Goal: Information Seeking & Learning: Learn about a topic

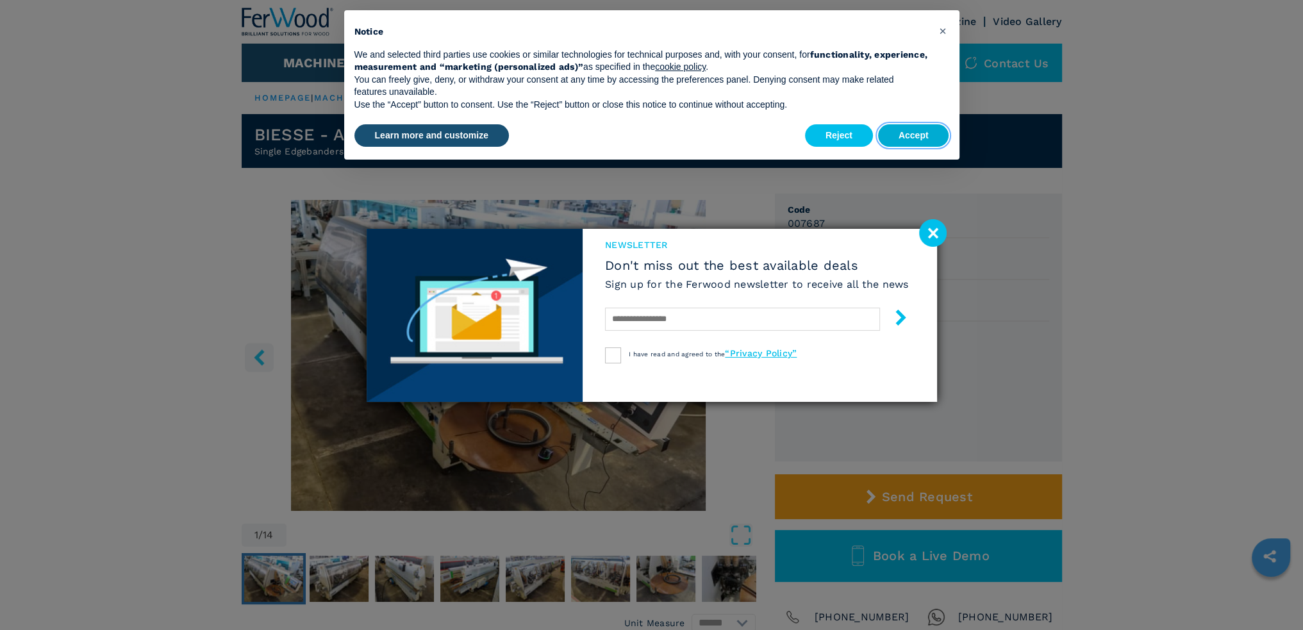
click at [929, 140] on button "Accept" at bounding box center [913, 135] width 71 height 23
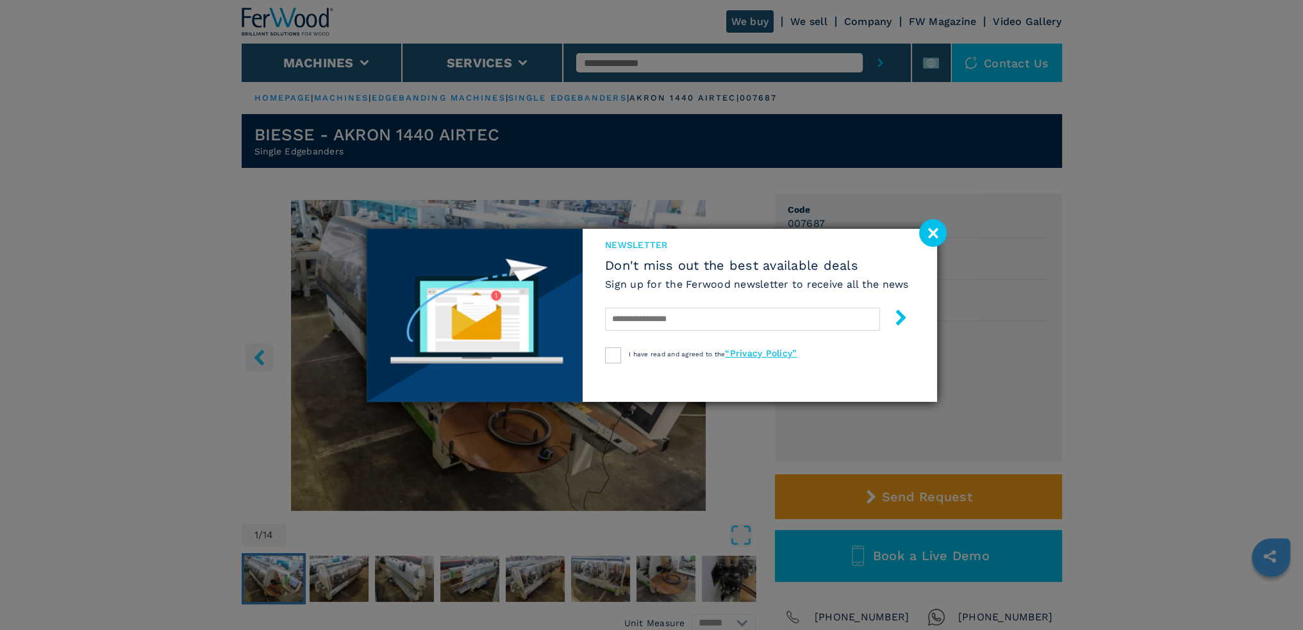
click at [934, 239] on image at bounding box center [933, 233] width 28 height 28
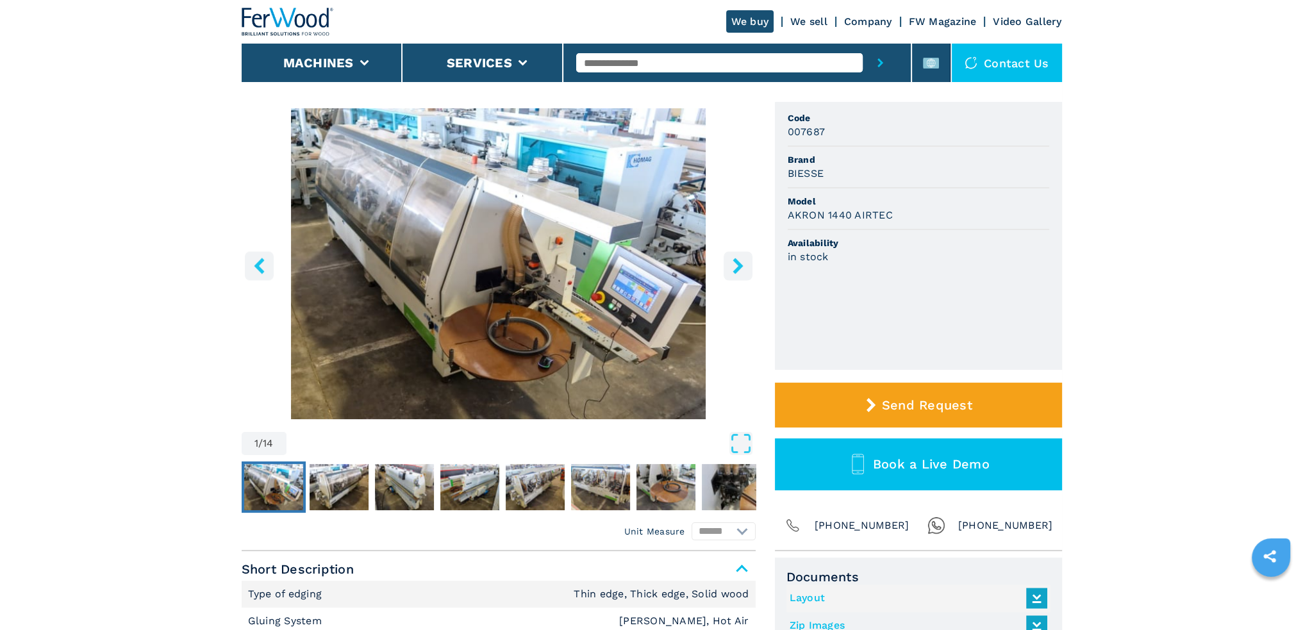
scroll to position [320, 0]
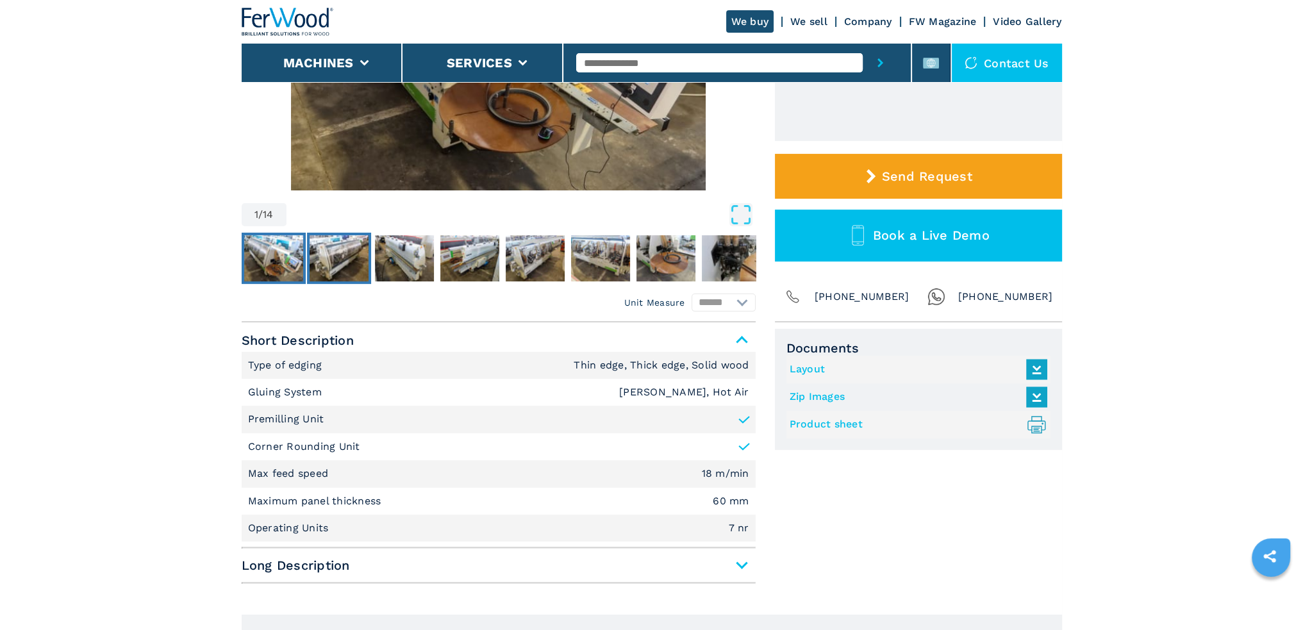
click at [352, 243] on img "Go to Slide 2" at bounding box center [339, 258] width 59 height 46
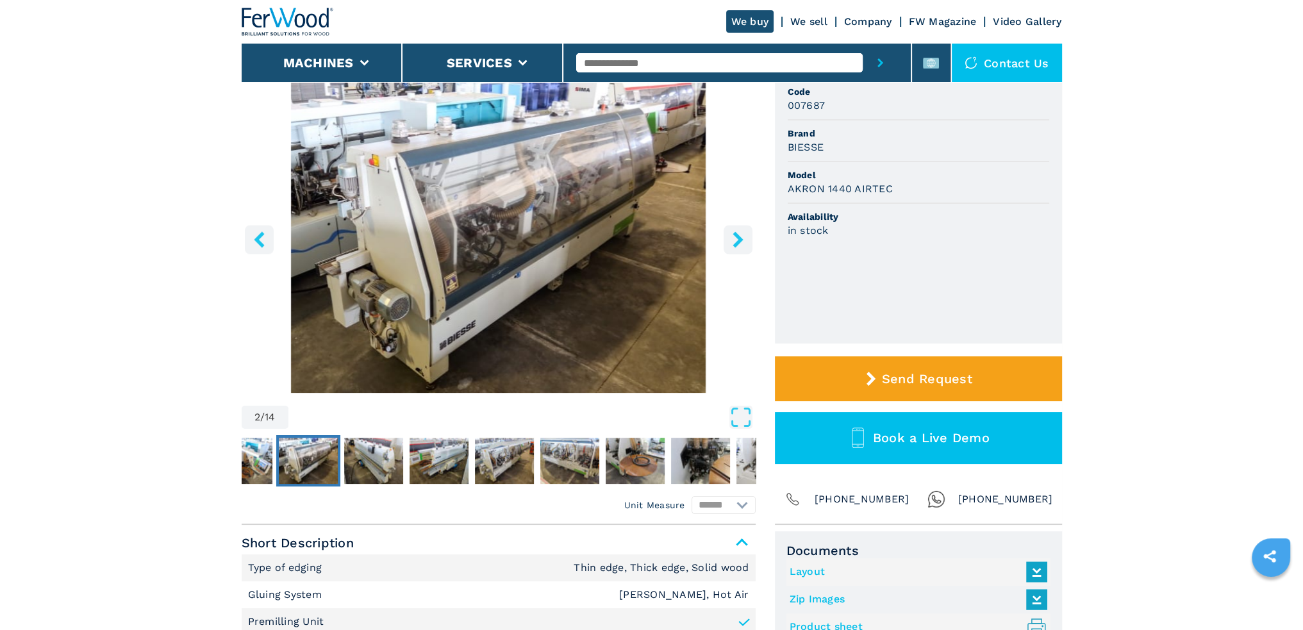
scroll to position [128, 0]
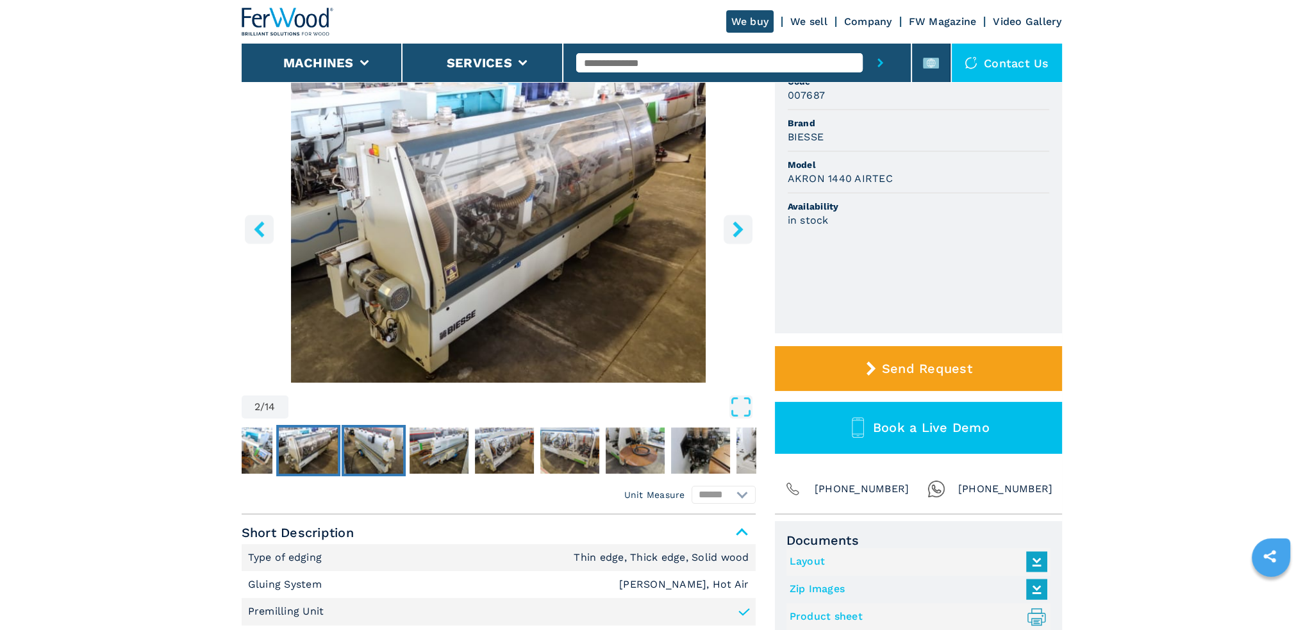
click at [382, 440] on img "Go to Slide 3" at bounding box center [373, 450] width 59 height 46
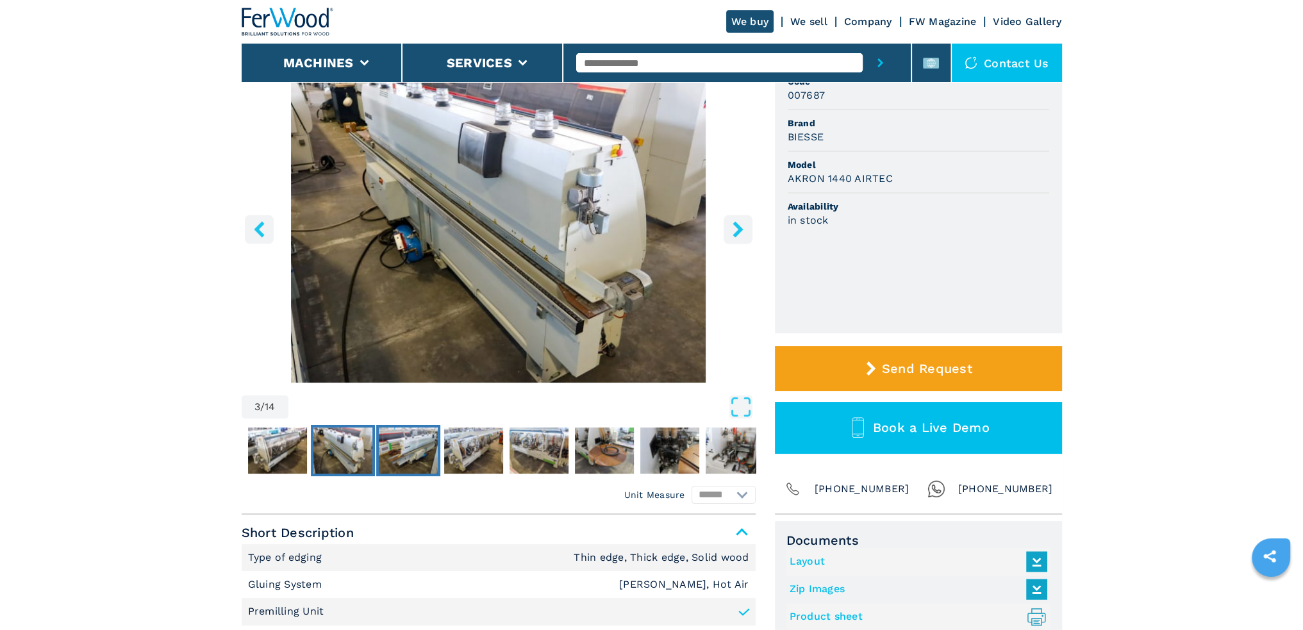
click at [423, 454] on img "Go to Slide 4" at bounding box center [408, 450] width 59 height 46
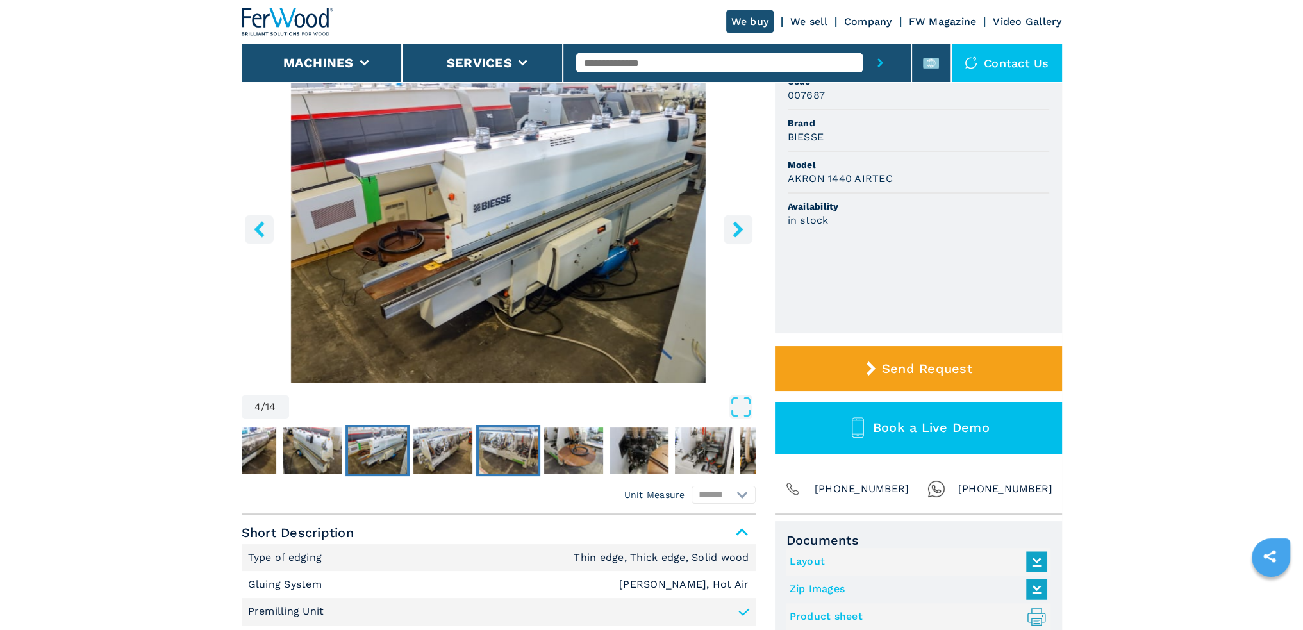
click at [514, 454] on img "Go to Slide 6" at bounding box center [508, 450] width 59 height 46
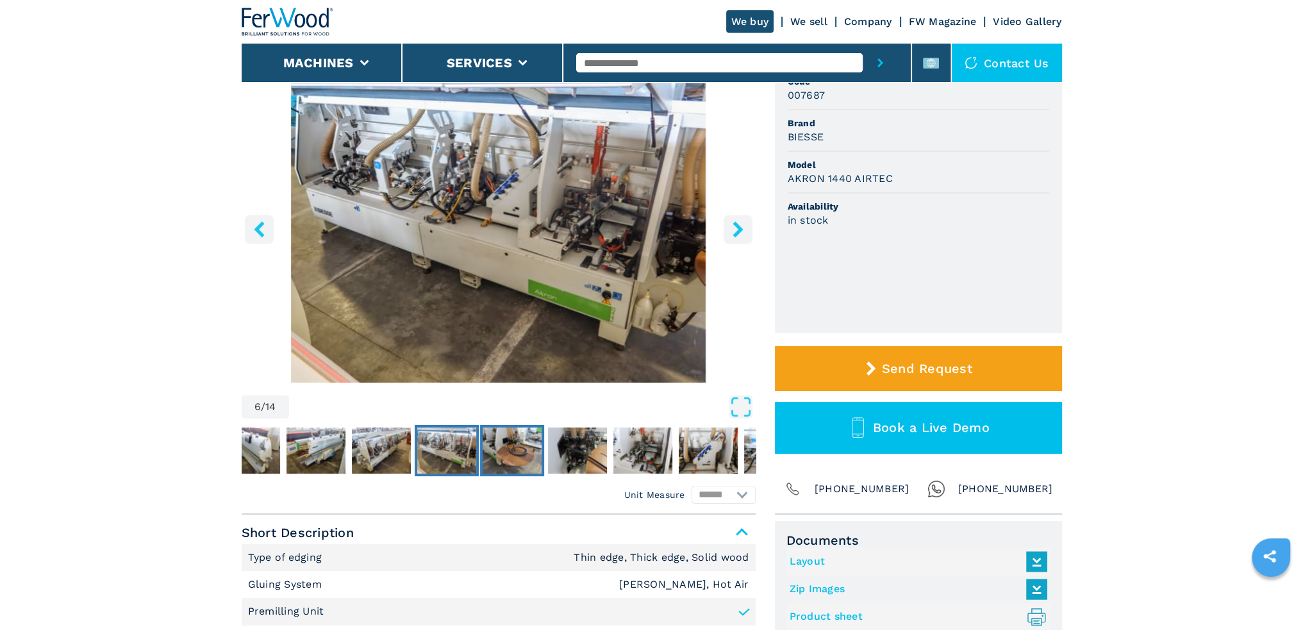
click at [529, 452] on img "Go to Slide 7" at bounding box center [512, 450] width 59 height 46
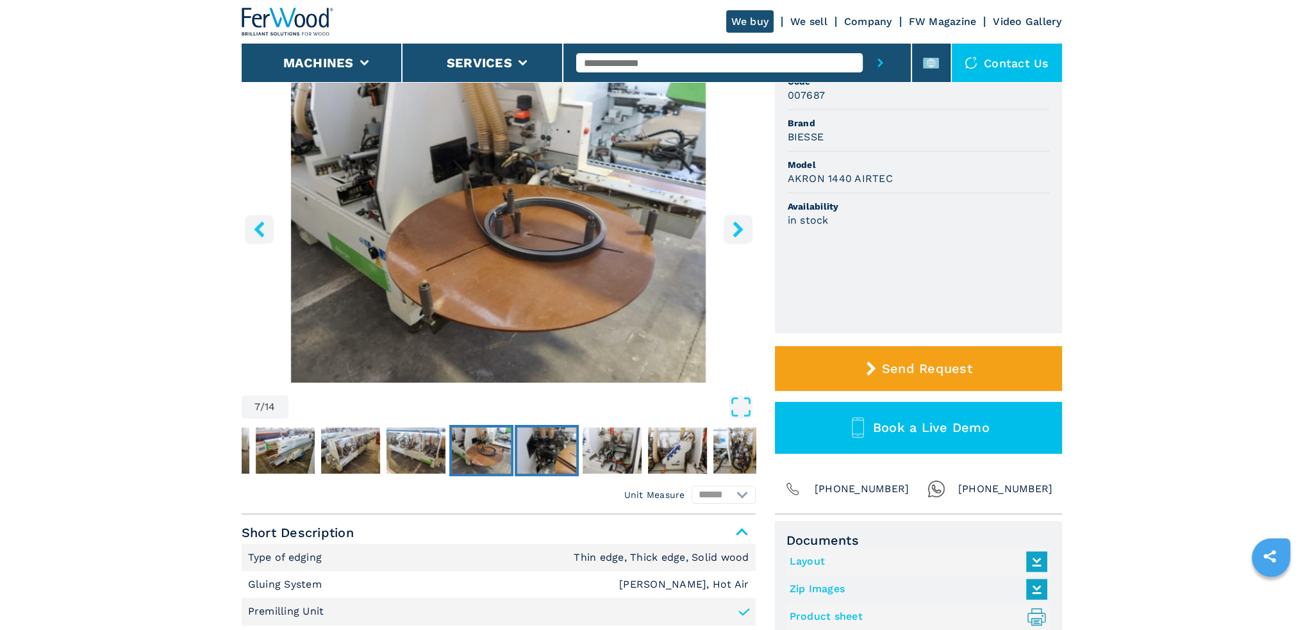
click at [559, 457] on img "Go to Slide 8" at bounding box center [546, 450] width 59 height 46
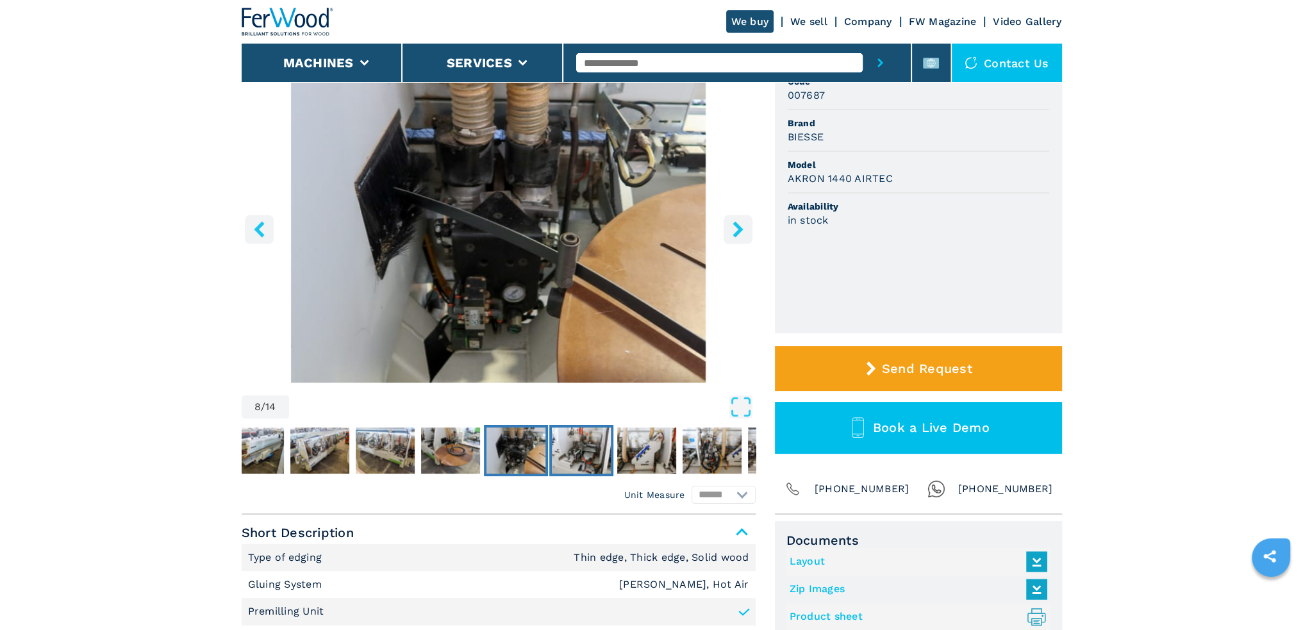
click at [579, 461] on img "Go to Slide 9" at bounding box center [581, 450] width 59 height 46
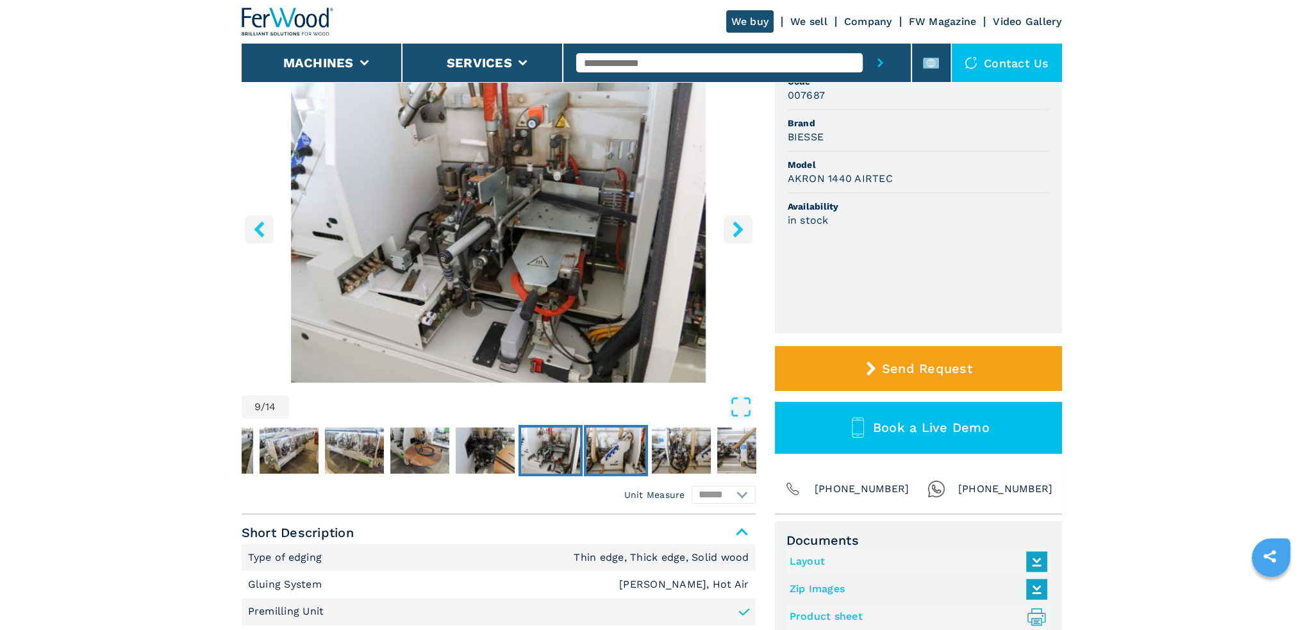
click at [603, 459] on img "Go to Slide 10" at bounding box center [615, 450] width 59 height 46
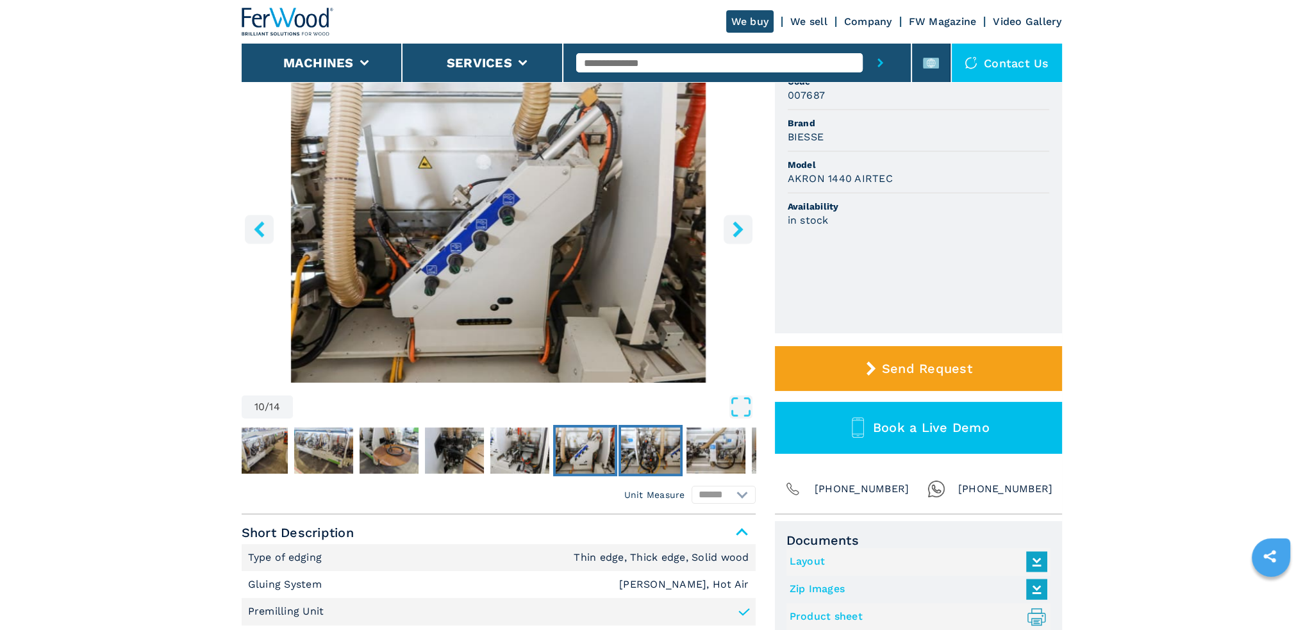
click at [648, 458] on img "Go to Slide 11" at bounding box center [650, 450] width 59 height 46
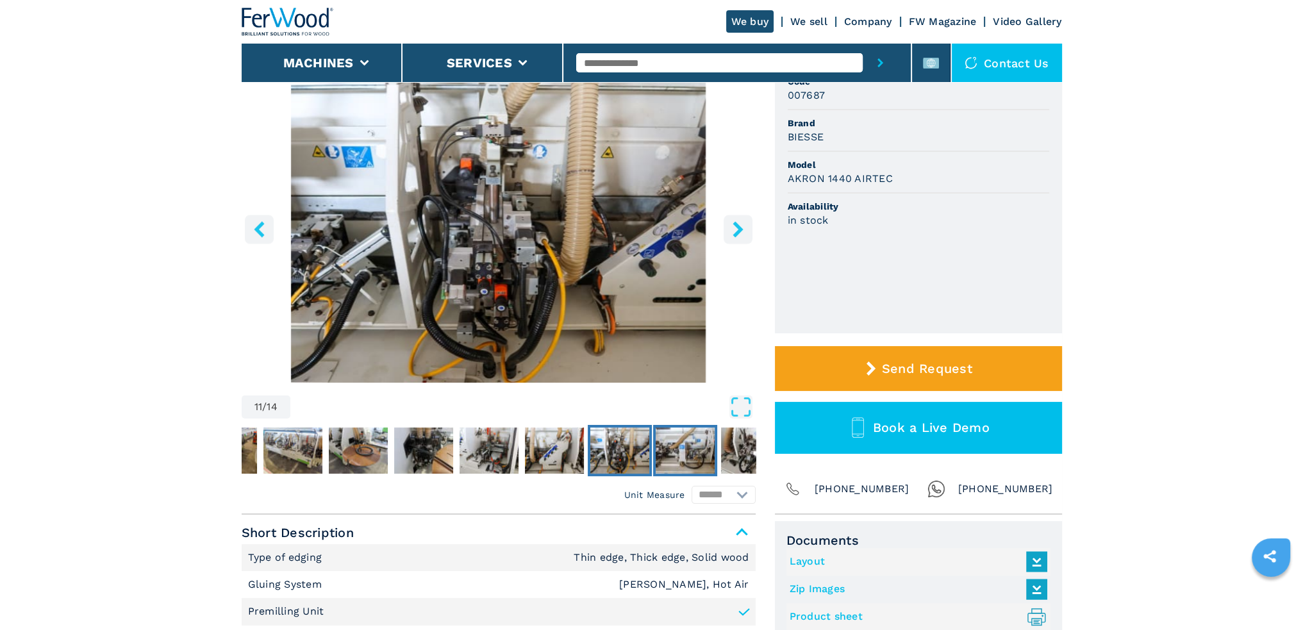
click at [676, 461] on img "Go to Slide 12" at bounding box center [685, 450] width 59 height 46
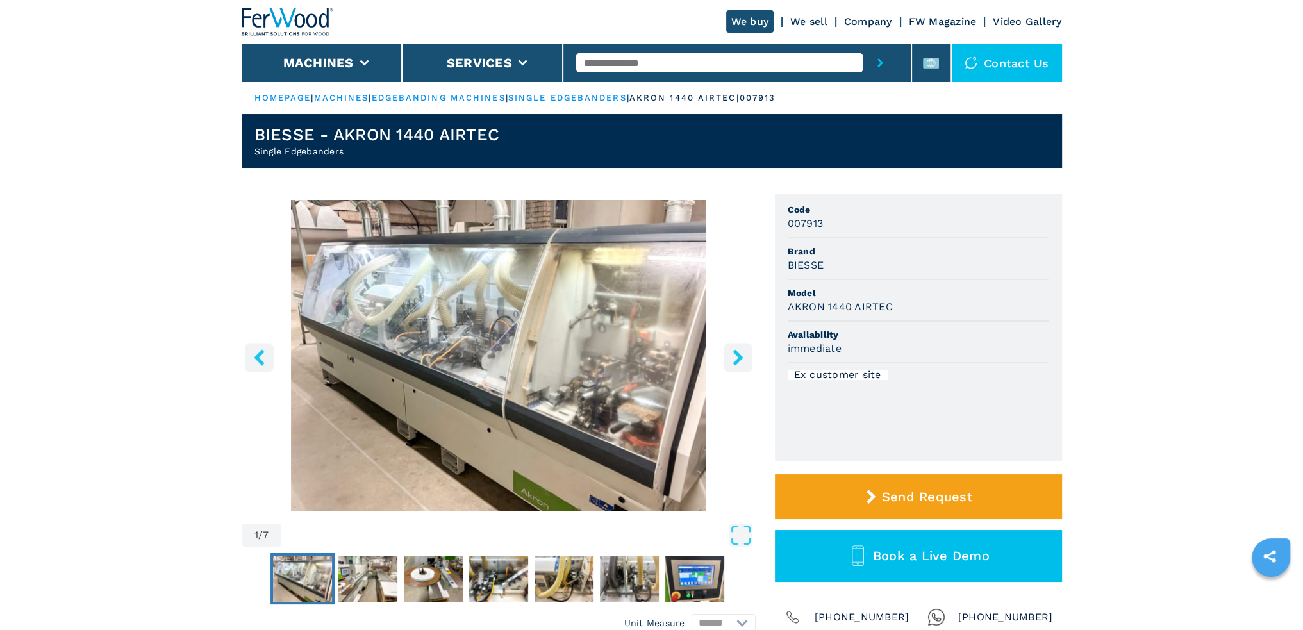
click at [735, 356] on icon "right-button" at bounding box center [738, 357] width 16 height 16
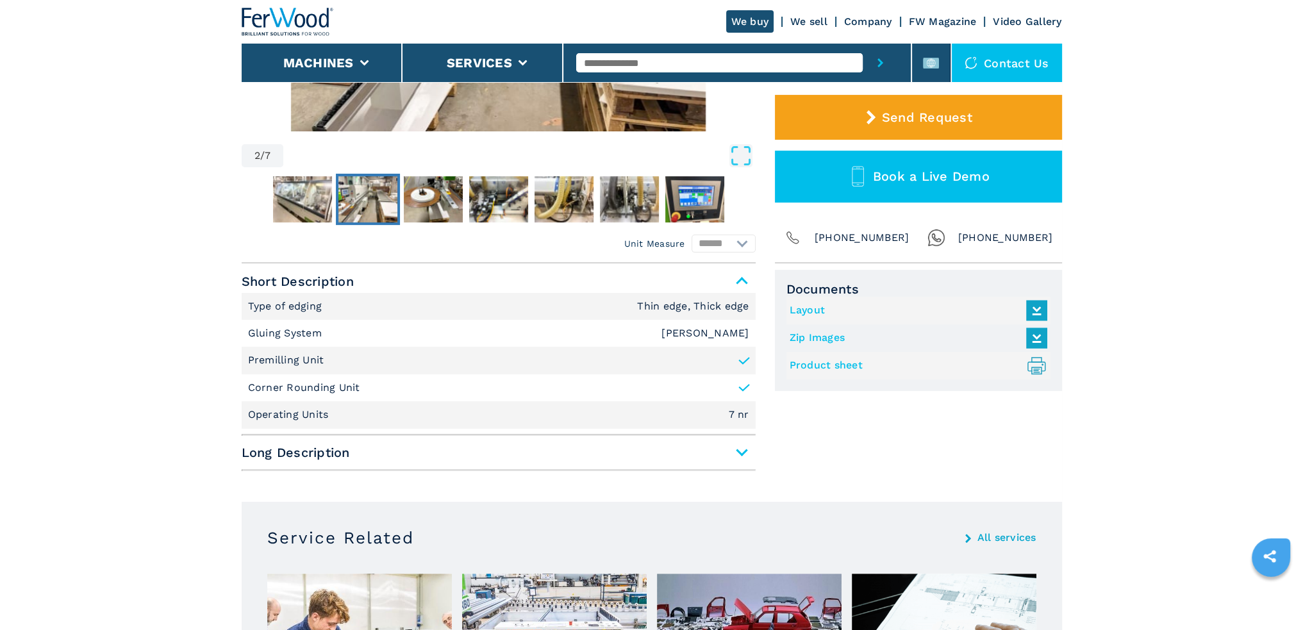
scroll to position [384, 0]
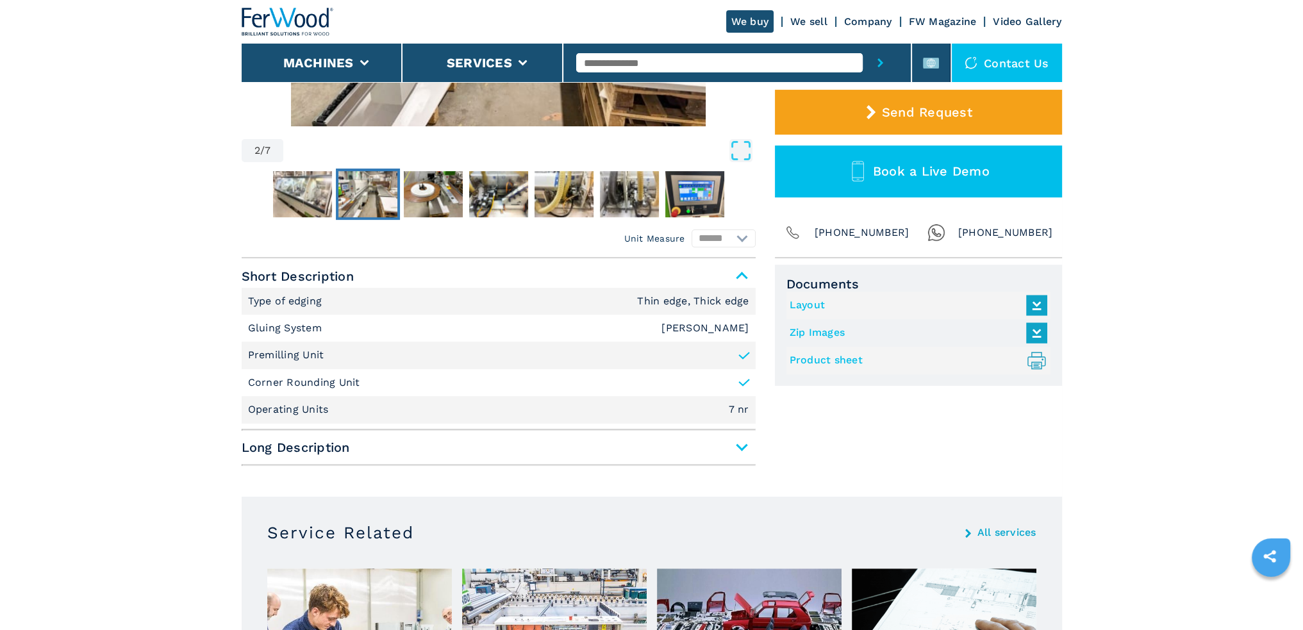
click at [743, 356] on icon at bounding box center [743, 355] width 9 height 6
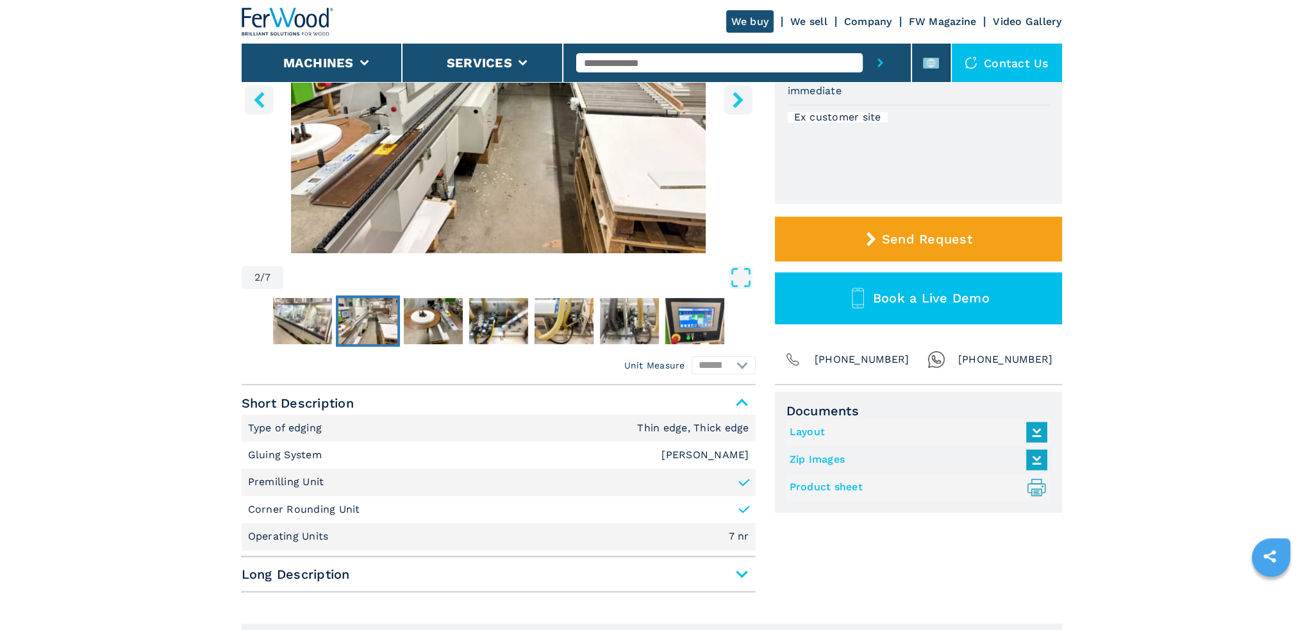
scroll to position [64, 0]
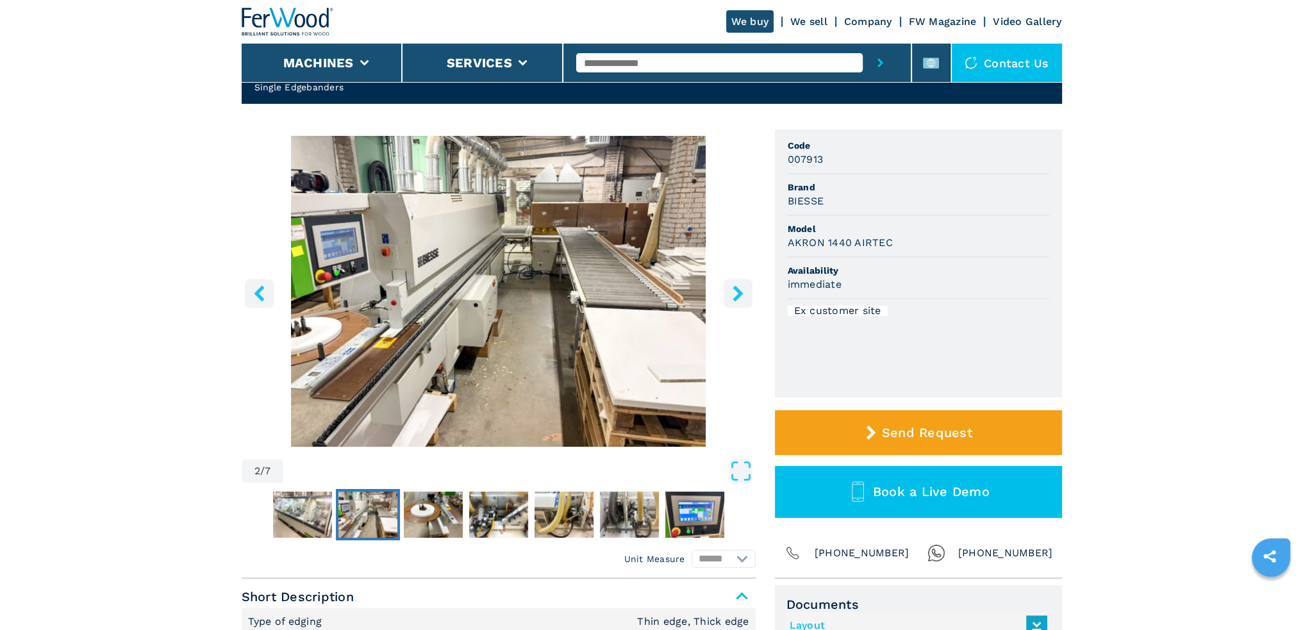
click at [741, 295] on icon "right-button" at bounding box center [737, 293] width 10 height 16
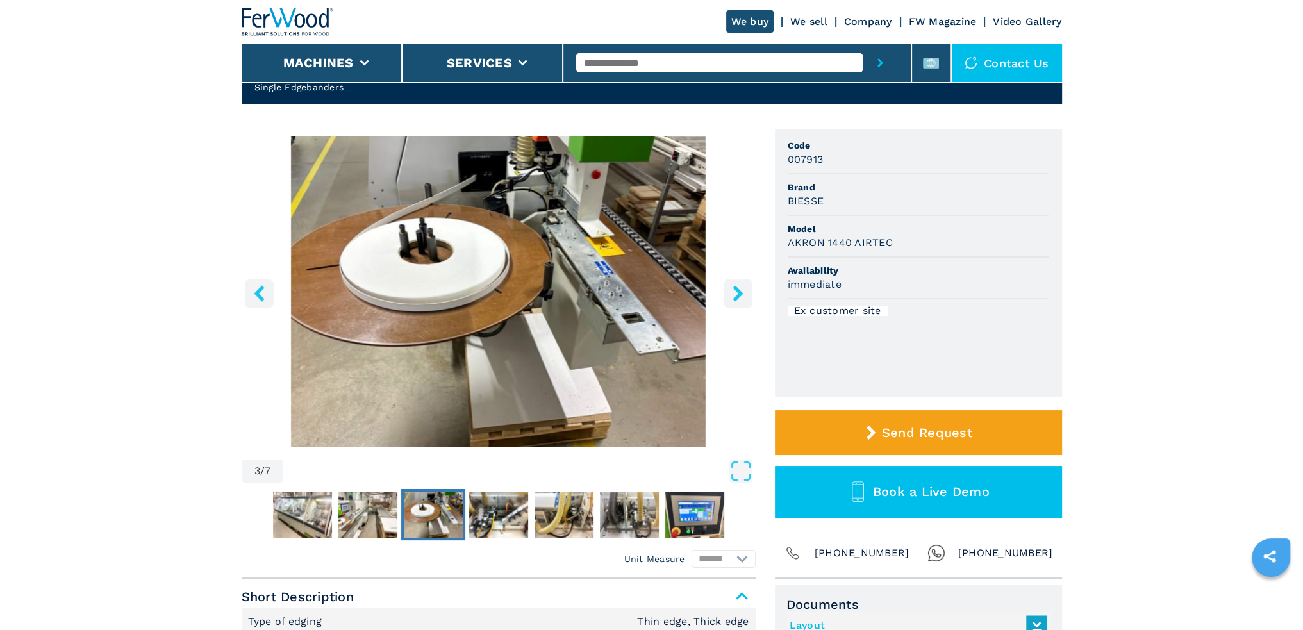
click at [741, 295] on icon "right-button" at bounding box center [737, 293] width 10 height 16
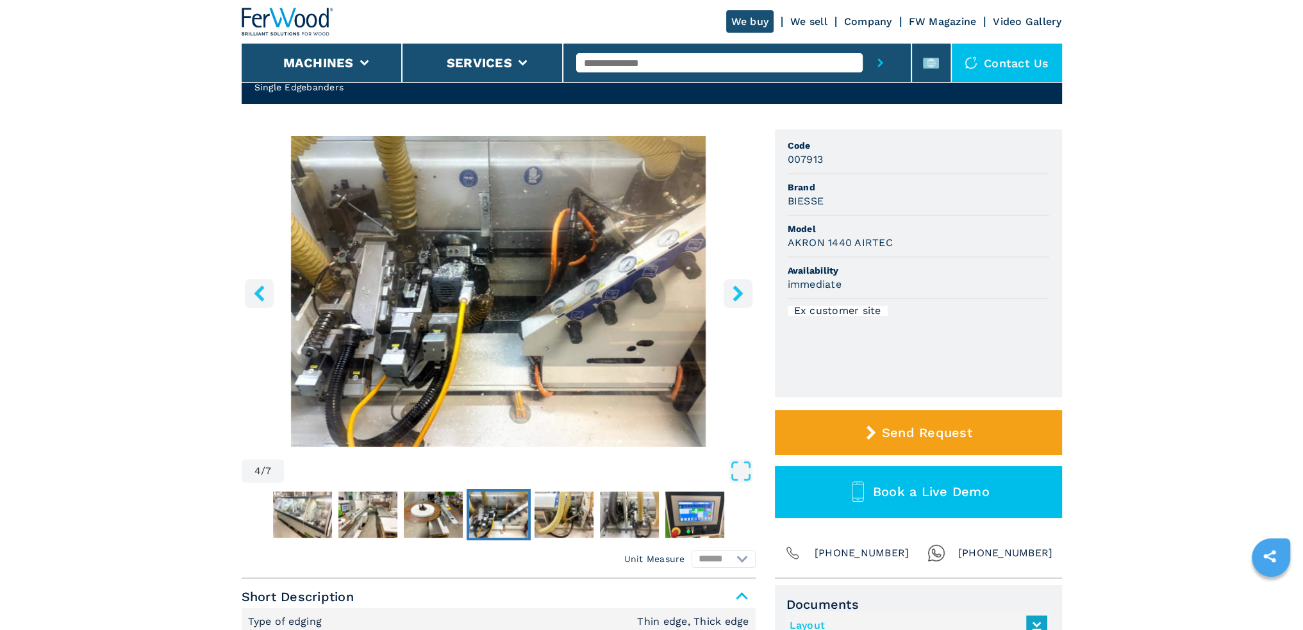
click at [741, 295] on icon "right-button" at bounding box center [737, 293] width 10 height 16
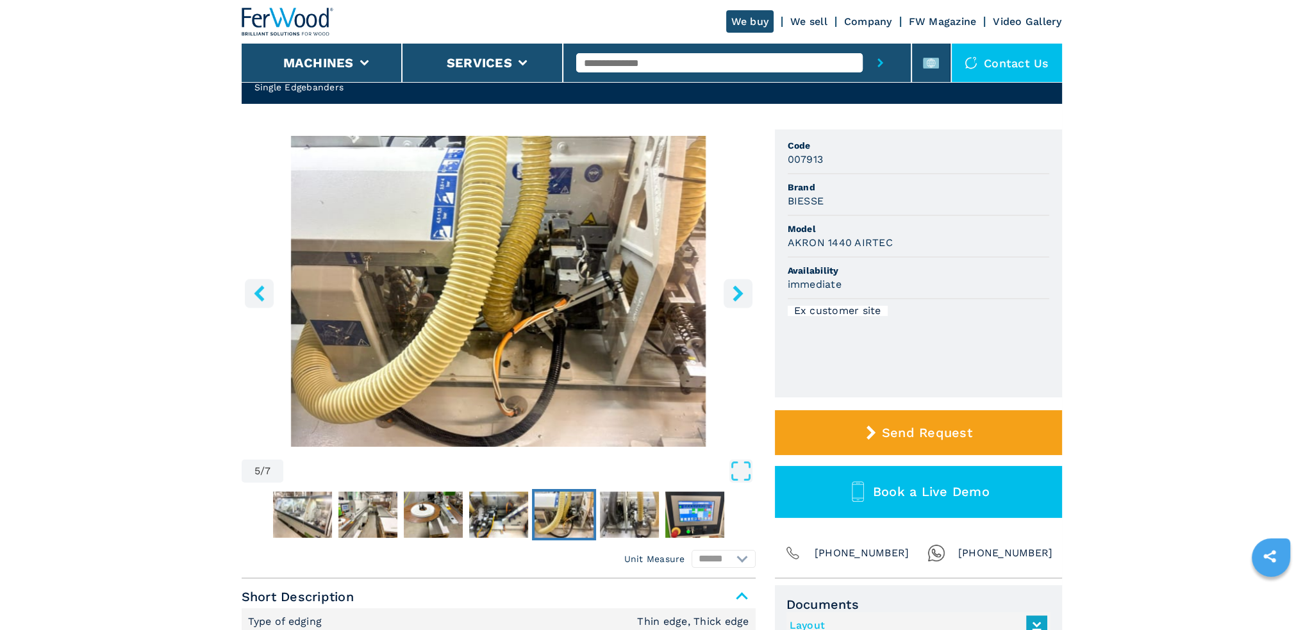
click at [741, 295] on icon "right-button" at bounding box center [737, 293] width 10 height 16
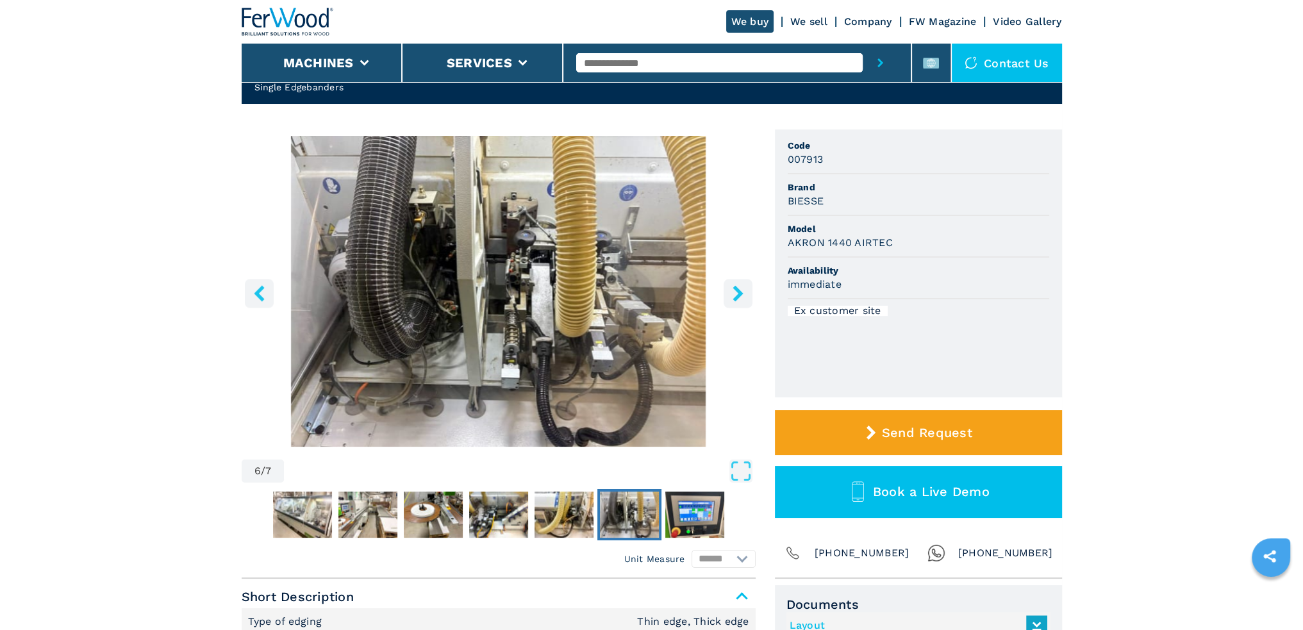
click at [741, 295] on icon "right-button" at bounding box center [737, 293] width 10 height 16
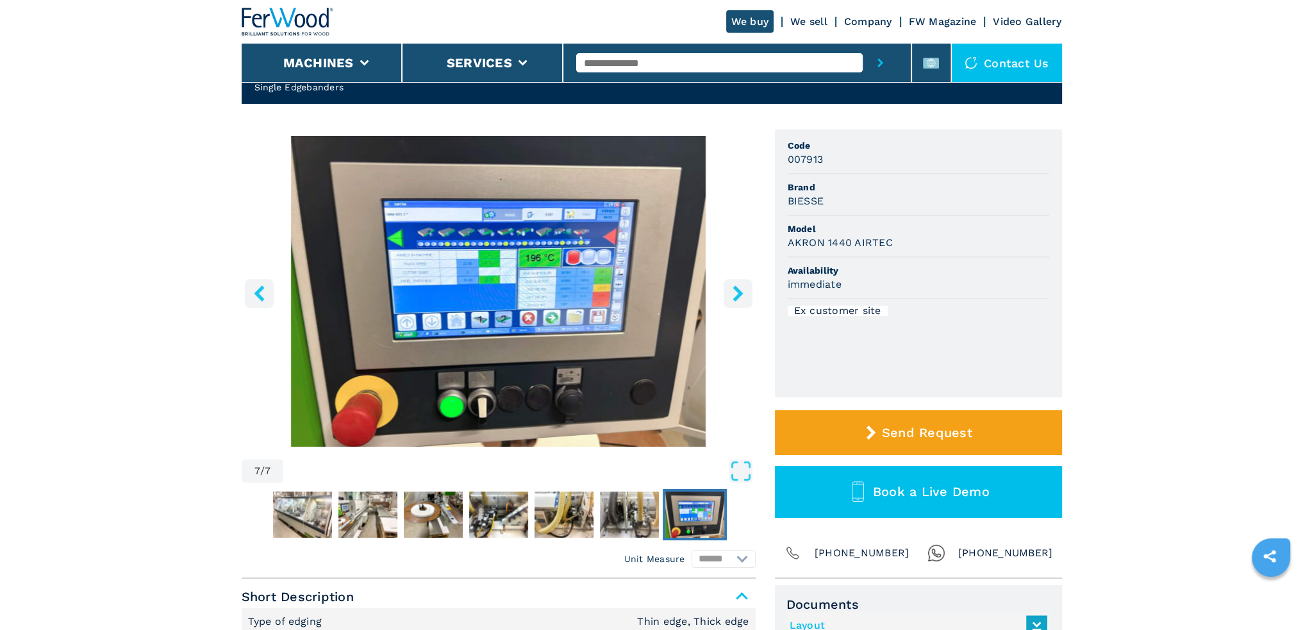
click at [741, 295] on icon "right-button" at bounding box center [737, 293] width 10 height 16
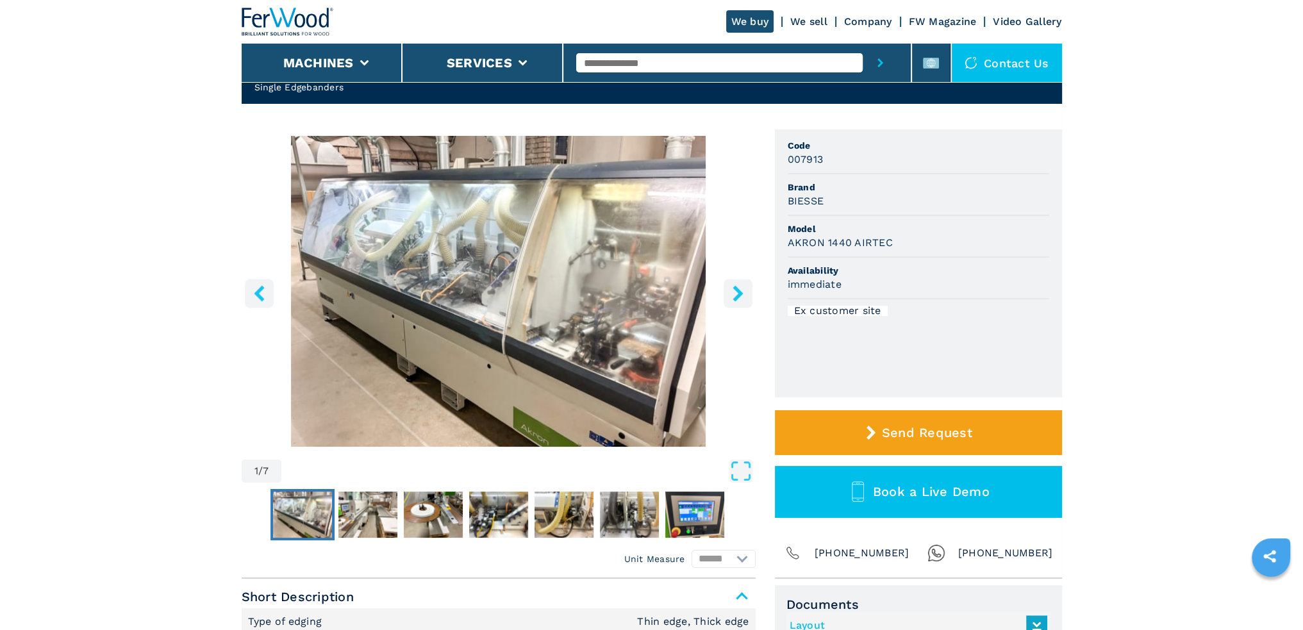
click at [741, 295] on icon "right-button" at bounding box center [737, 293] width 10 height 16
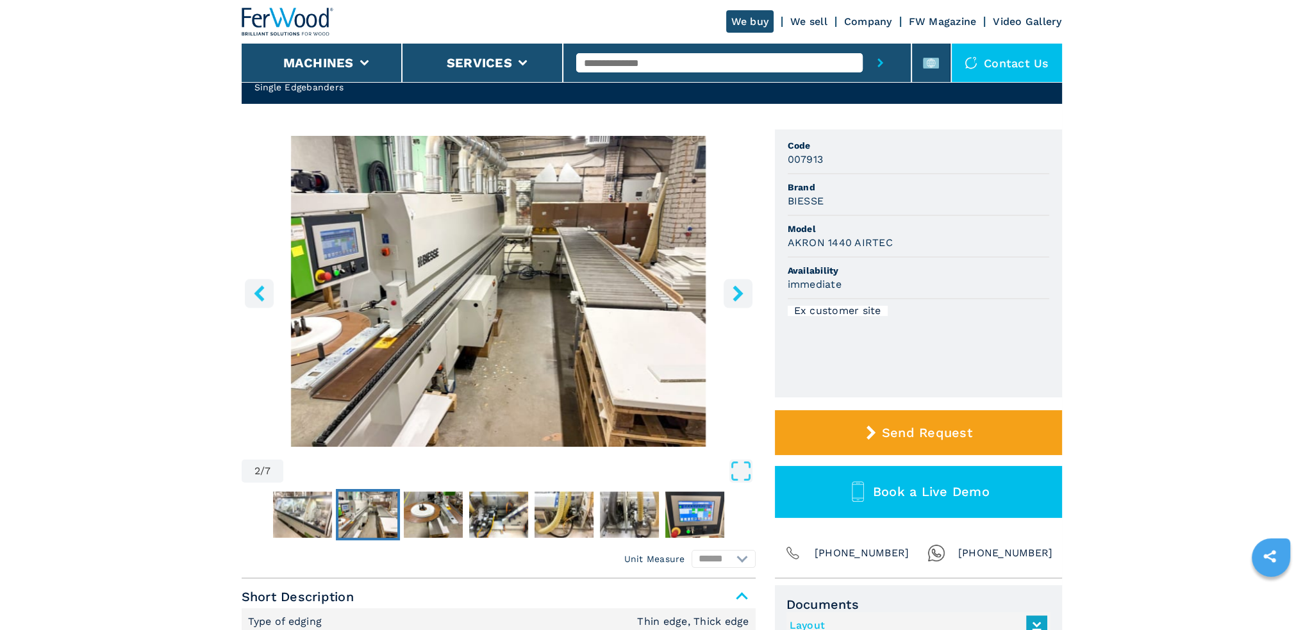
click at [738, 299] on icon "right-button" at bounding box center [738, 293] width 16 height 16
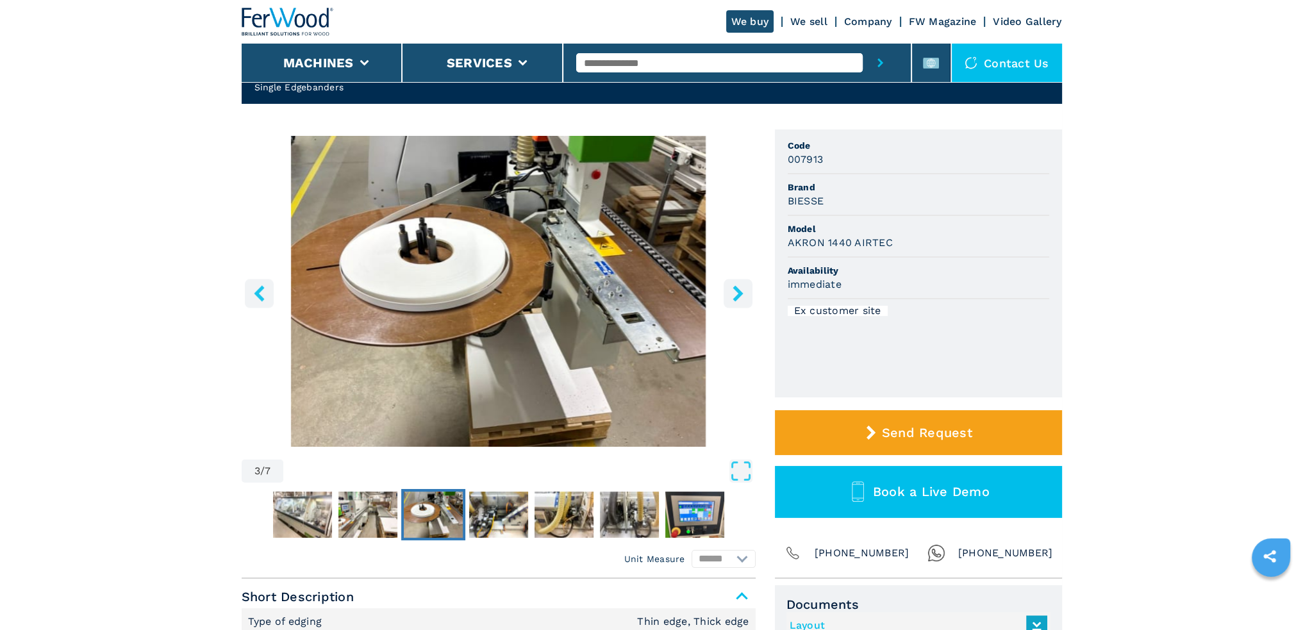
click at [737, 301] on icon "right-button" at bounding box center [738, 293] width 16 height 16
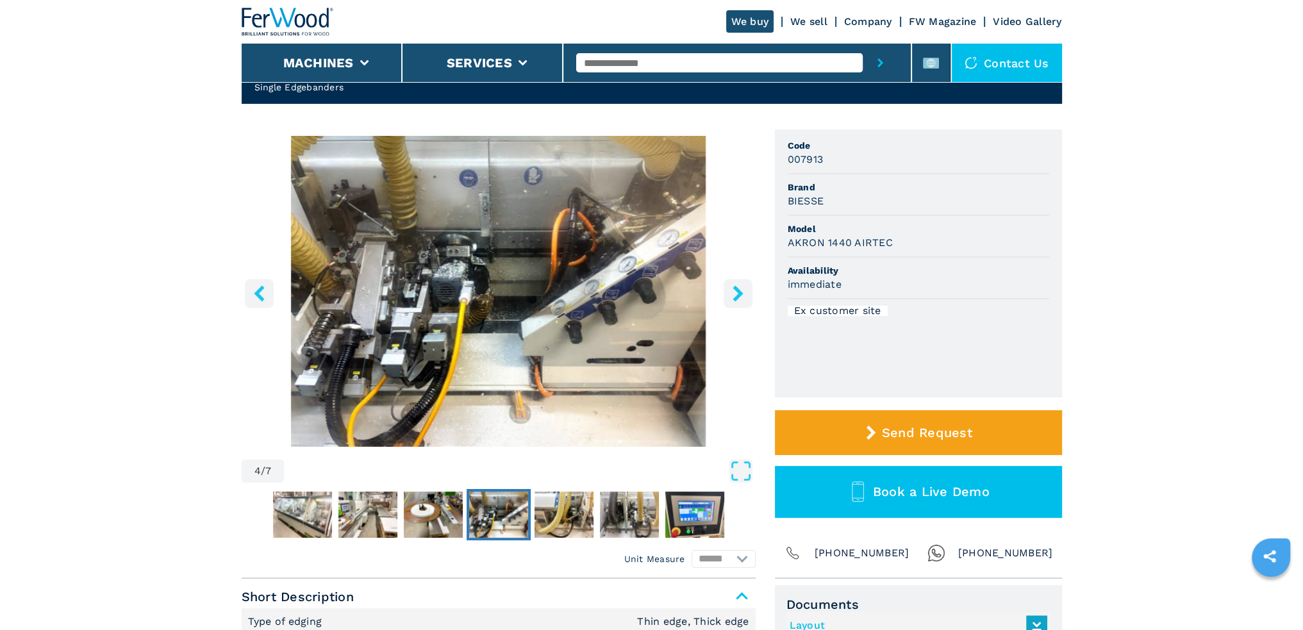
click at [736, 304] on button "right-button" at bounding box center [737, 293] width 29 height 29
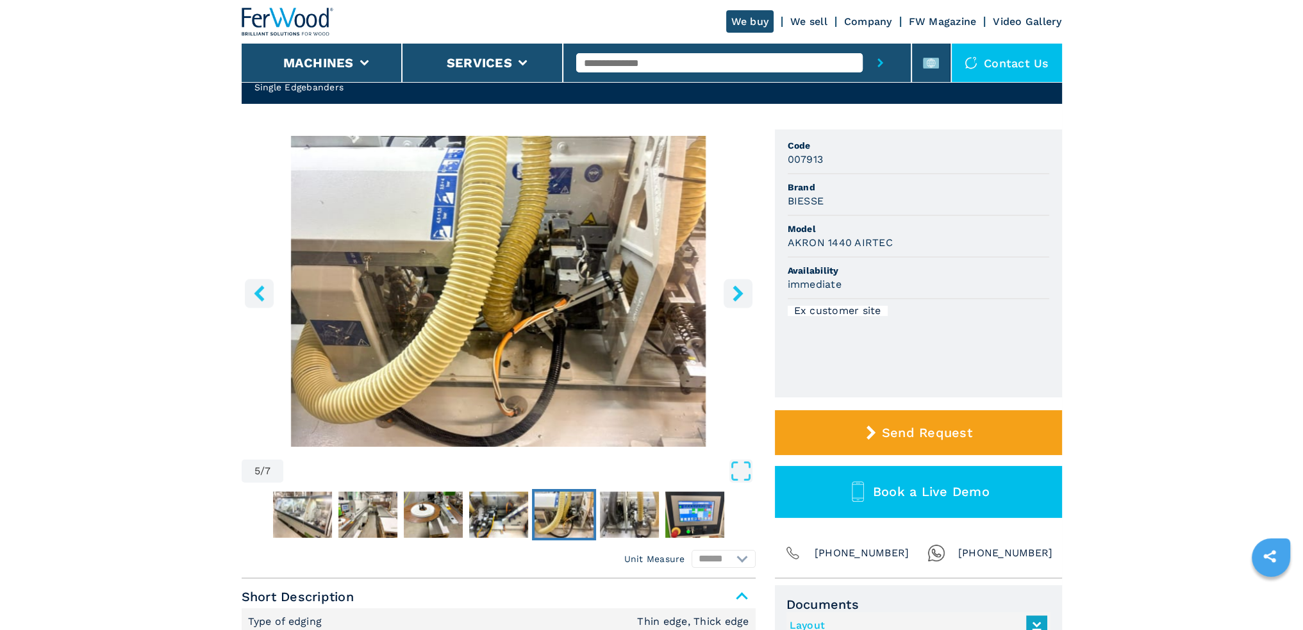
click at [736, 308] on div "5 / 7" at bounding box center [499, 311] width 514 height 350
click at [742, 294] on icon "right-button" at bounding box center [738, 293] width 16 height 16
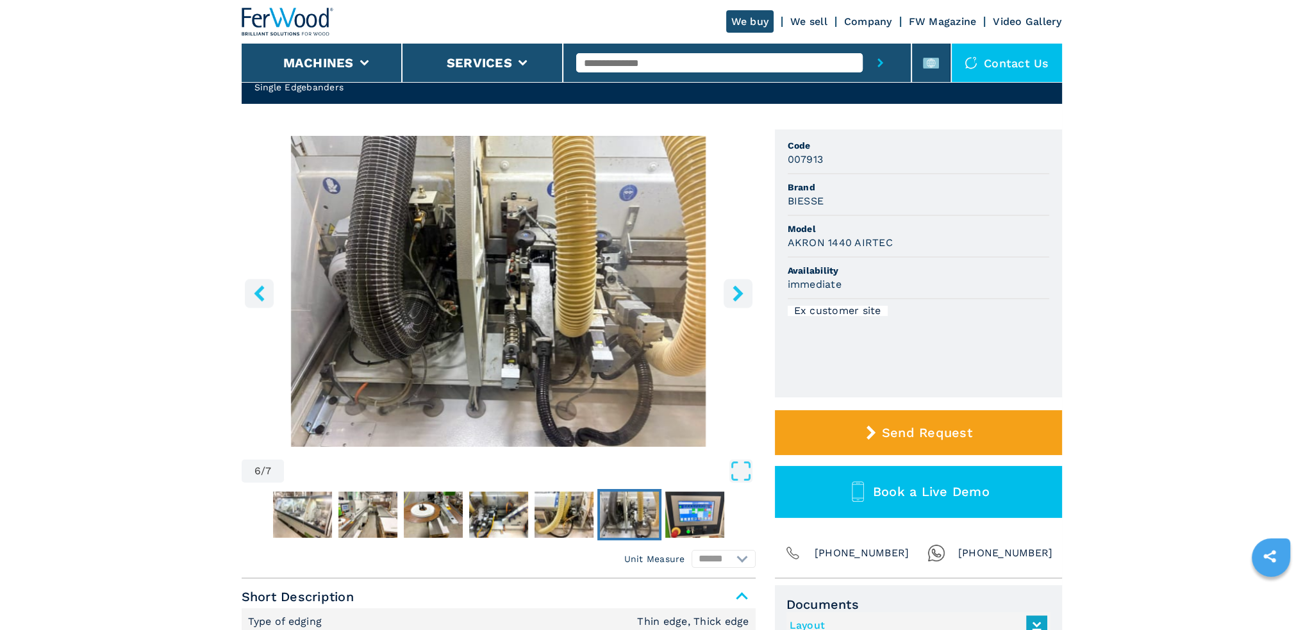
click at [741, 295] on icon "right-button" at bounding box center [738, 293] width 16 height 16
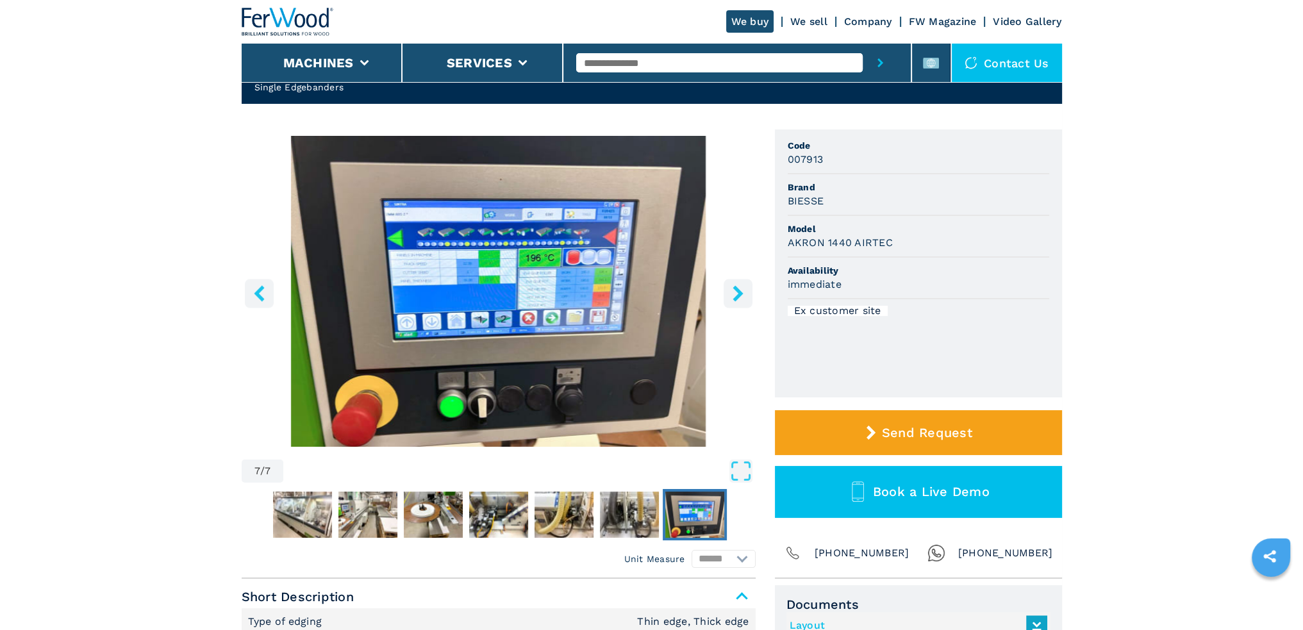
click at [741, 295] on icon "right-button" at bounding box center [738, 293] width 16 height 16
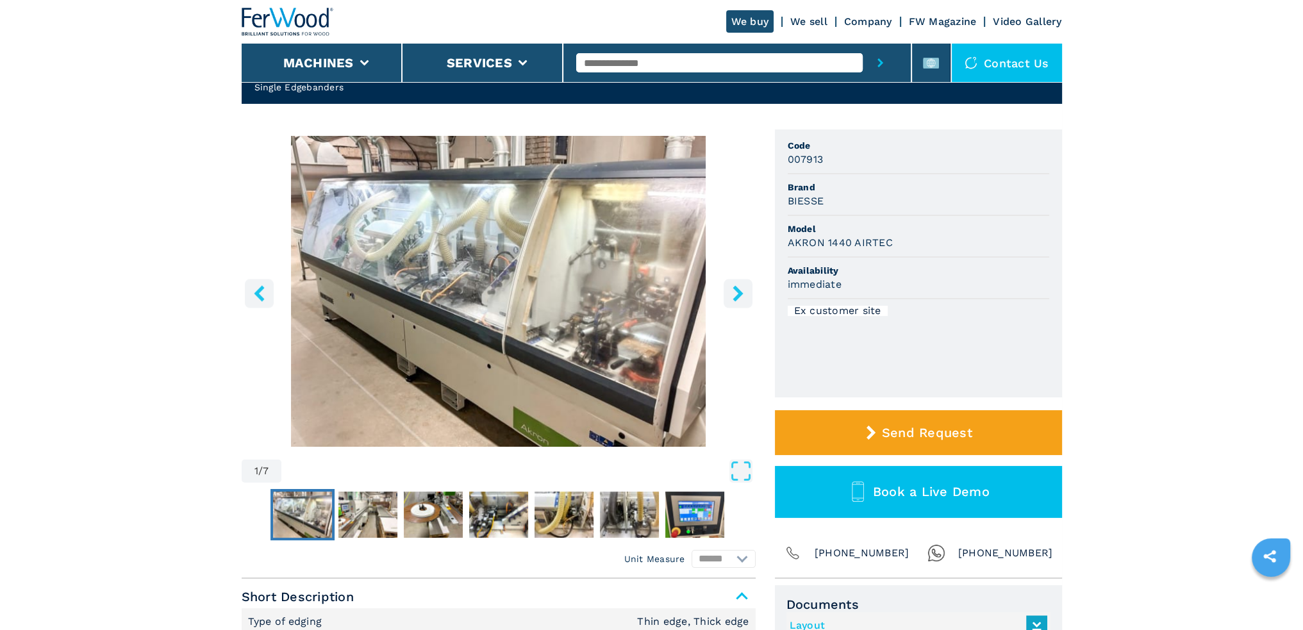
click at [741, 295] on icon "right-button" at bounding box center [738, 293] width 16 height 16
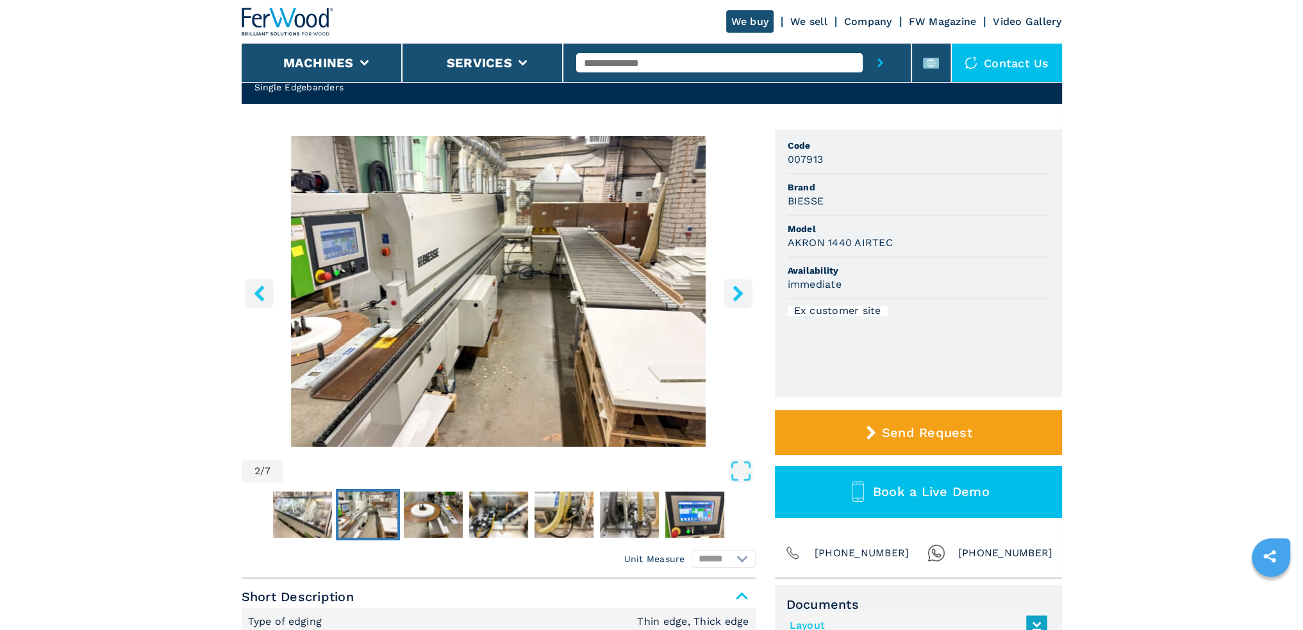
click at [741, 295] on icon "right-button" at bounding box center [738, 293] width 16 height 16
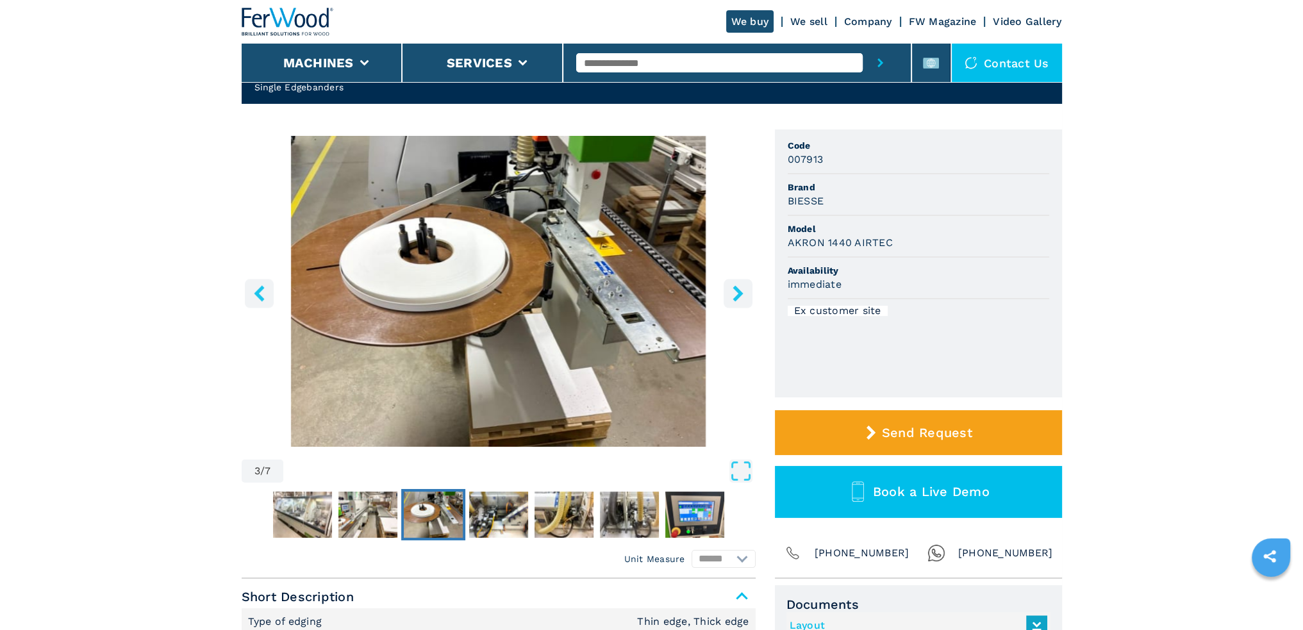
click at [741, 295] on icon "right-button" at bounding box center [738, 293] width 16 height 16
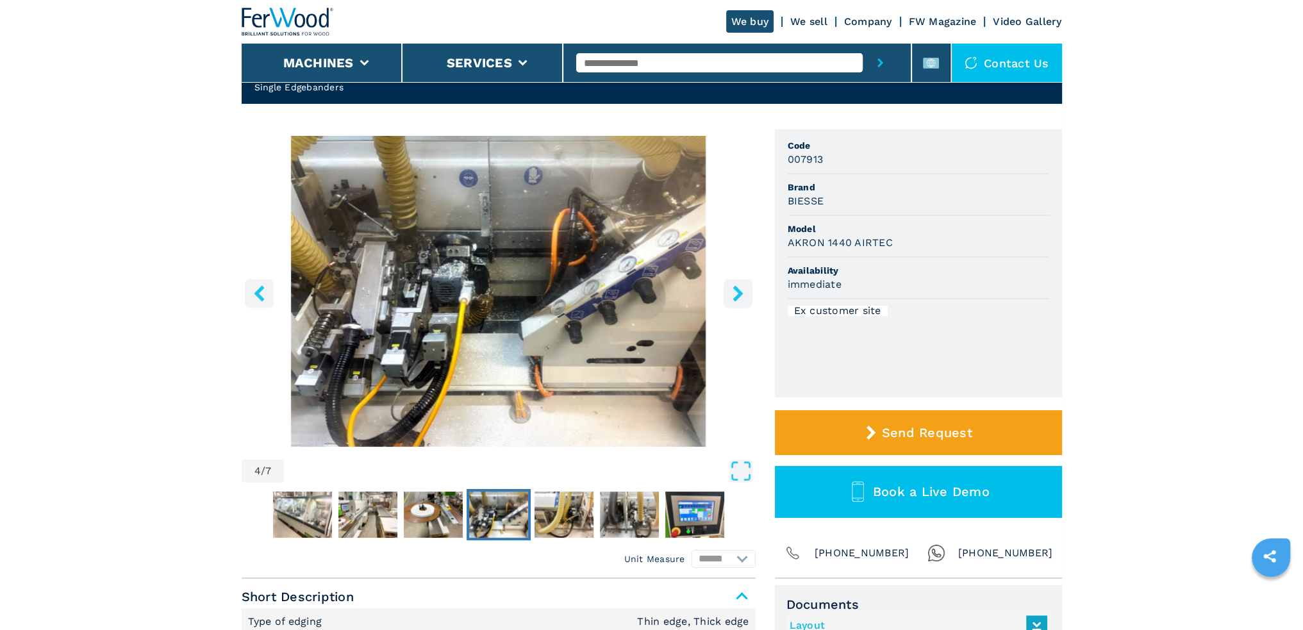
click at [741, 295] on icon "right-button" at bounding box center [738, 293] width 16 height 16
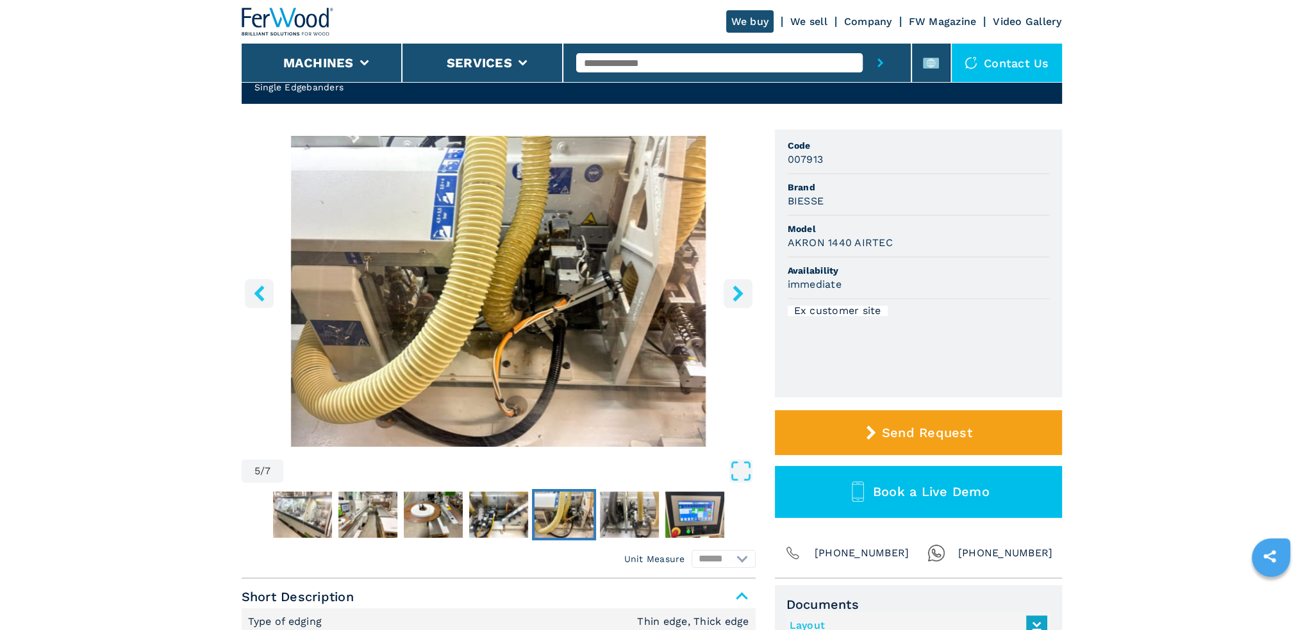
click at [741, 295] on icon "right-button" at bounding box center [738, 293] width 16 height 16
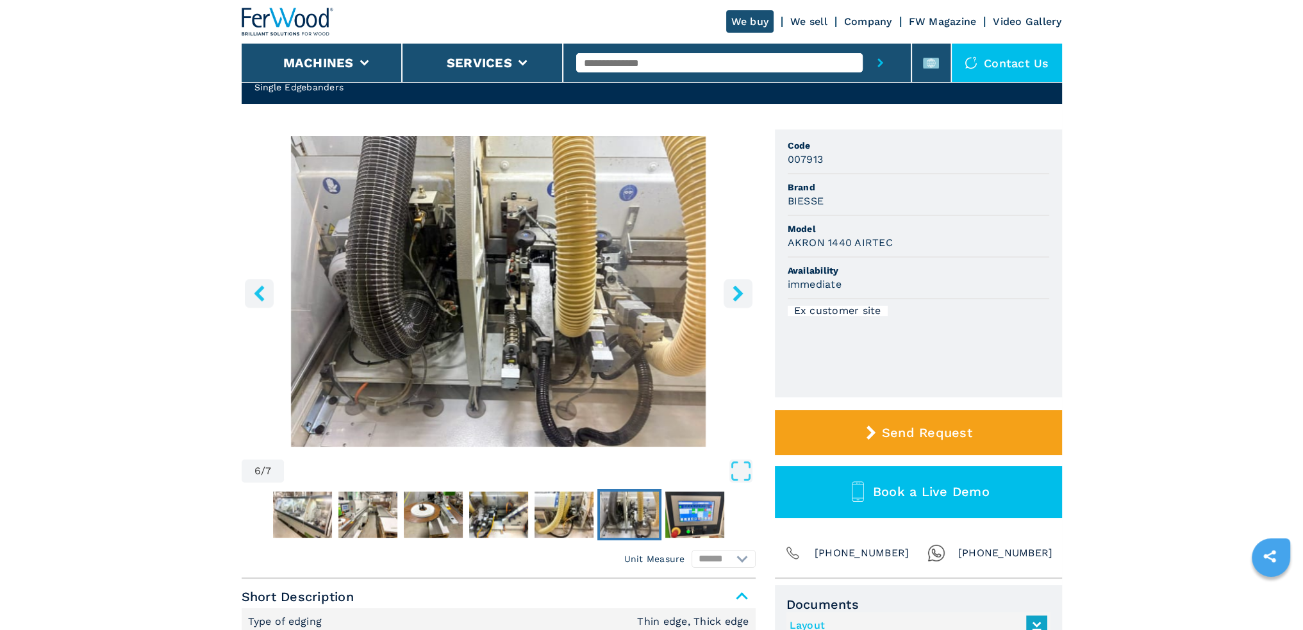
click at [741, 295] on icon "right-button" at bounding box center [738, 293] width 16 height 16
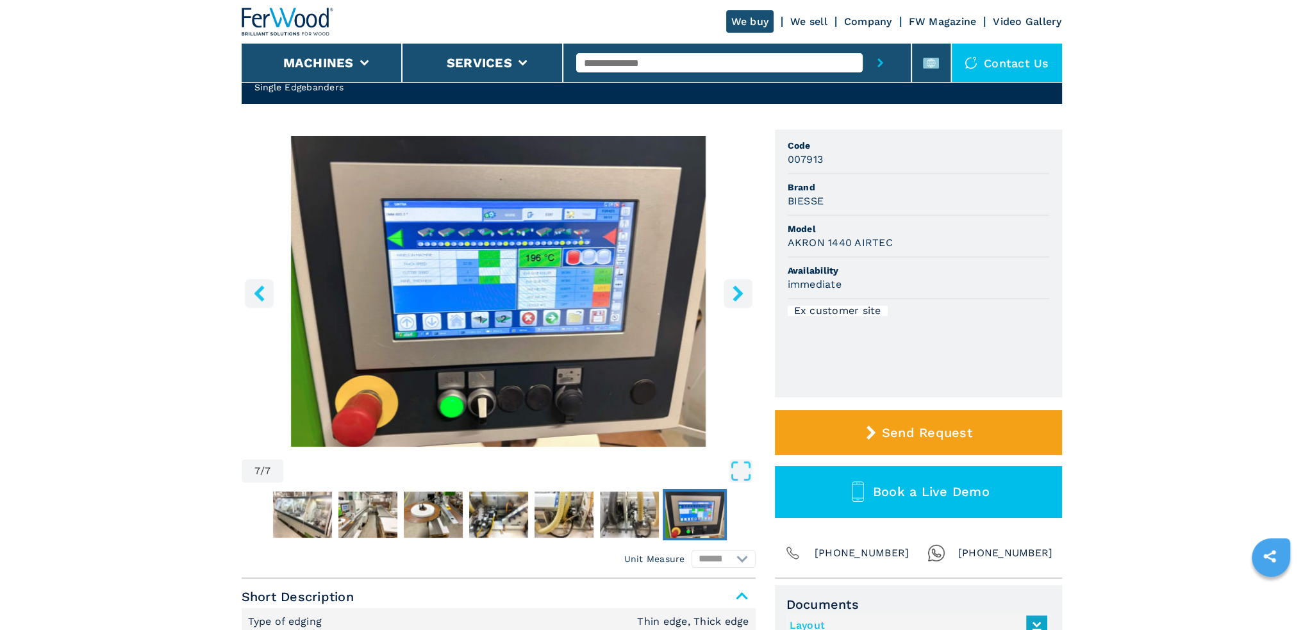
click at [741, 295] on icon "right-button" at bounding box center [738, 293] width 16 height 16
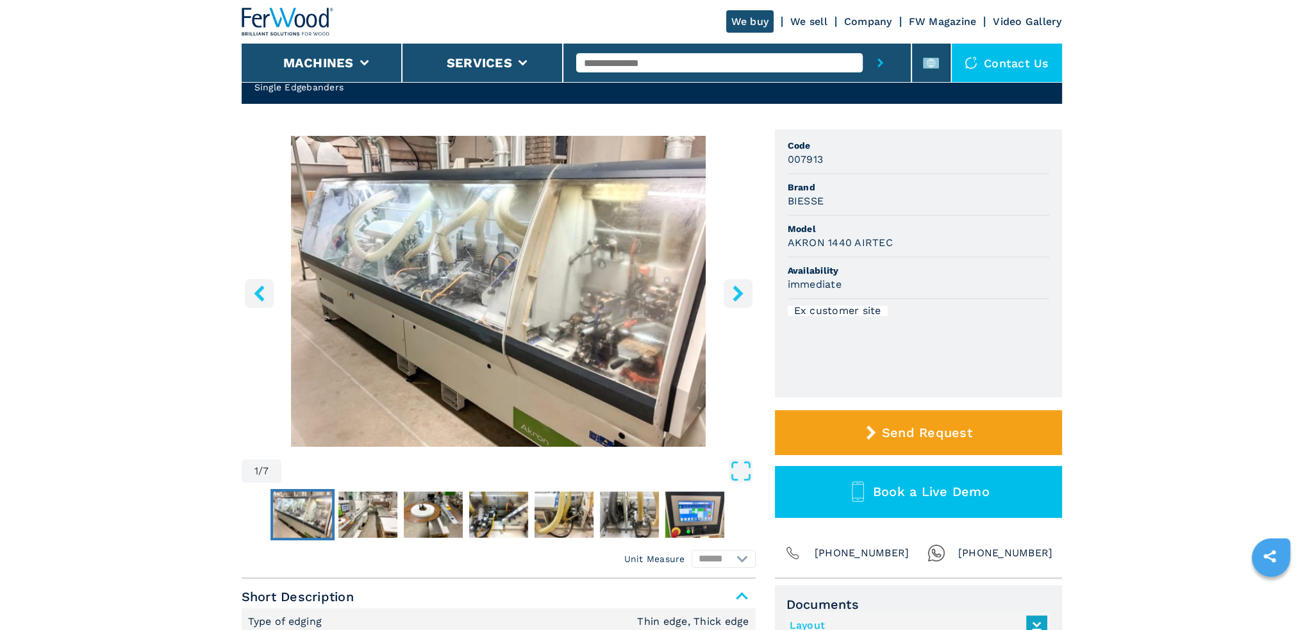
click at [741, 295] on icon "right-button" at bounding box center [738, 293] width 16 height 16
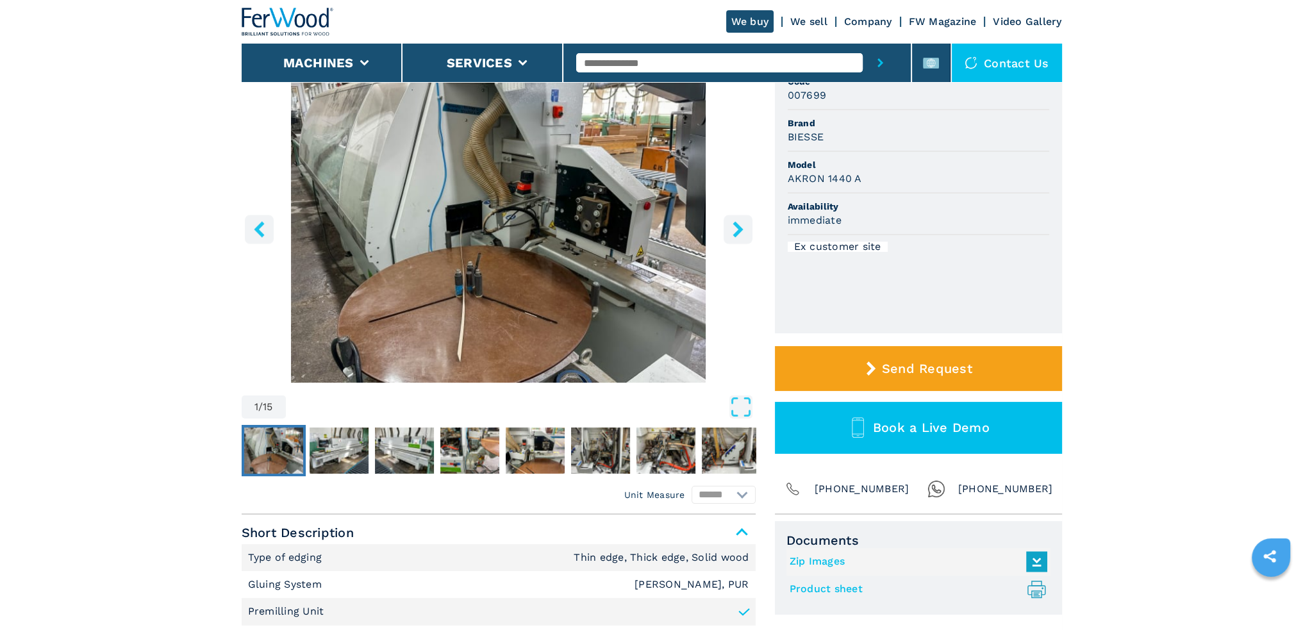
scroll to position [64, 0]
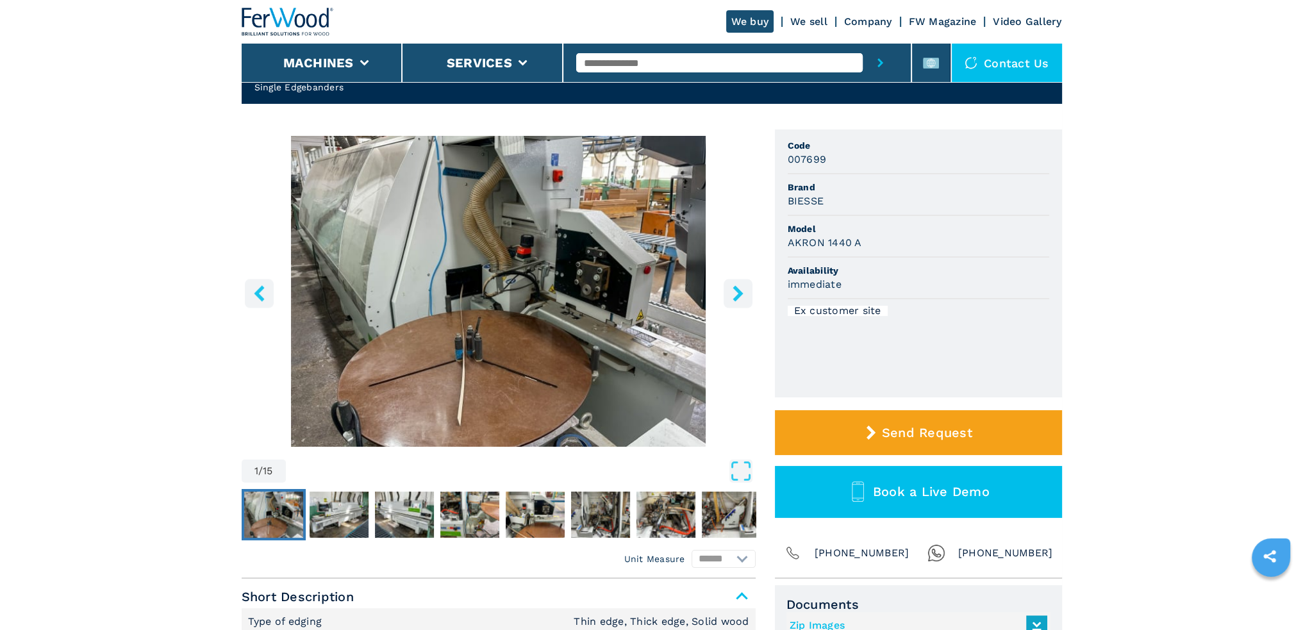
click at [735, 293] on icon "right-button" at bounding box center [738, 293] width 16 height 16
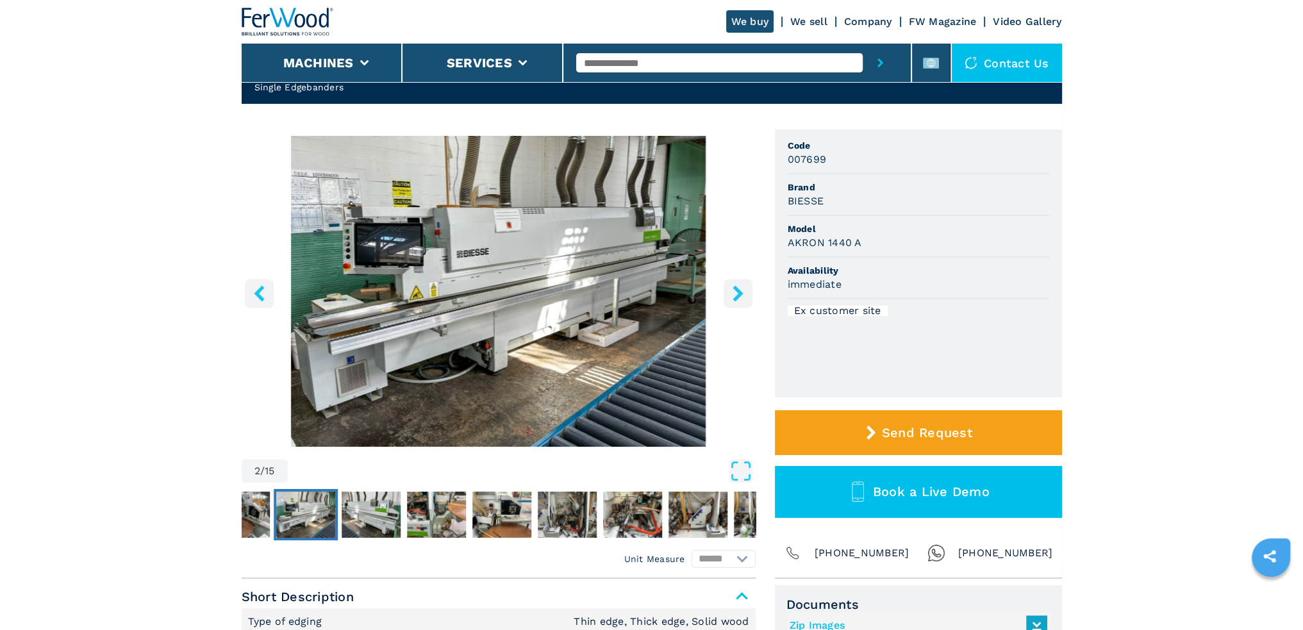
click at [736, 293] on icon "right-button" at bounding box center [738, 293] width 16 height 16
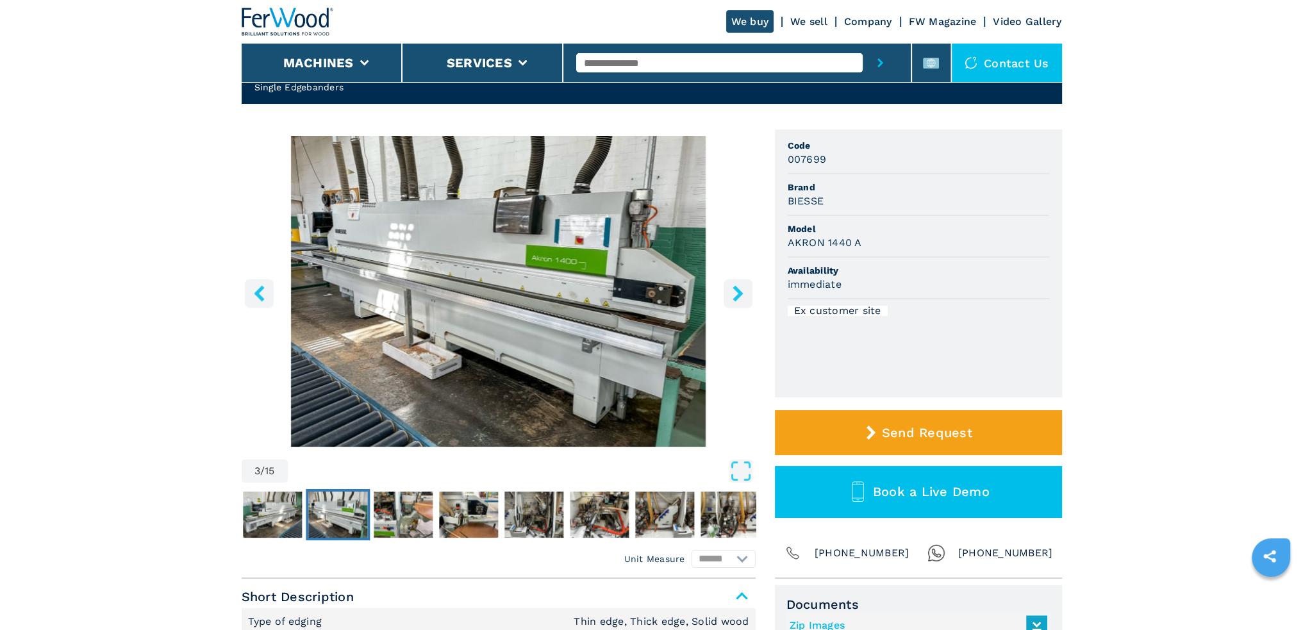
click at [736, 293] on icon "right-button" at bounding box center [738, 293] width 16 height 16
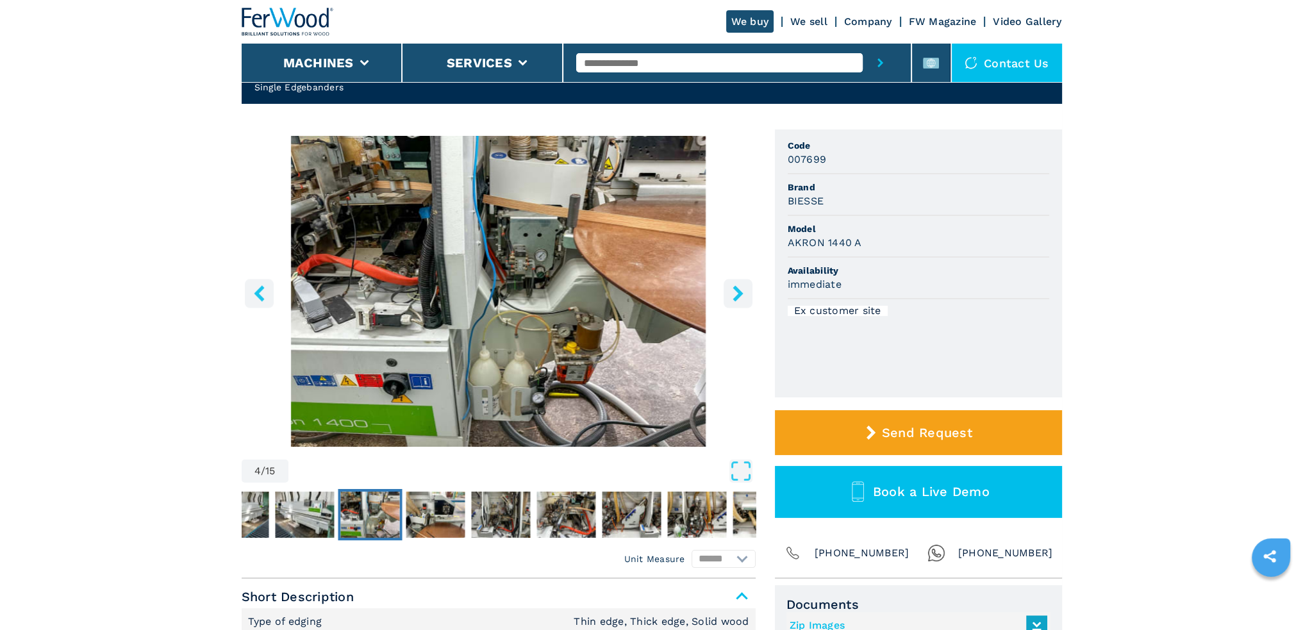
click at [736, 293] on icon "right-button" at bounding box center [738, 293] width 16 height 16
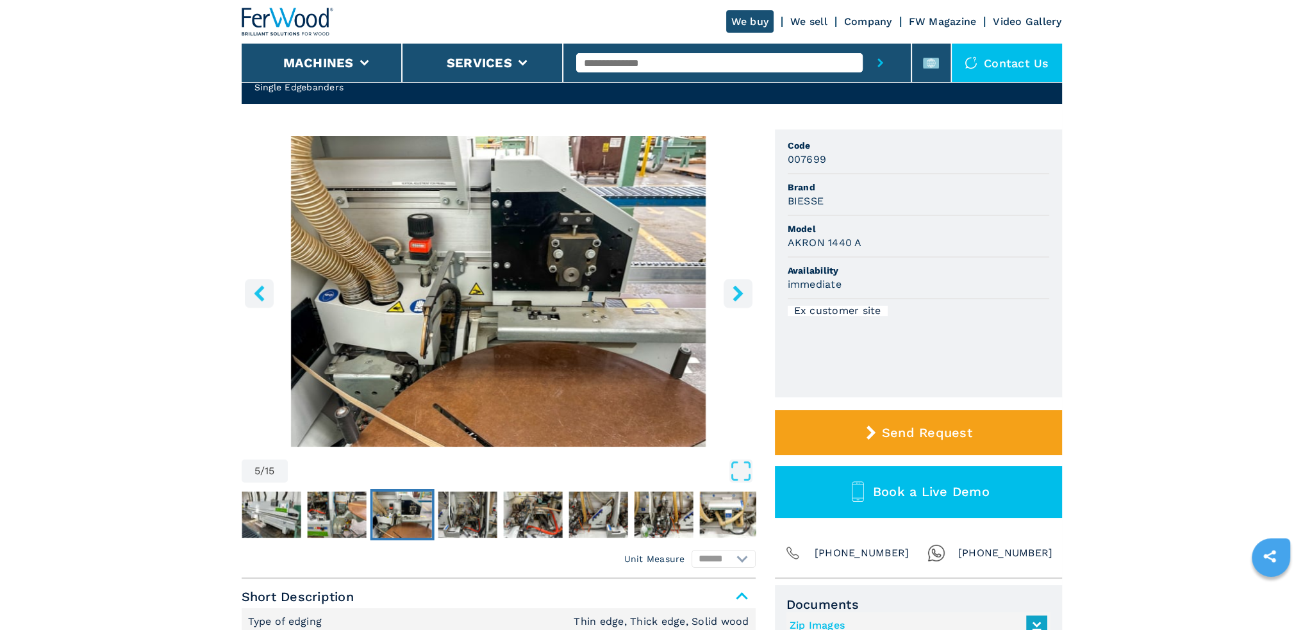
click at [736, 293] on icon "right-button" at bounding box center [738, 293] width 16 height 16
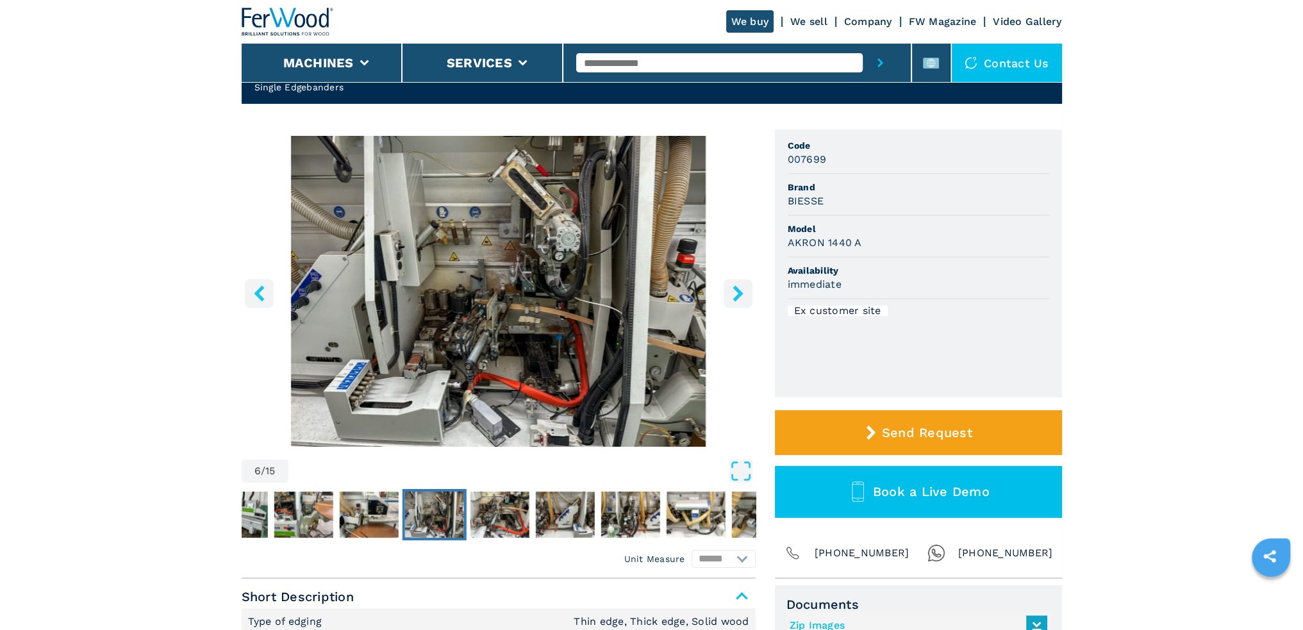
click at [736, 293] on icon "right-button" at bounding box center [738, 293] width 16 height 16
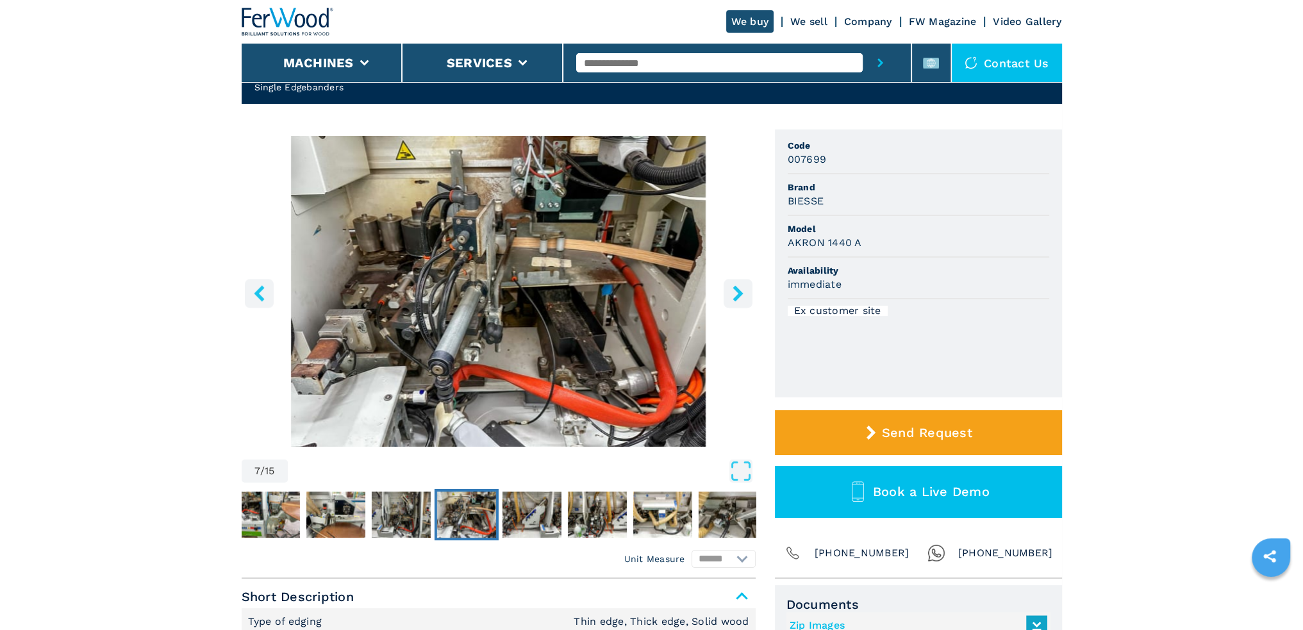
click at [736, 293] on icon "right-button" at bounding box center [738, 293] width 16 height 16
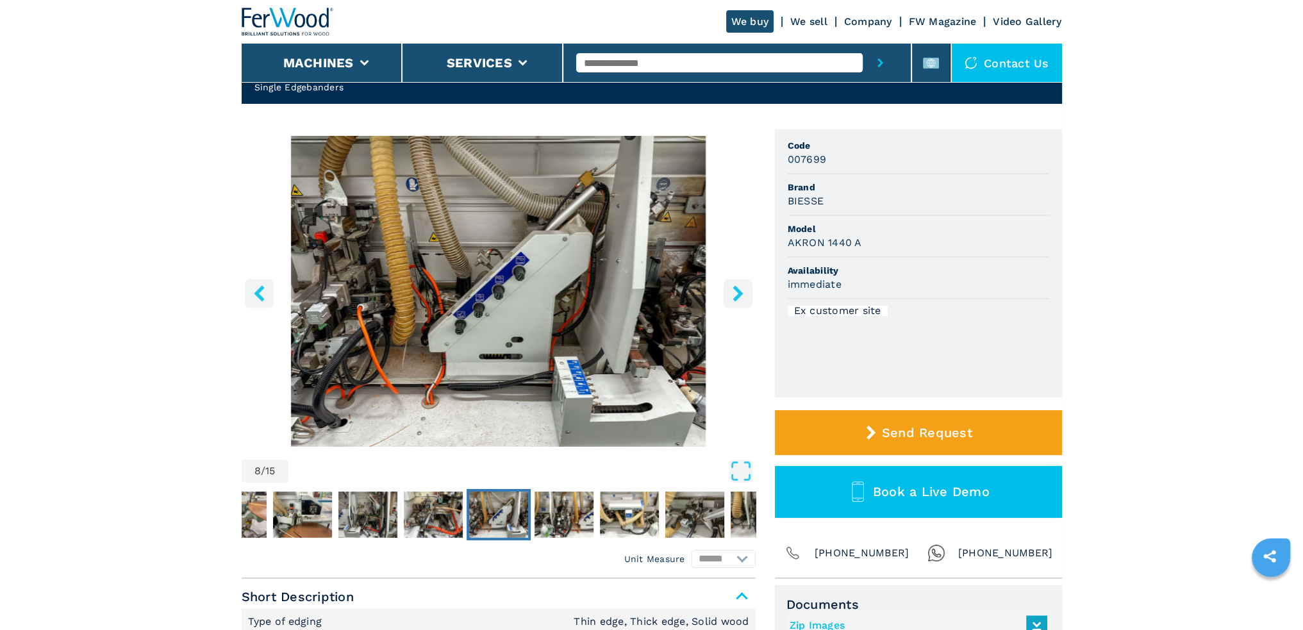
click at [736, 293] on icon "right-button" at bounding box center [738, 293] width 16 height 16
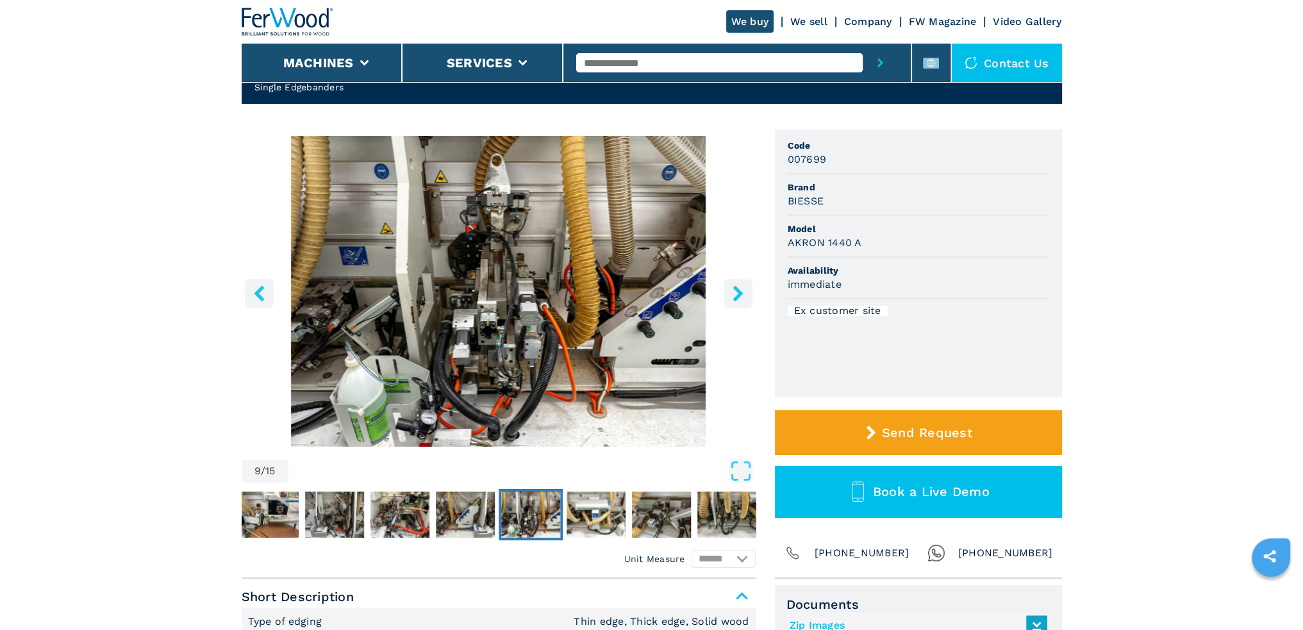
drag, startPoint x: 736, startPoint y: 293, endPoint x: 737, endPoint y: 302, distance: 8.4
click at [737, 302] on button "right-button" at bounding box center [737, 293] width 29 height 29
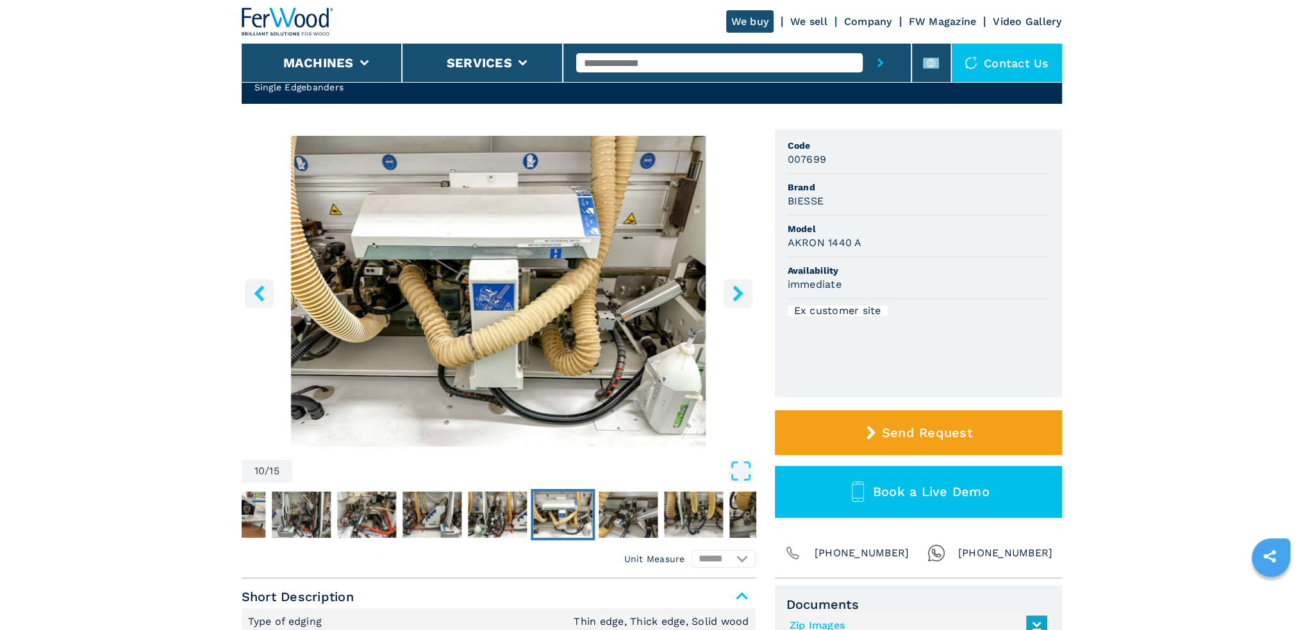
click at [737, 302] on button "right-button" at bounding box center [737, 293] width 29 height 29
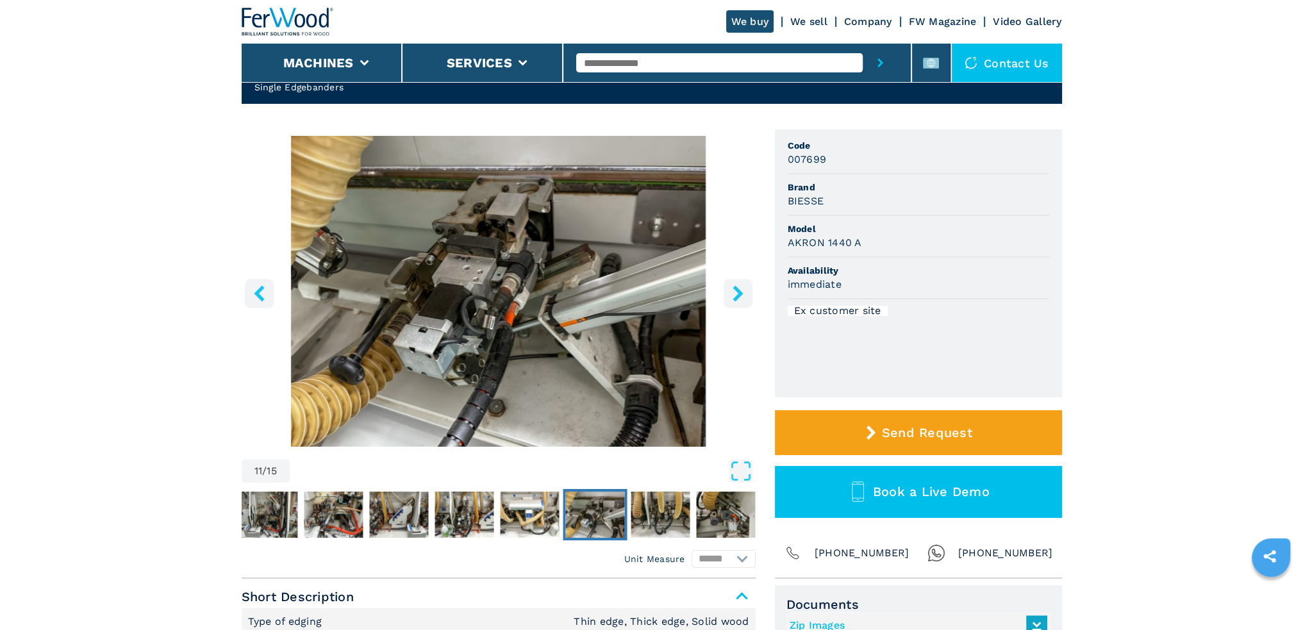
click at [737, 302] on button "right-button" at bounding box center [737, 293] width 29 height 29
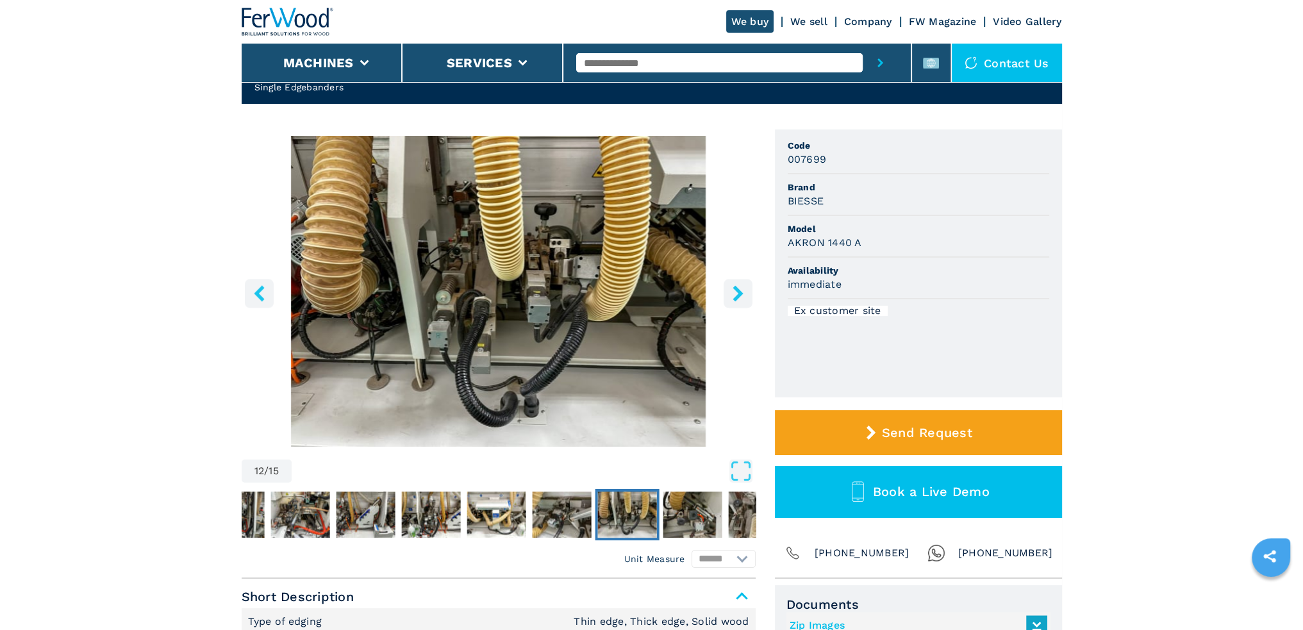
click at [737, 302] on button "right-button" at bounding box center [737, 293] width 29 height 29
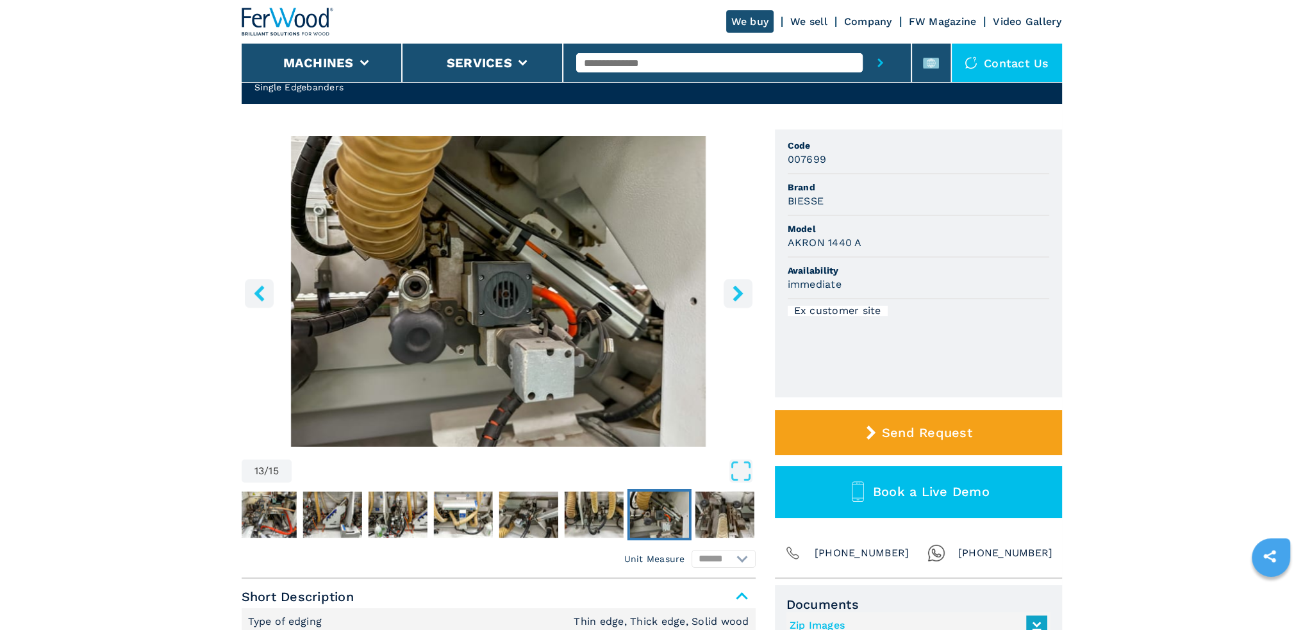
click at [736, 303] on button "right-button" at bounding box center [737, 293] width 29 height 29
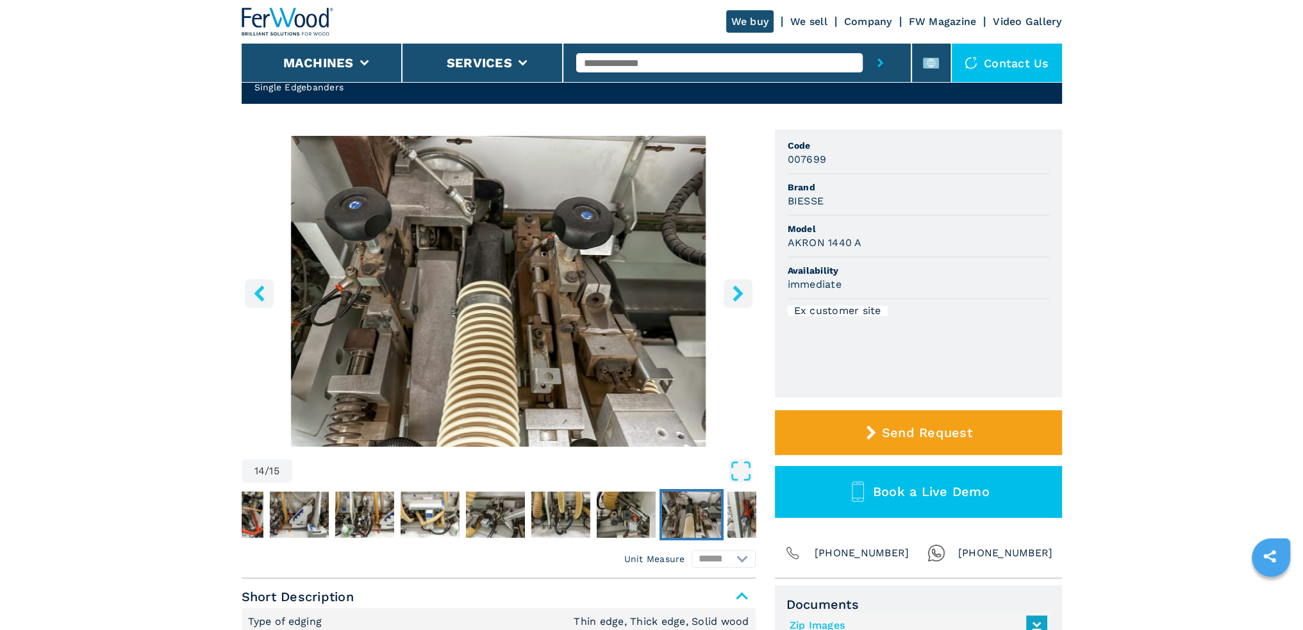
click at [736, 303] on button "right-button" at bounding box center [737, 293] width 29 height 29
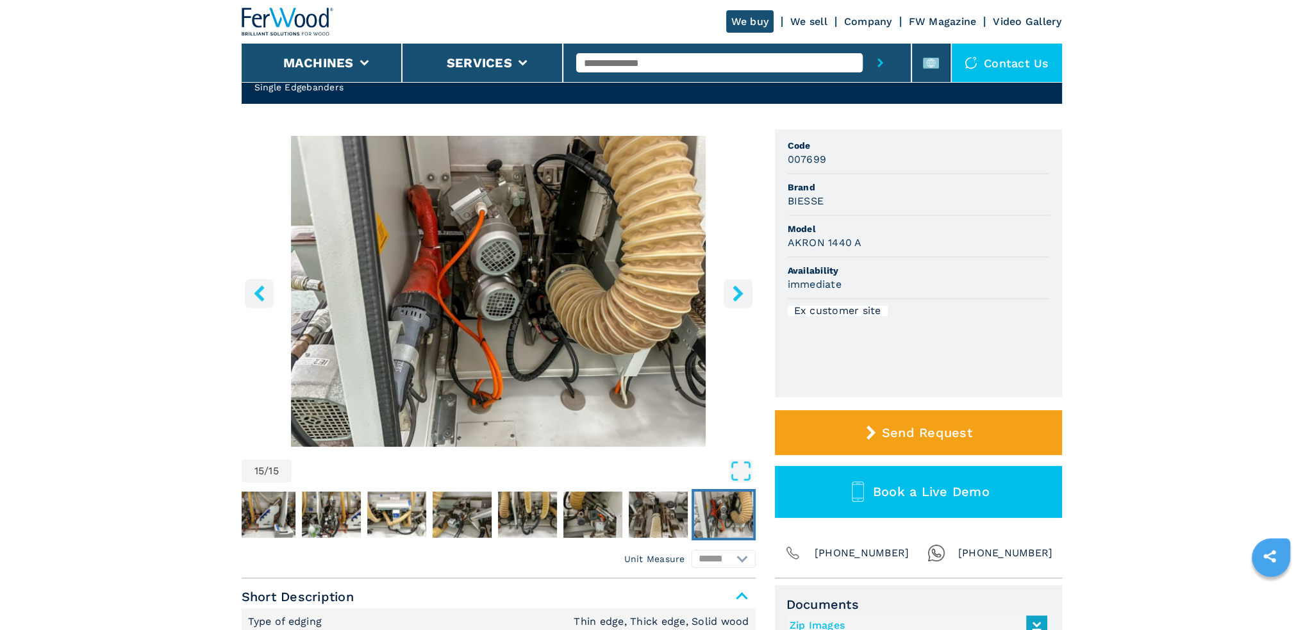
click at [736, 303] on button "right-button" at bounding box center [737, 293] width 29 height 29
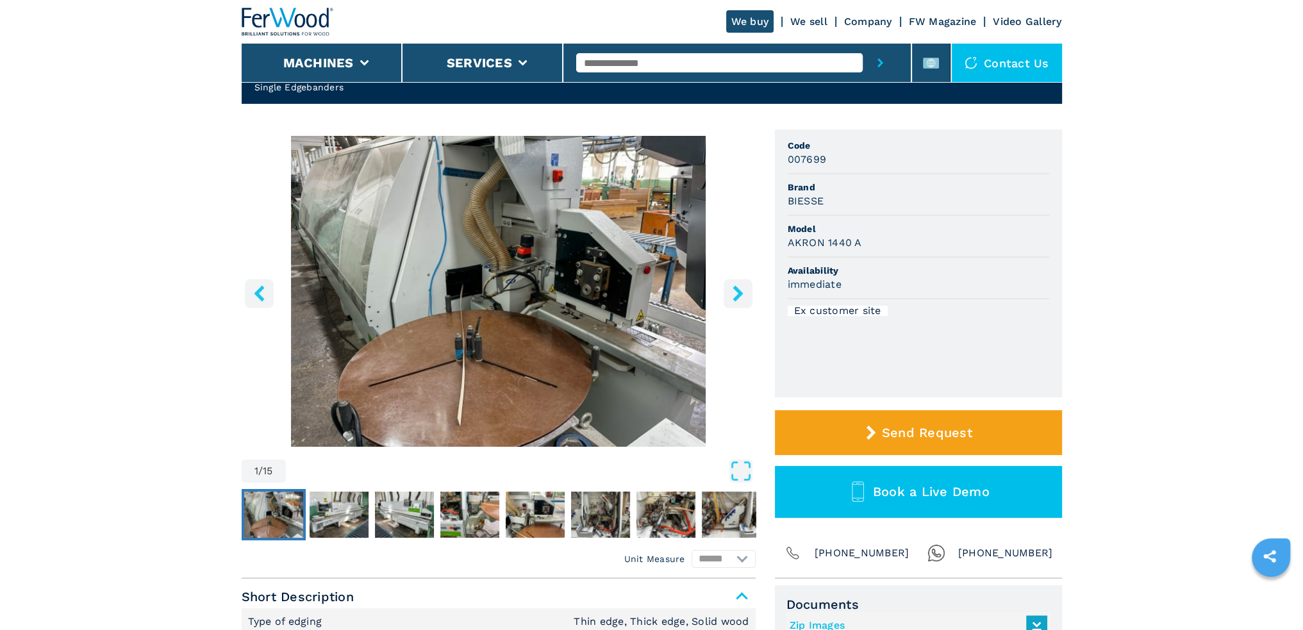
click at [736, 303] on button "right-button" at bounding box center [737, 293] width 29 height 29
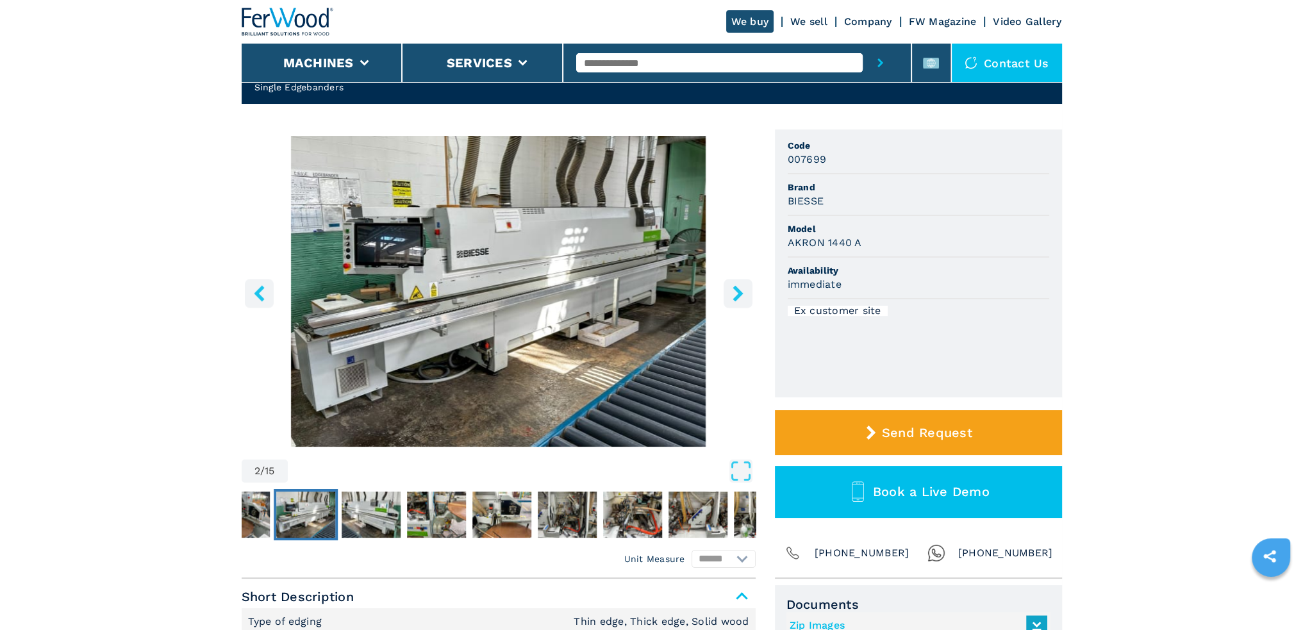
click at [736, 303] on button "right-button" at bounding box center [737, 293] width 29 height 29
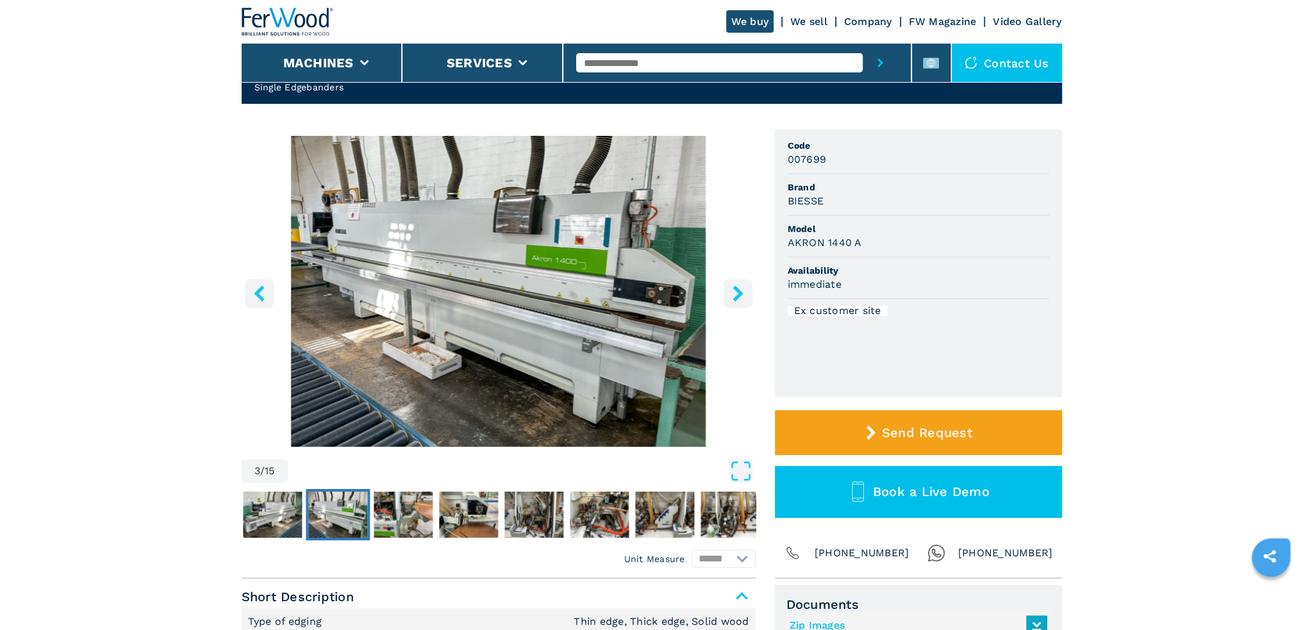
click at [733, 304] on button "right-button" at bounding box center [737, 293] width 29 height 29
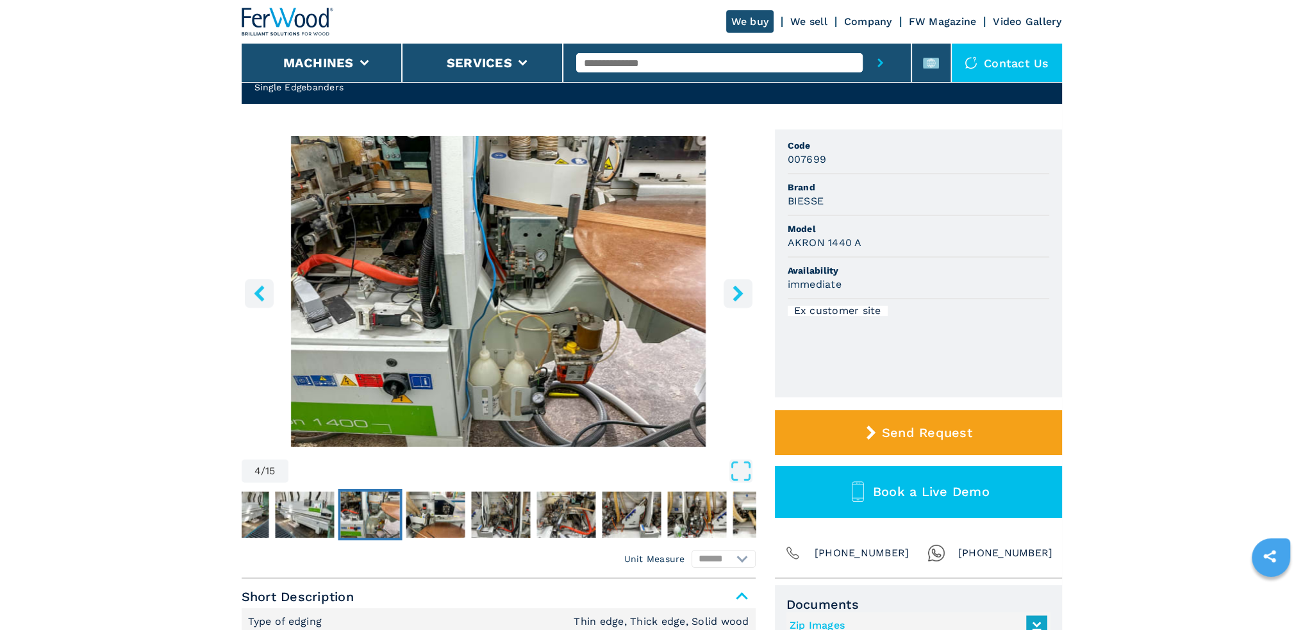
click at [733, 304] on button "right-button" at bounding box center [737, 293] width 29 height 29
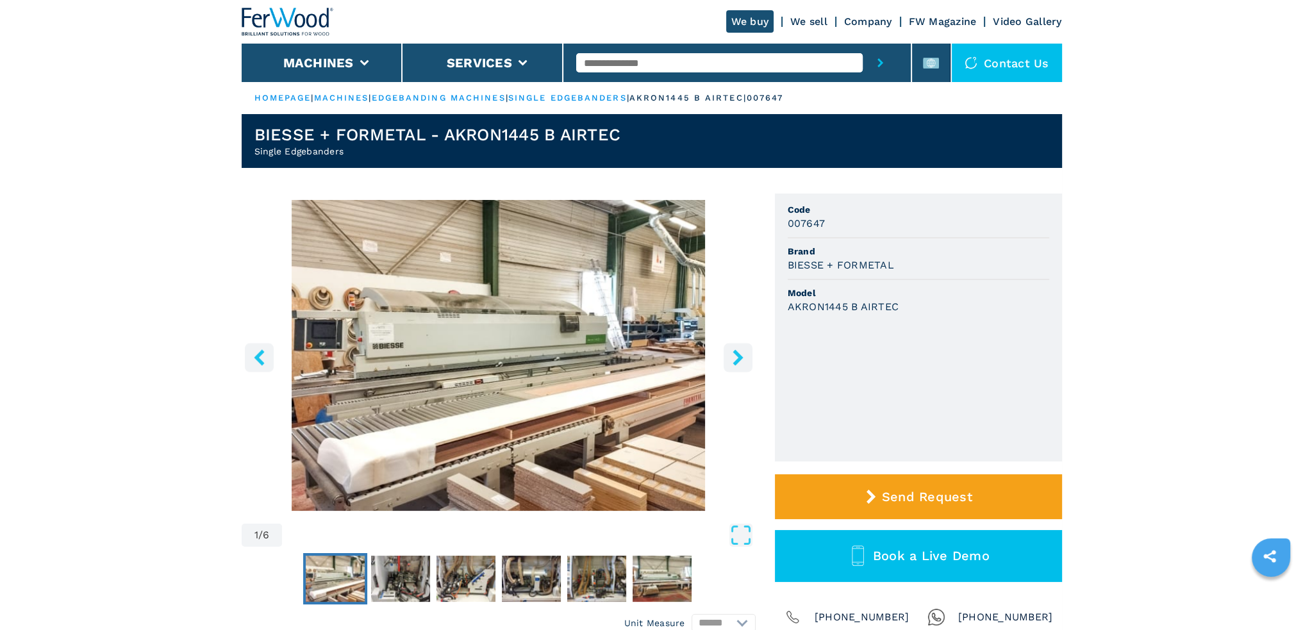
click at [738, 359] on icon "right-button" at bounding box center [737, 357] width 10 height 16
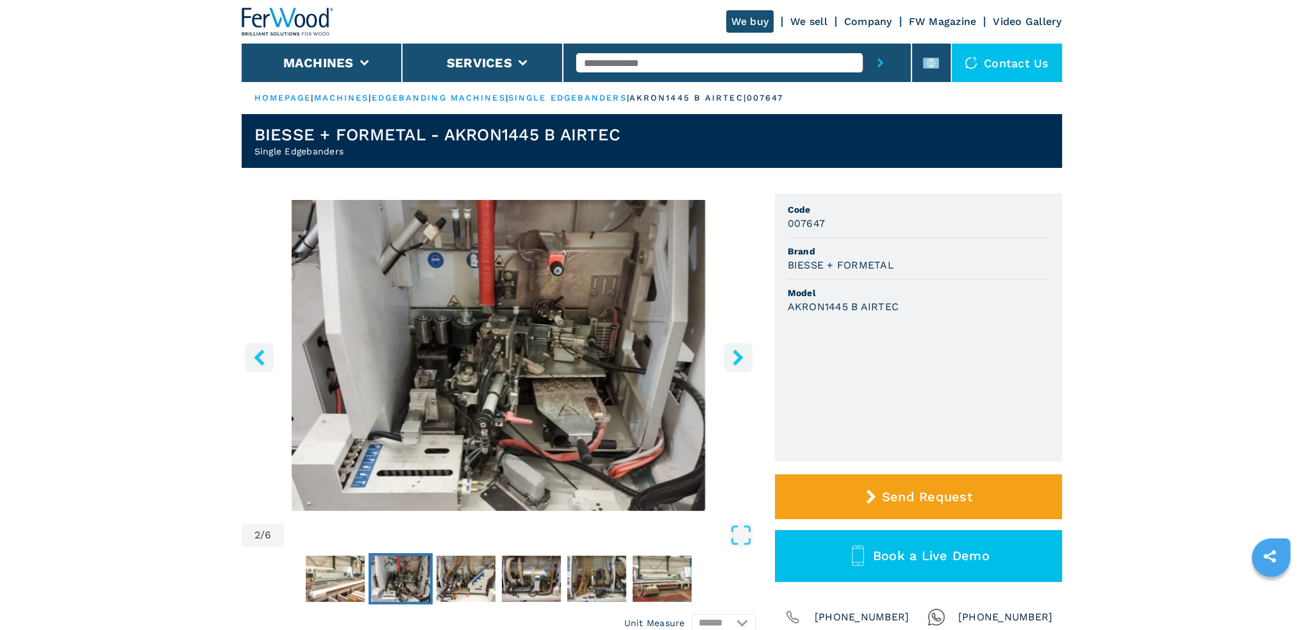
click at [738, 358] on icon "right-button" at bounding box center [737, 357] width 10 height 16
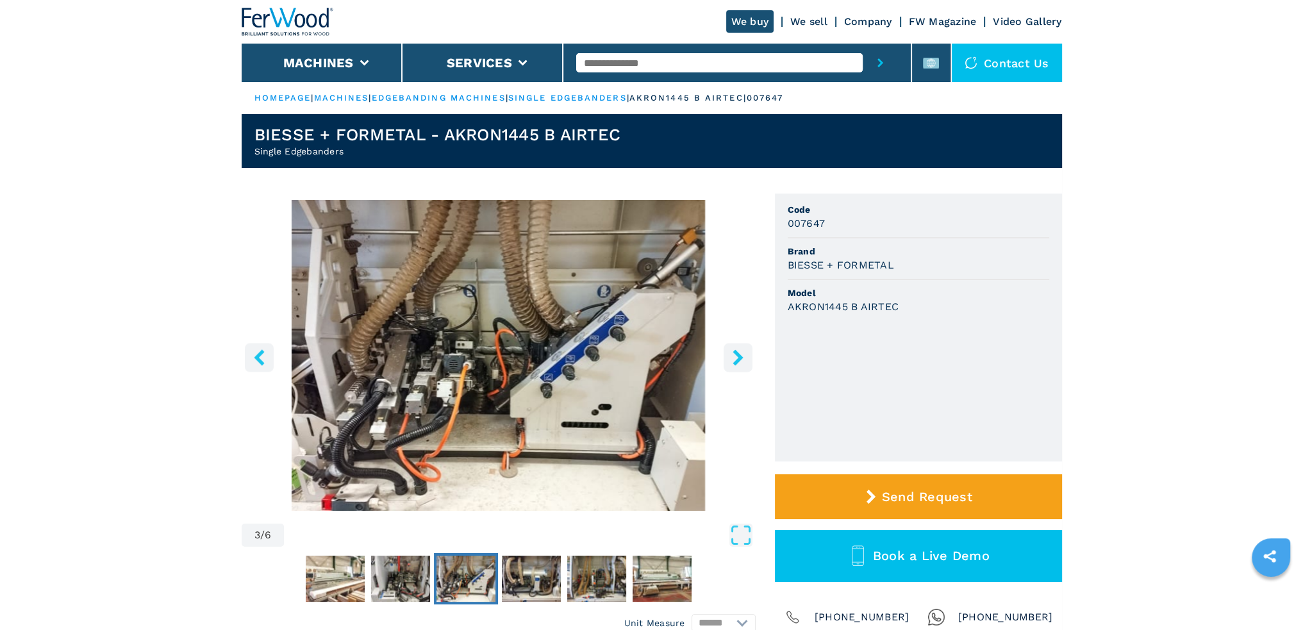
click at [738, 358] on icon "right-button" at bounding box center [737, 357] width 10 height 16
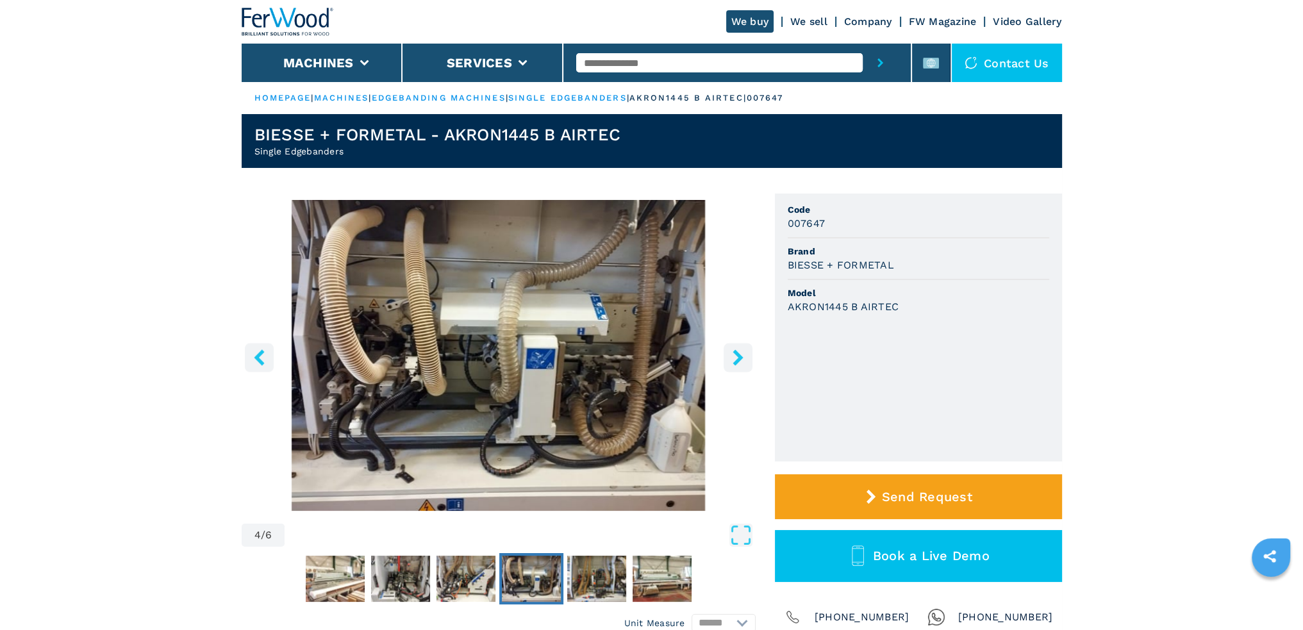
click at [738, 358] on icon "right-button" at bounding box center [737, 357] width 10 height 16
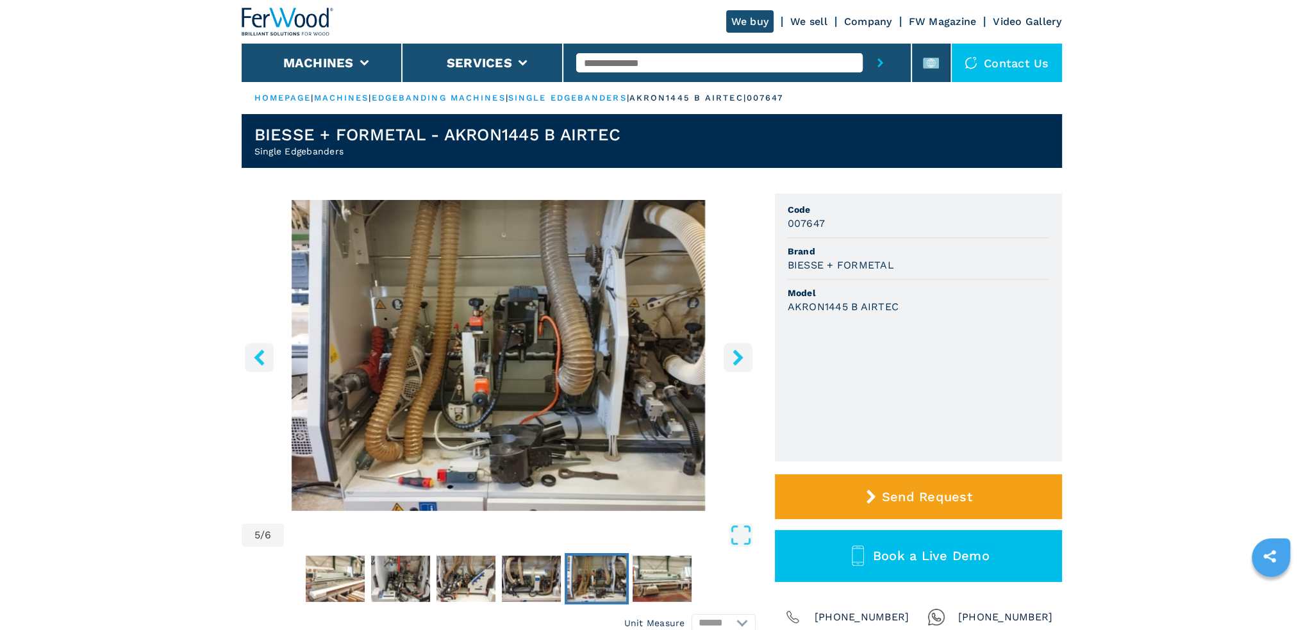
click at [738, 358] on icon "right-button" at bounding box center [737, 357] width 10 height 16
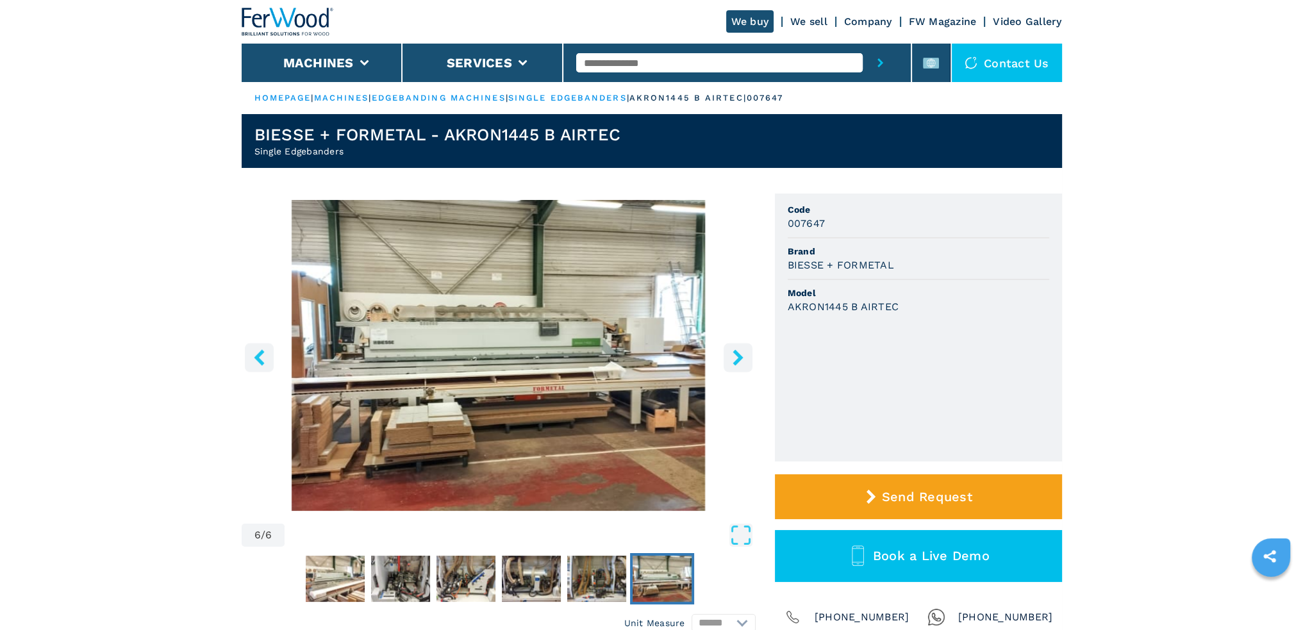
click at [738, 358] on icon "right-button" at bounding box center [737, 357] width 10 height 16
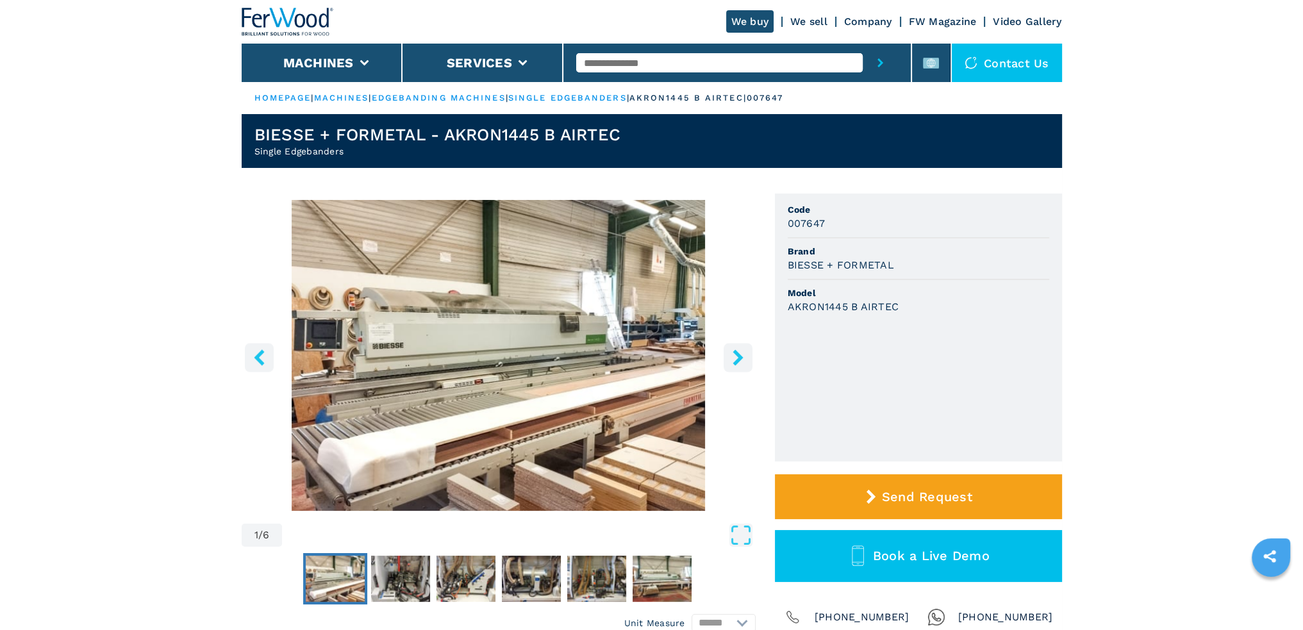
click at [738, 358] on icon "right-button" at bounding box center [737, 357] width 10 height 16
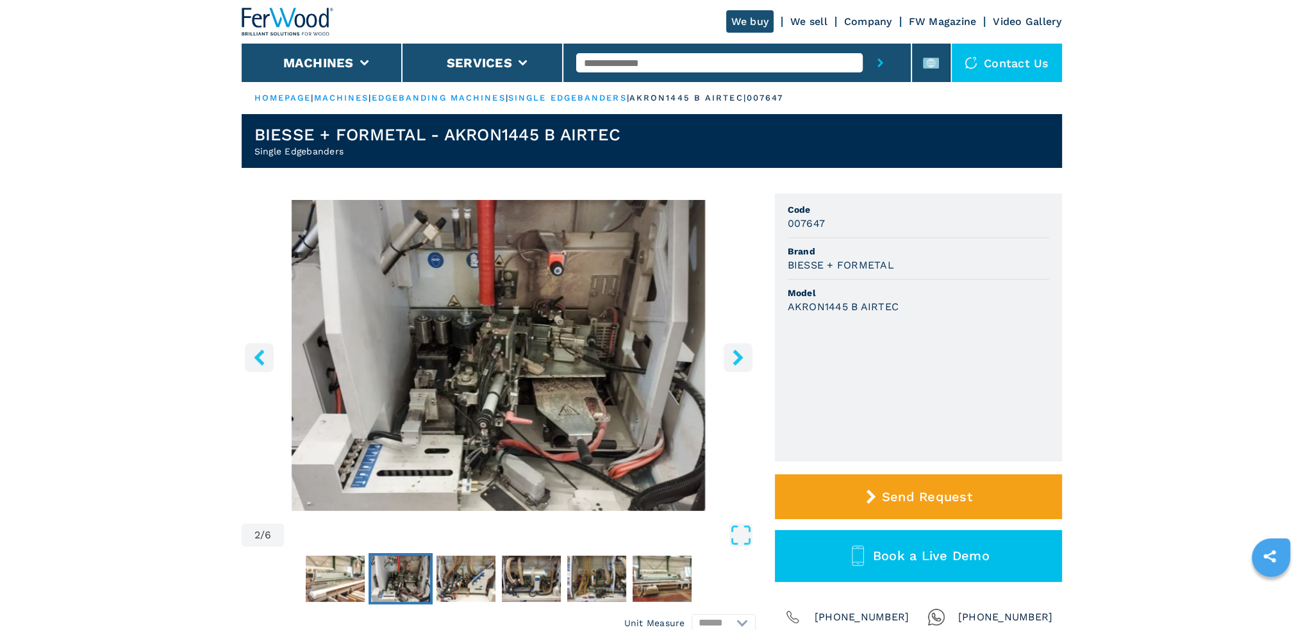
click at [738, 358] on icon "right-button" at bounding box center [737, 357] width 10 height 16
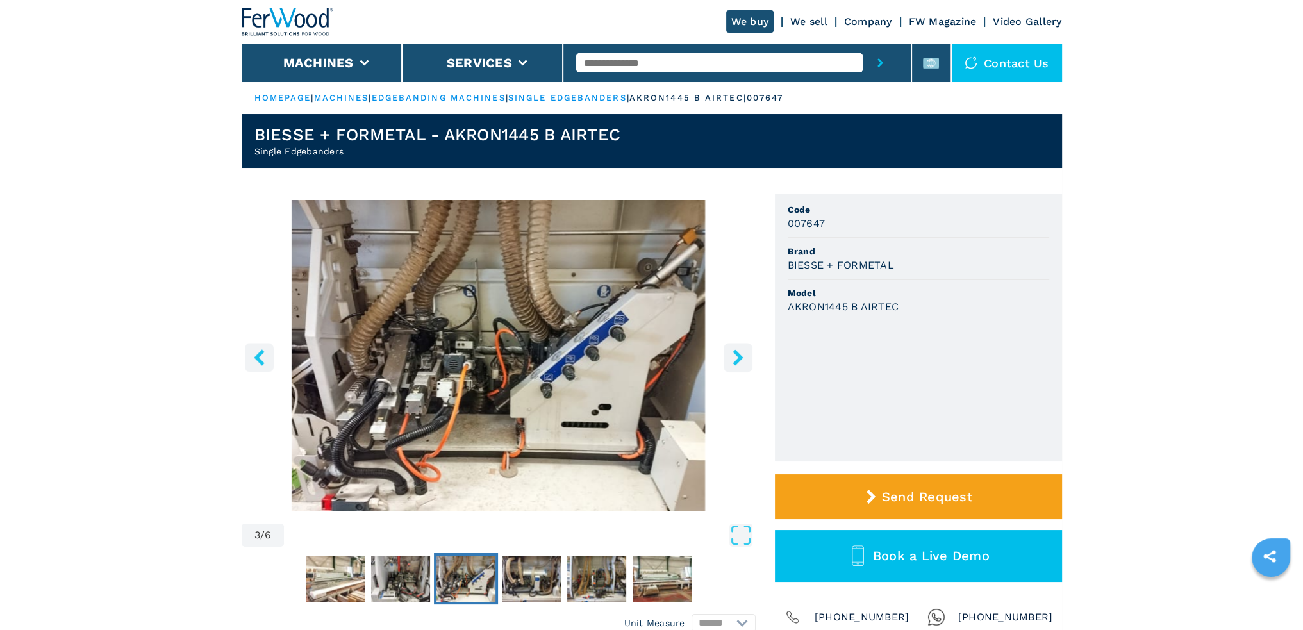
click at [738, 358] on icon "right-button" at bounding box center [737, 357] width 10 height 16
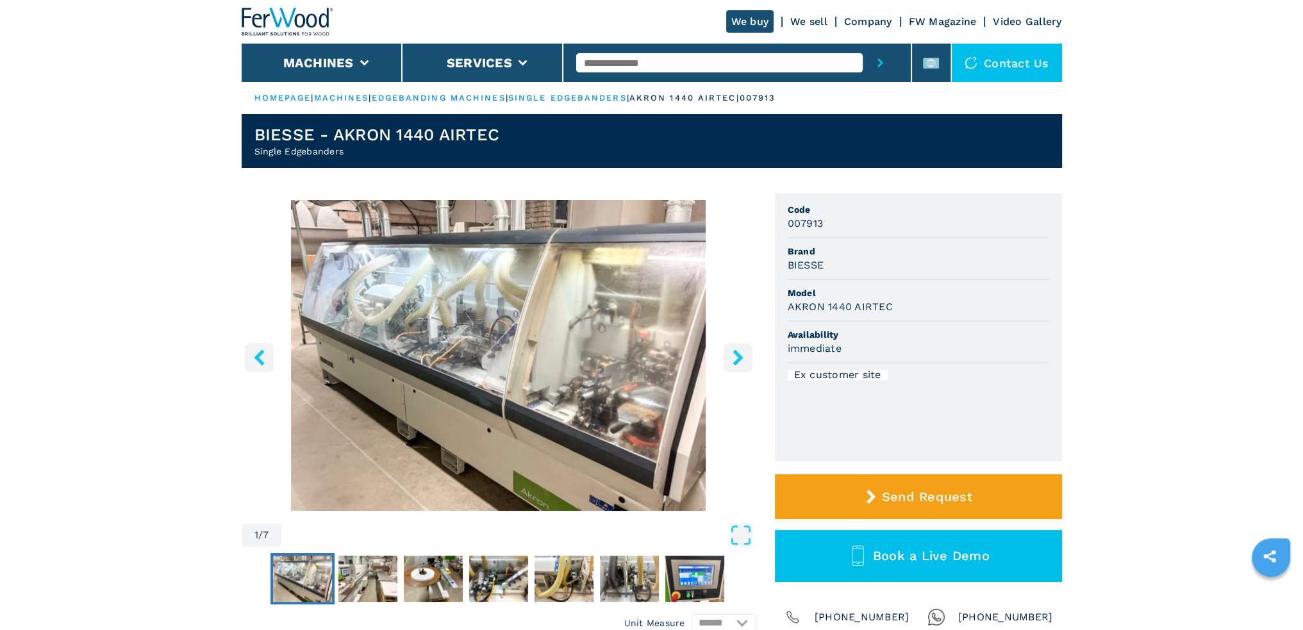
click at [743, 356] on icon "right-button" at bounding box center [738, 357] width 16 height 16
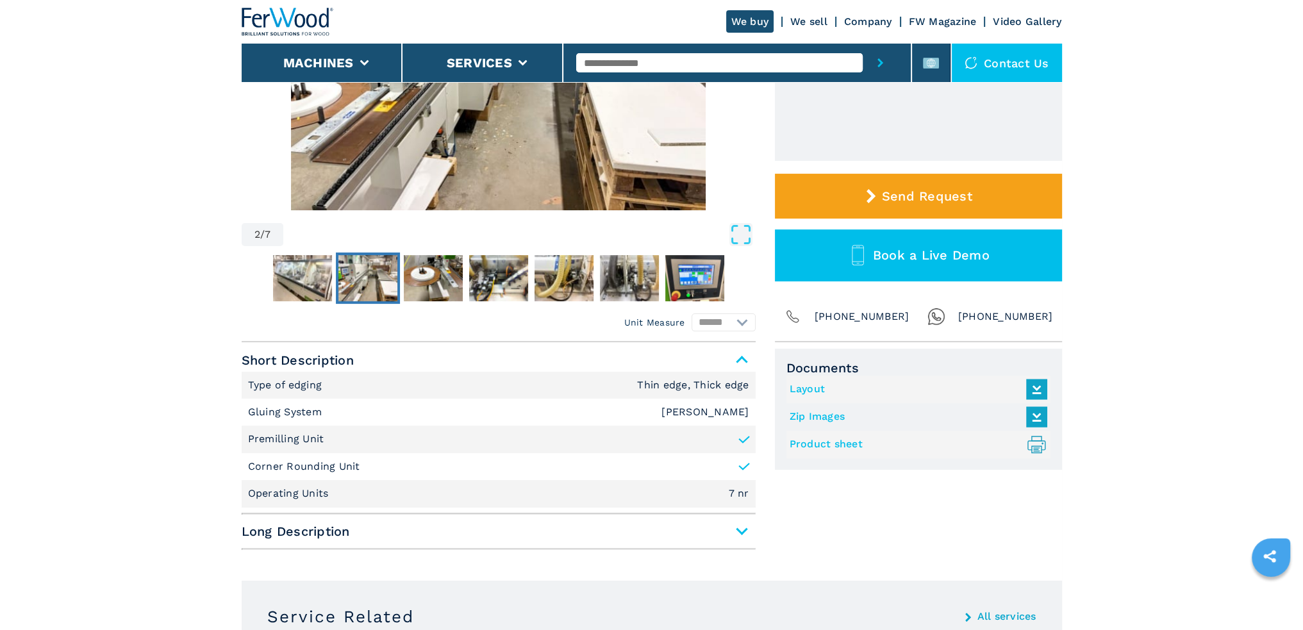
scroll to position [320, 0]
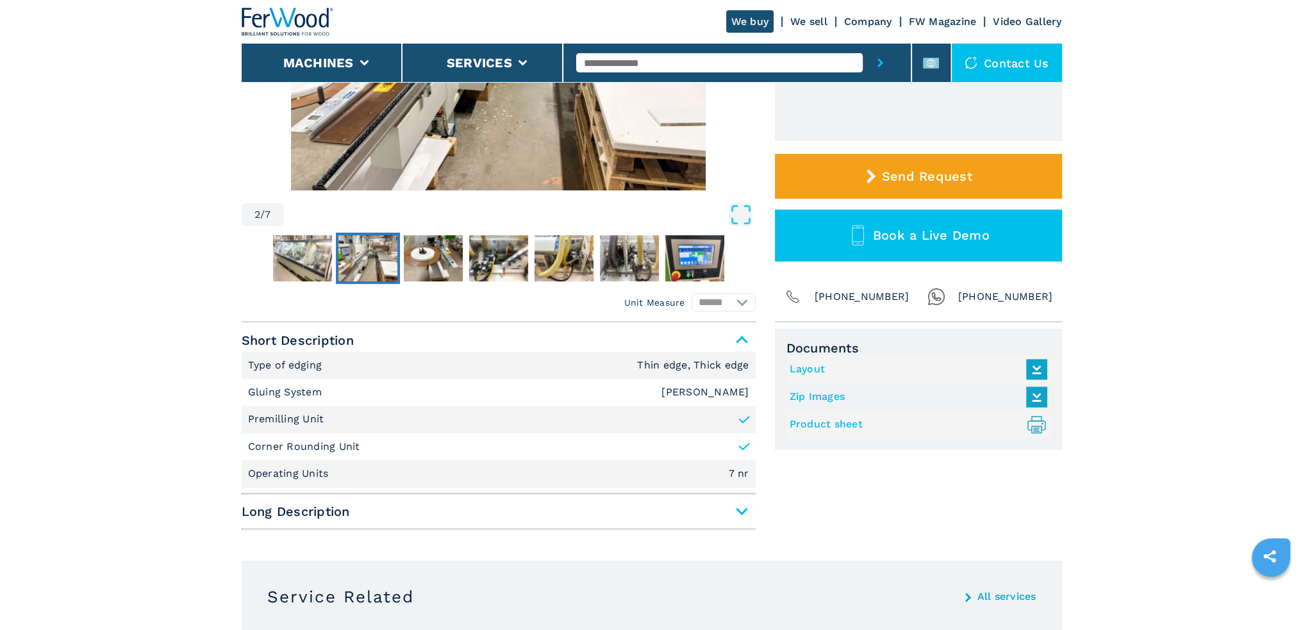
click at [684, 506] on span "Long Description" at bounding box center [499, 511] width 514 height 23
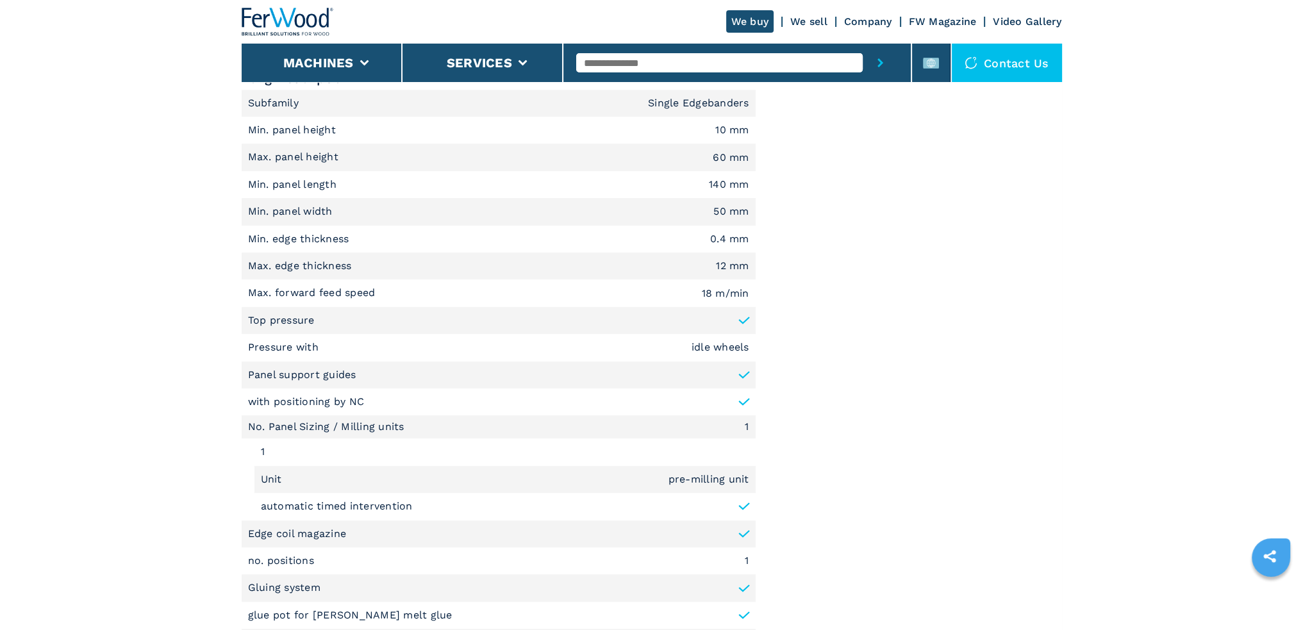
scroll to position [769, 0]
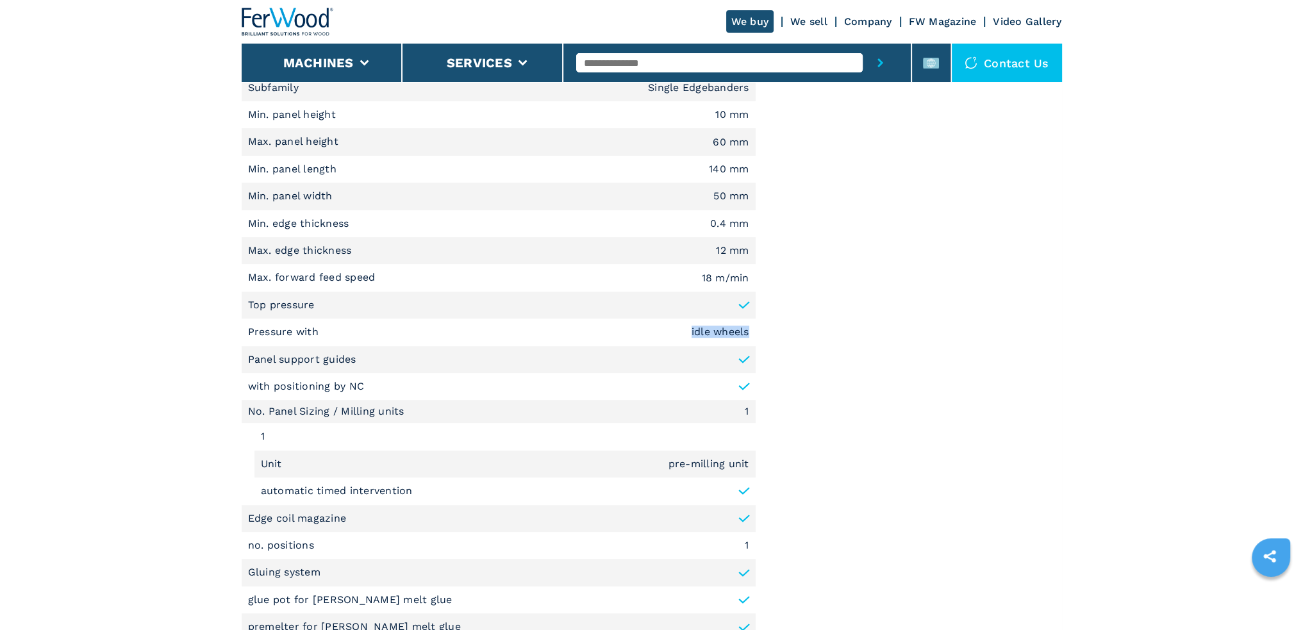
drag, startPoint x: 689, startPoint y: 327, endPoint x: 754, endPoint y: 335, distance: 65.8
click at [754, 335] on li "Pressure with idle wheels" at bounding box center [499, 331] width 514 height 27
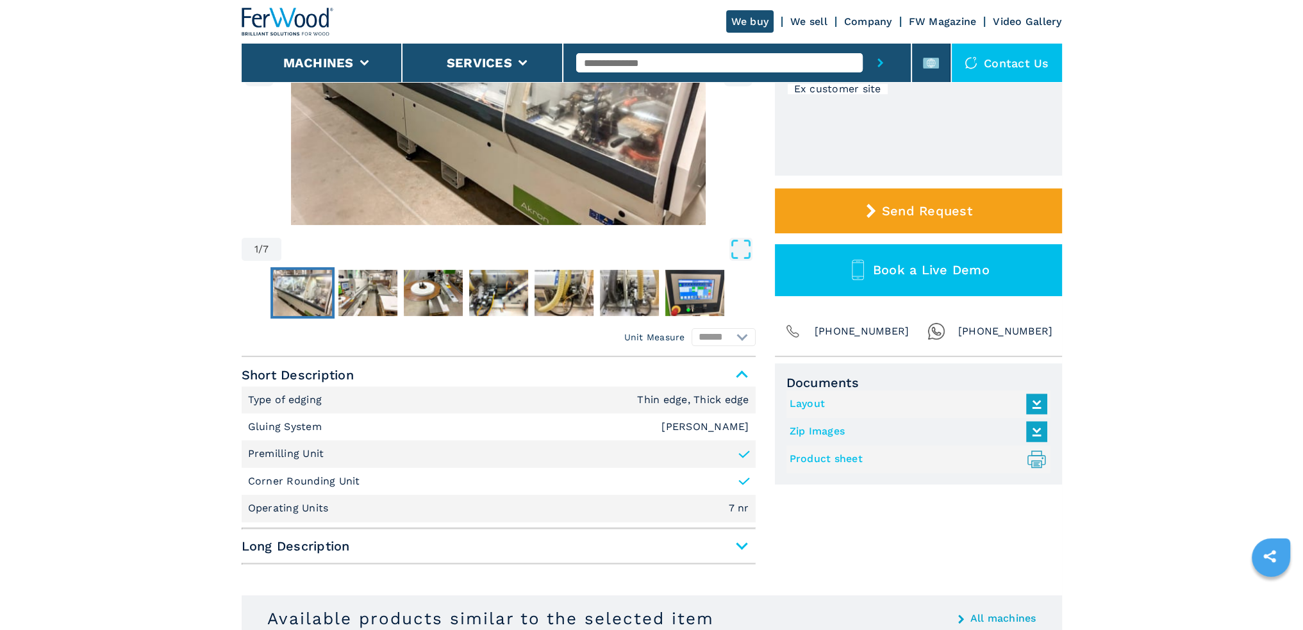
scroll to position [256, 0]
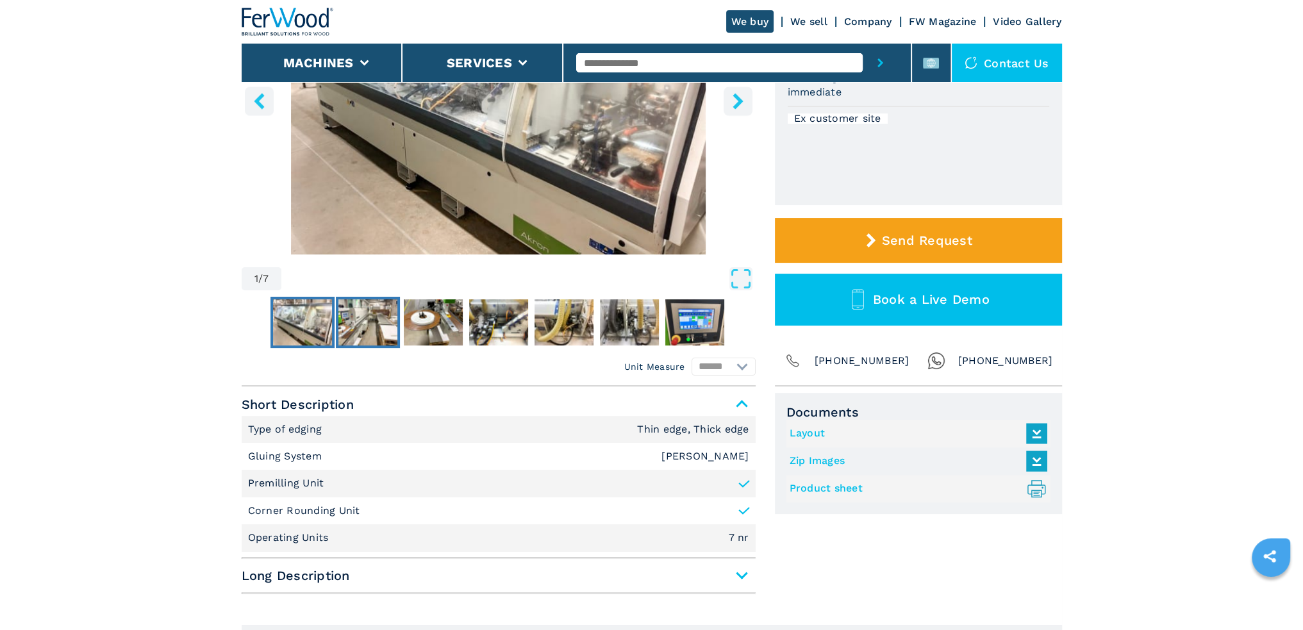
drag, startPoint x: 356, startPoint y: 319, endPoint x: 377, endPoint y: 312, distance: 21.7
click at [356, 319] on img "Go to Slide 2" at bounding box center [367, 322] width 59 height 46
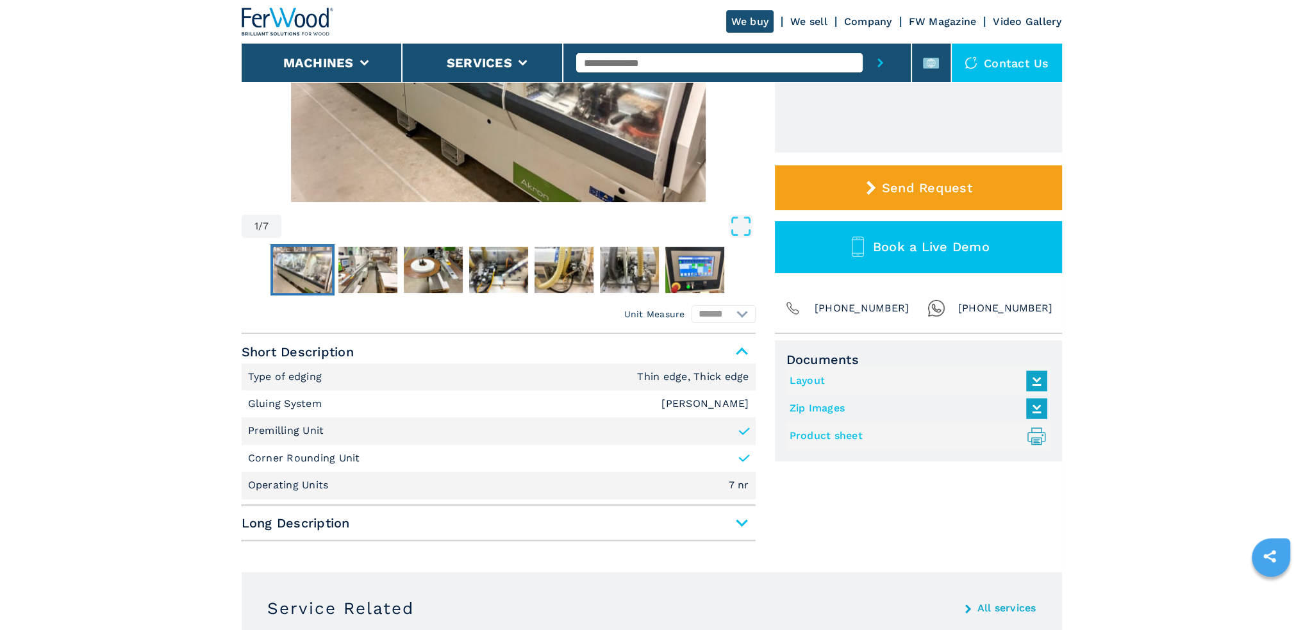
scroll to position [577, 0]
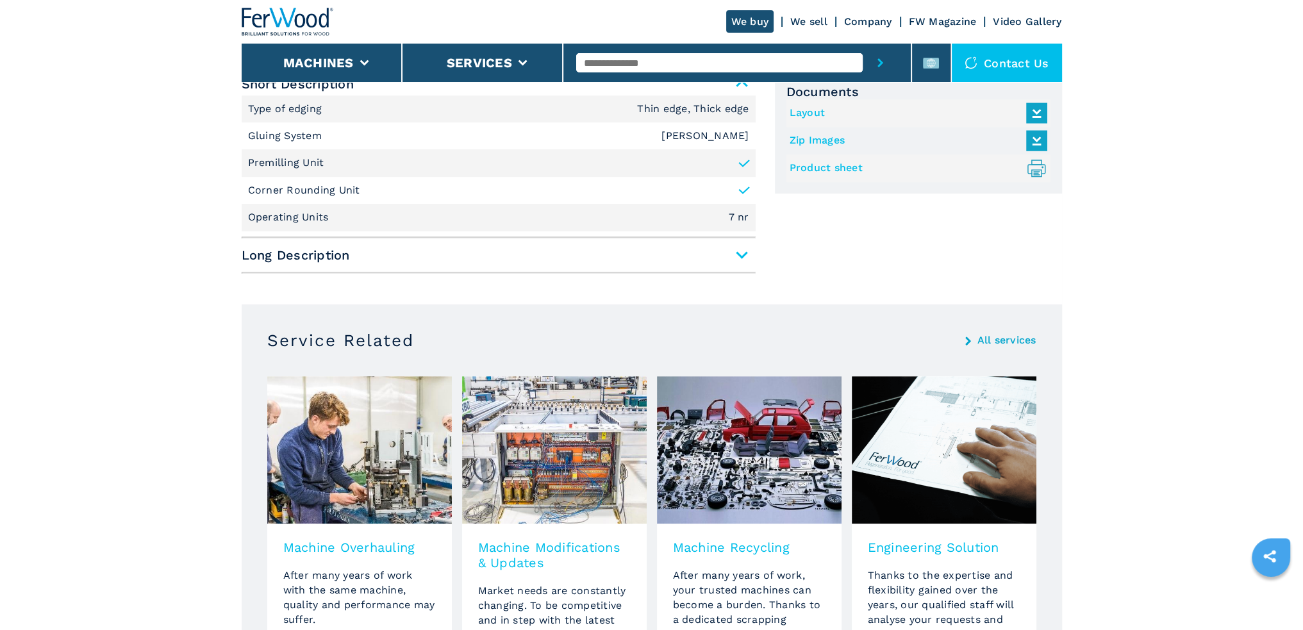
click at [747, 249] on span "Long Description" at bounding box center [499, 255] width 514 height 23
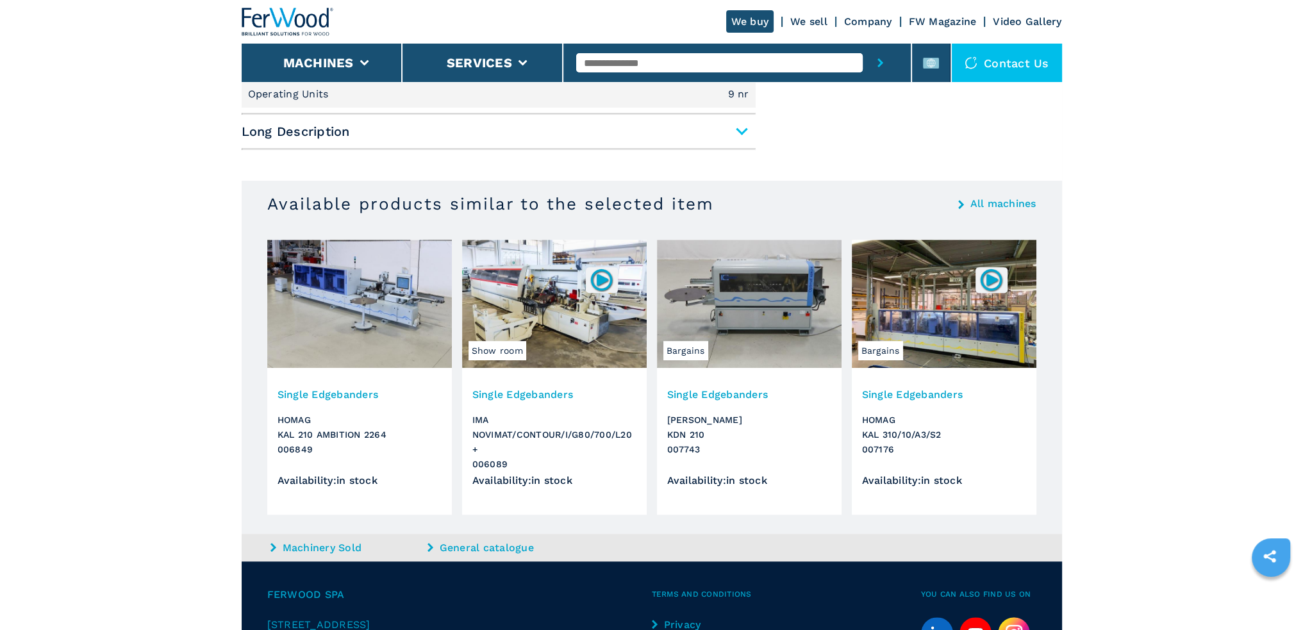
scroll to position [577, 0]
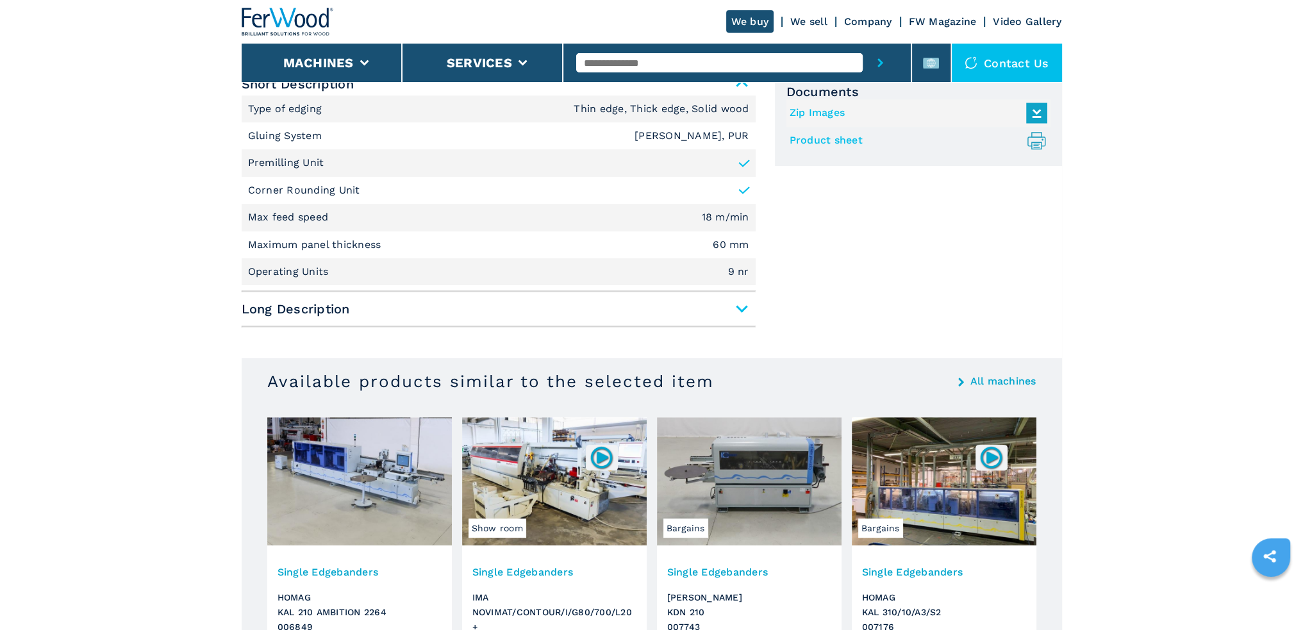
click at [748, 312] on span "Long Description" at bounding box center [499, 308] width 514 height 23
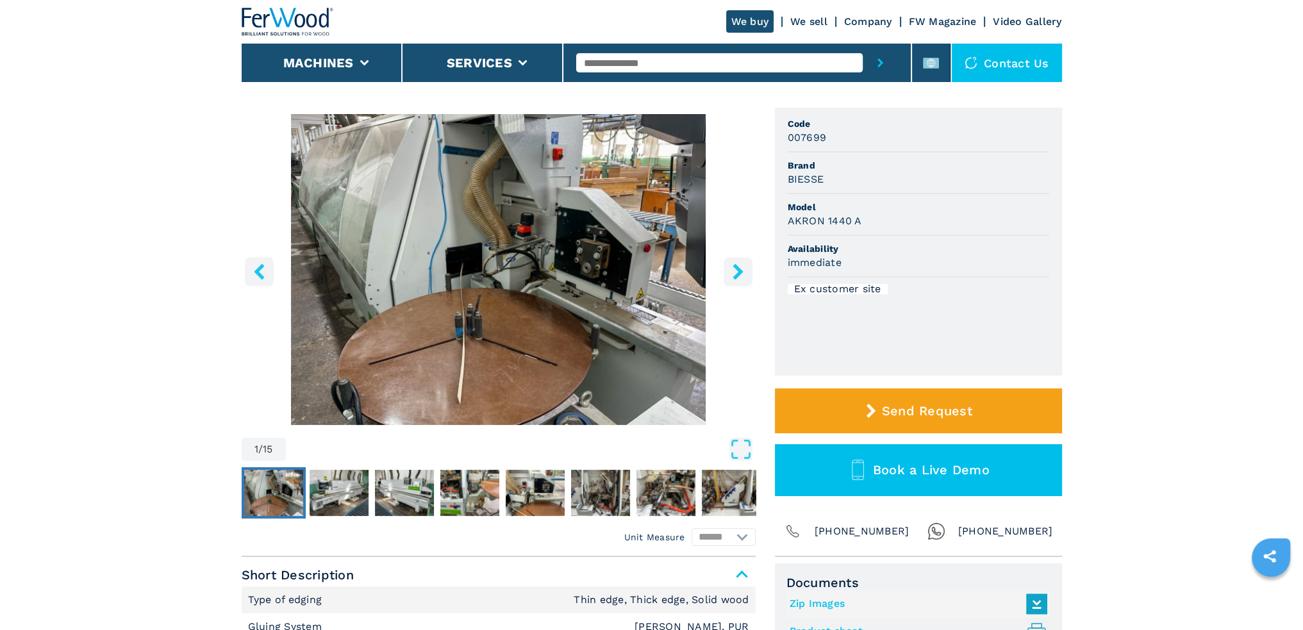
scroll to position [64, 0]
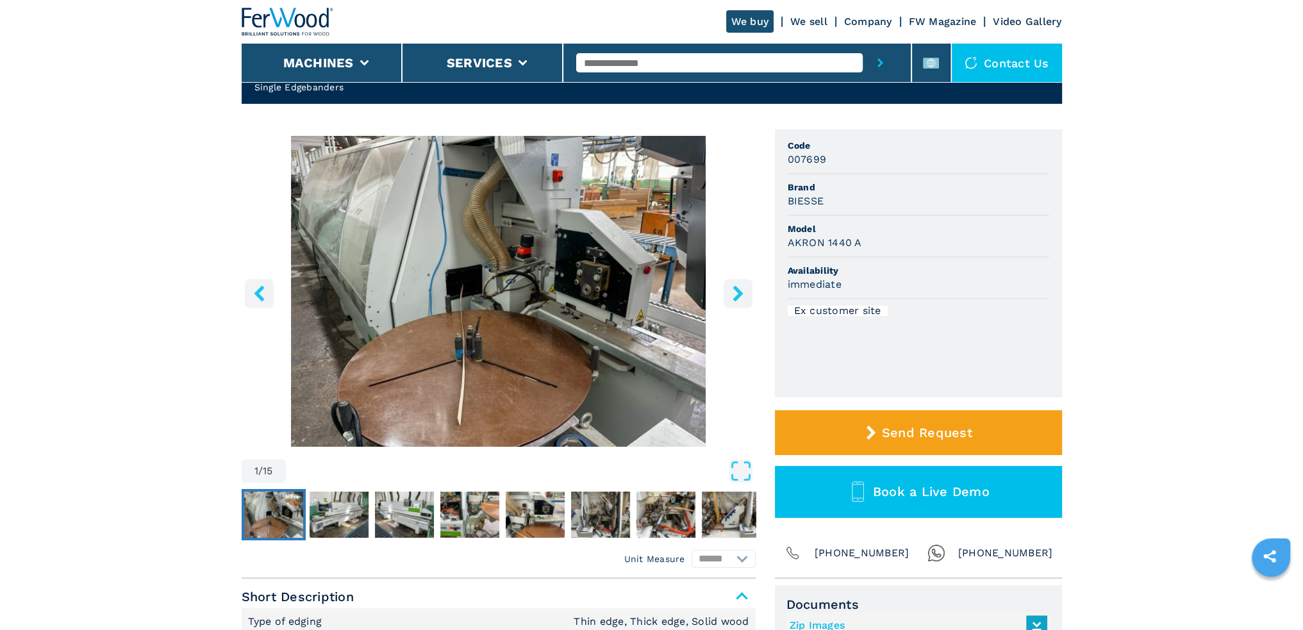
click at [739, 293] on icon "right-button" at bounding box center [737, 293] width 10 height 16
click at [738, 295] on icon "right-button" at bounding box center [737, 293] width 10 height 16
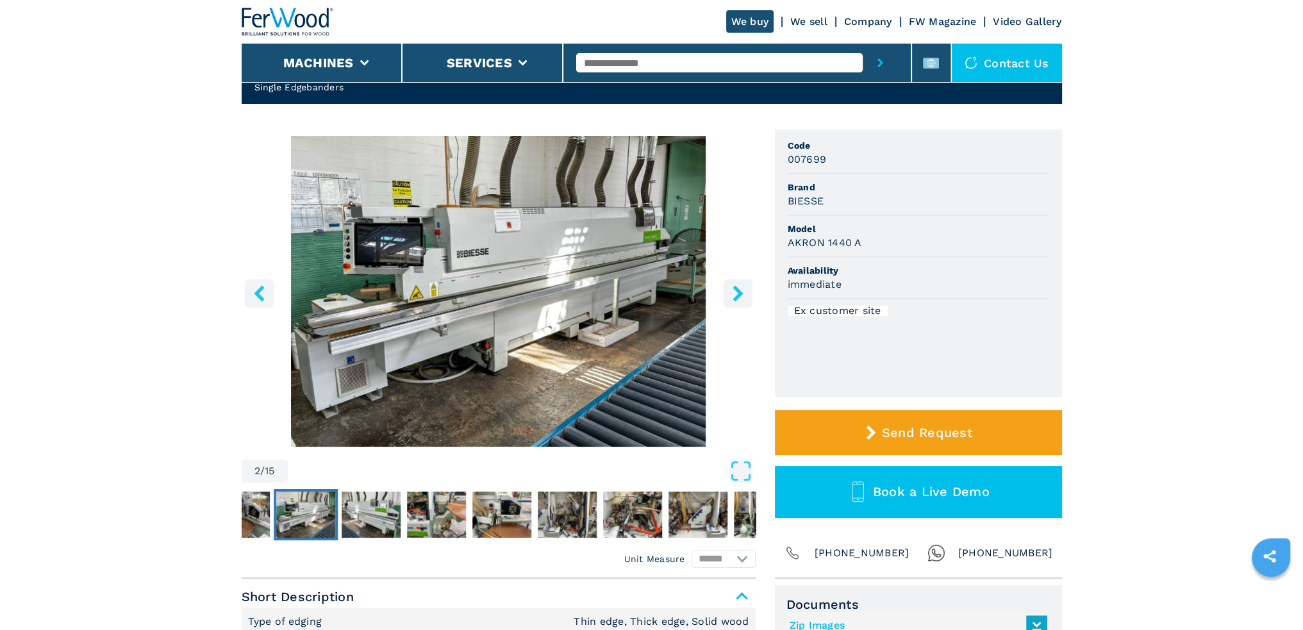
click at [738, 295] on icon "right-button" at bounding box center [737, 293] width 10 height 16
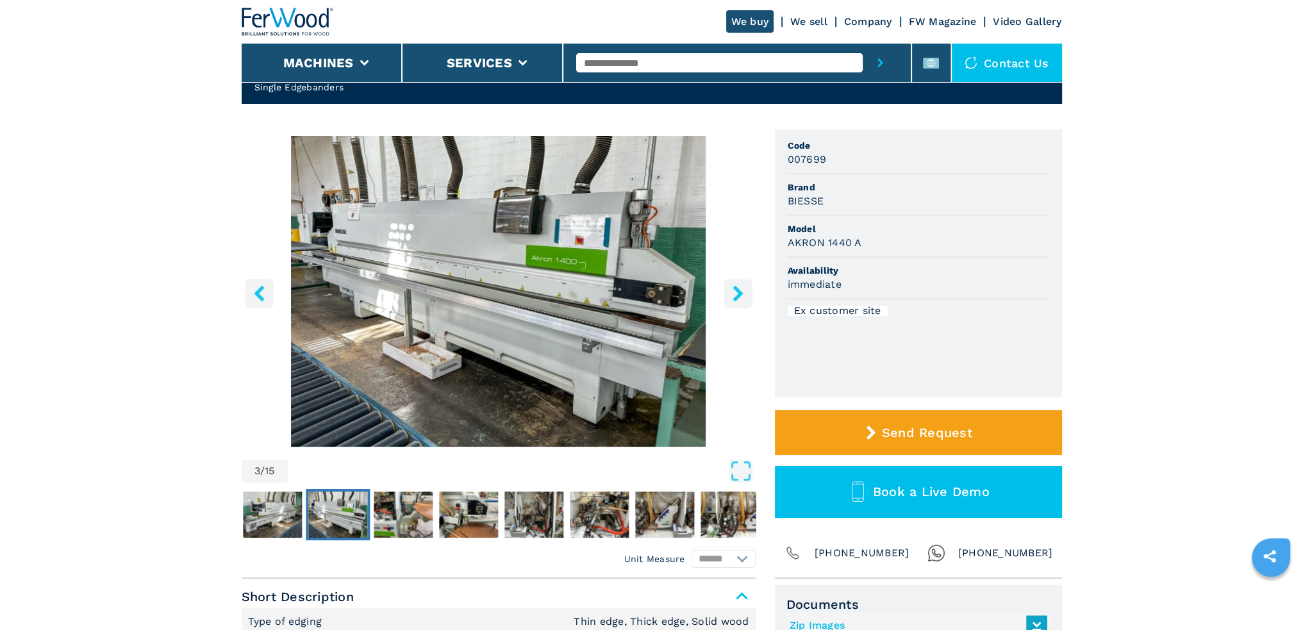
click at [738, 295] on icon "right-button" at bounding box center [737, 293] width 10 height 16
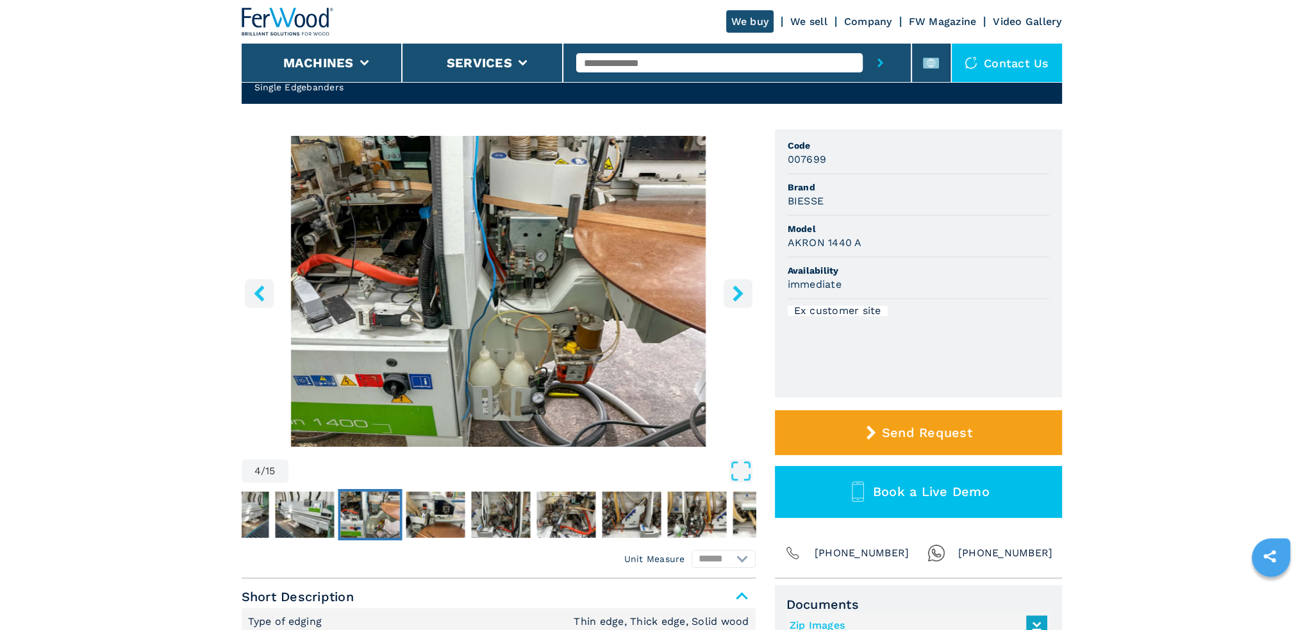
click at [738, 295] on icon "right-button" at bounding box center [737, 293] width 10 height 16
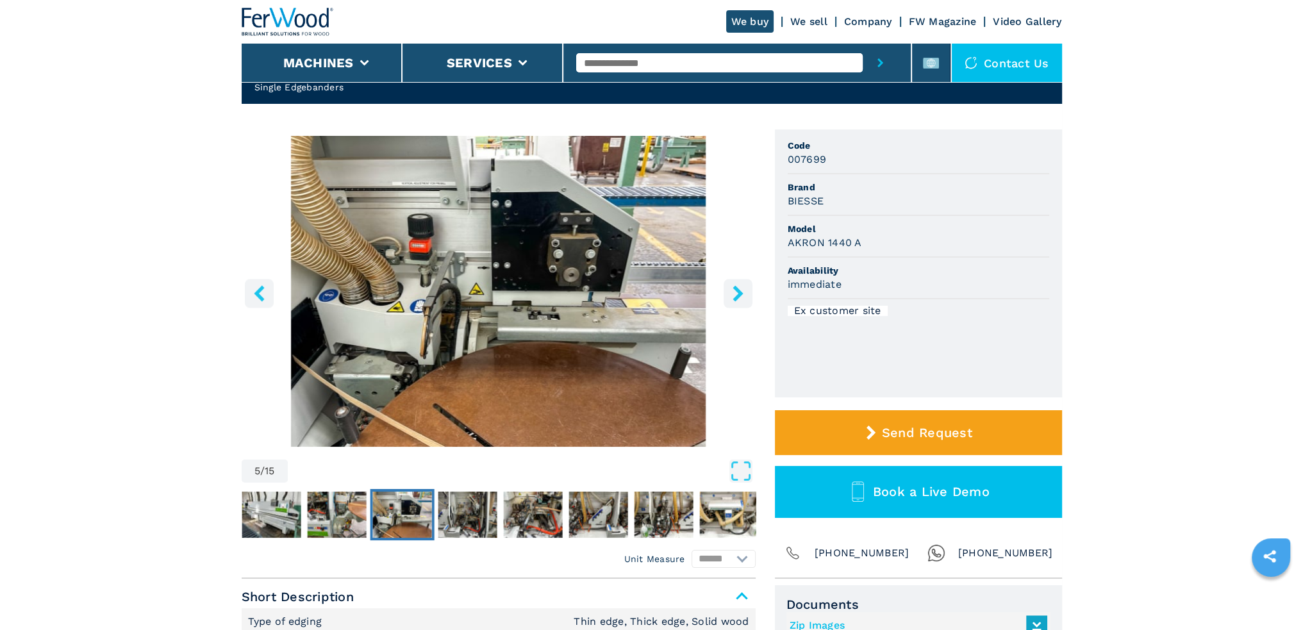
click at [738, 295] on icon "right-button" at bounding box center [737, 293] width 10 height 16
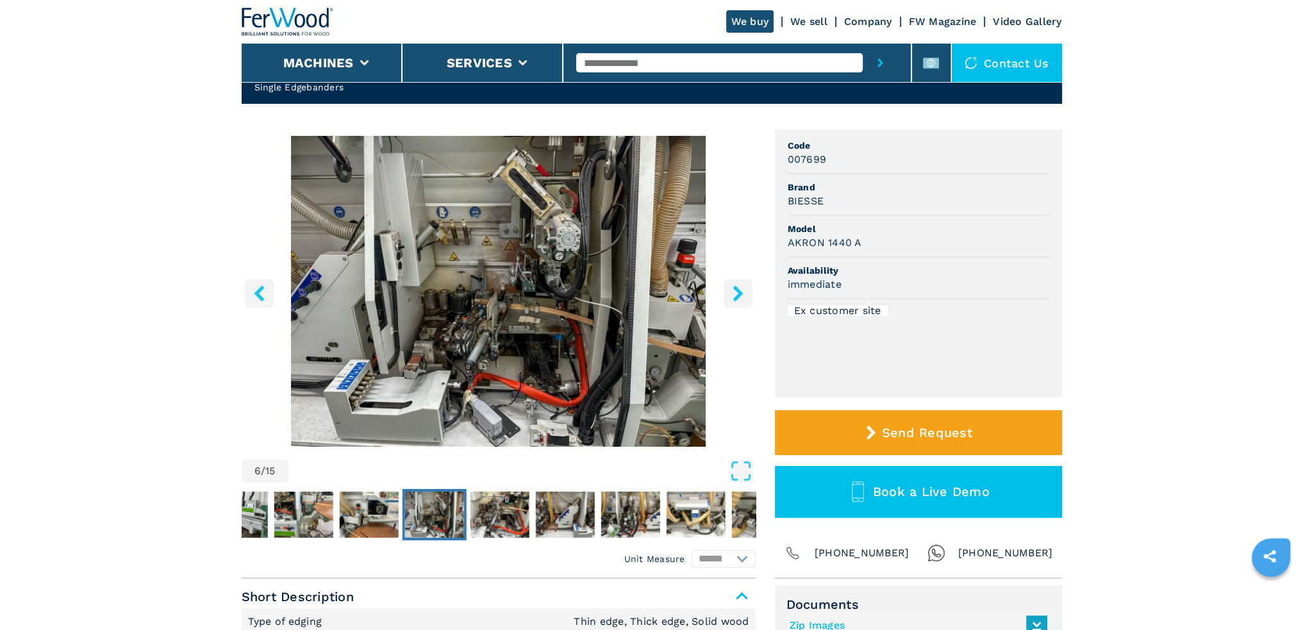
click at [736, 297] on icon "right-button" at bounding box center [737, 293] width 10 height 16
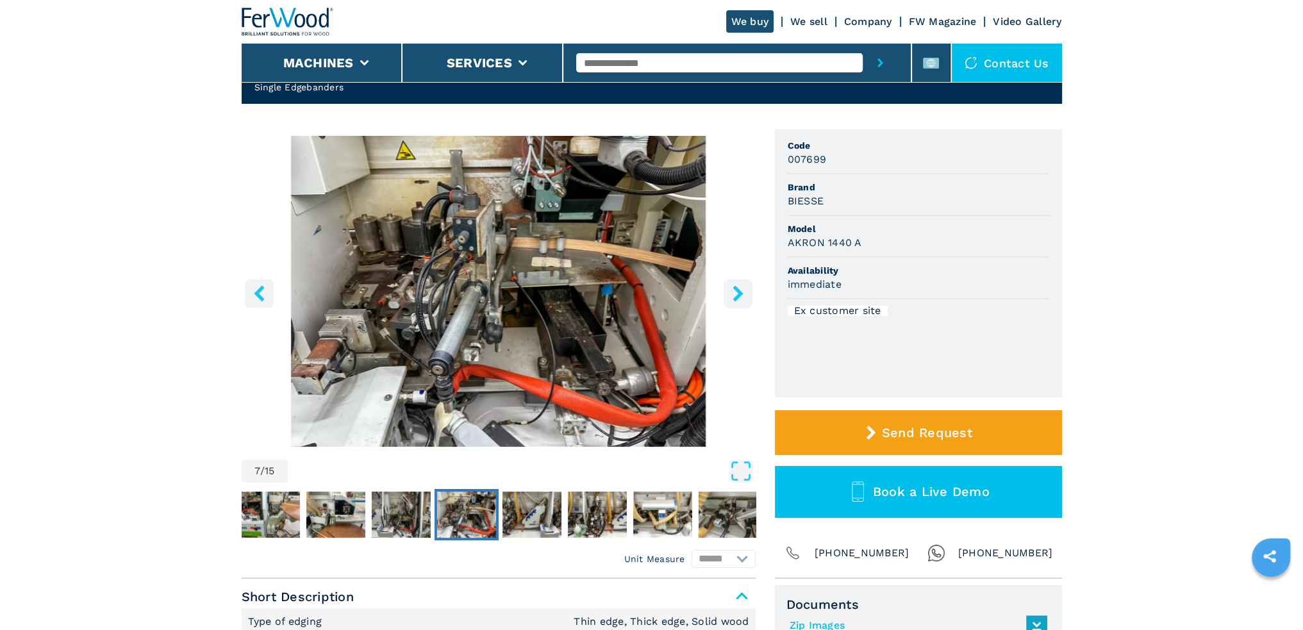
click at [736, 297] on icon "right-button" at bounding box center [737, 293] width 10 height 16
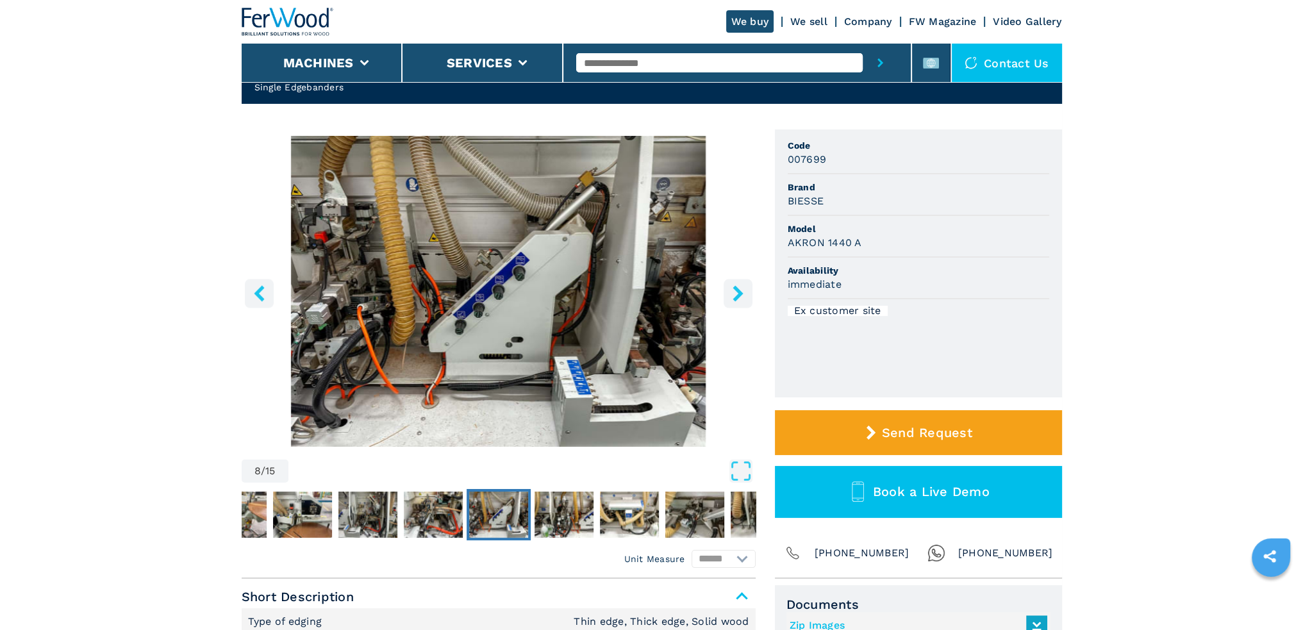
click at [258, 291] on icon "left-button" at bounding box center [259, 293] width 10 height 16
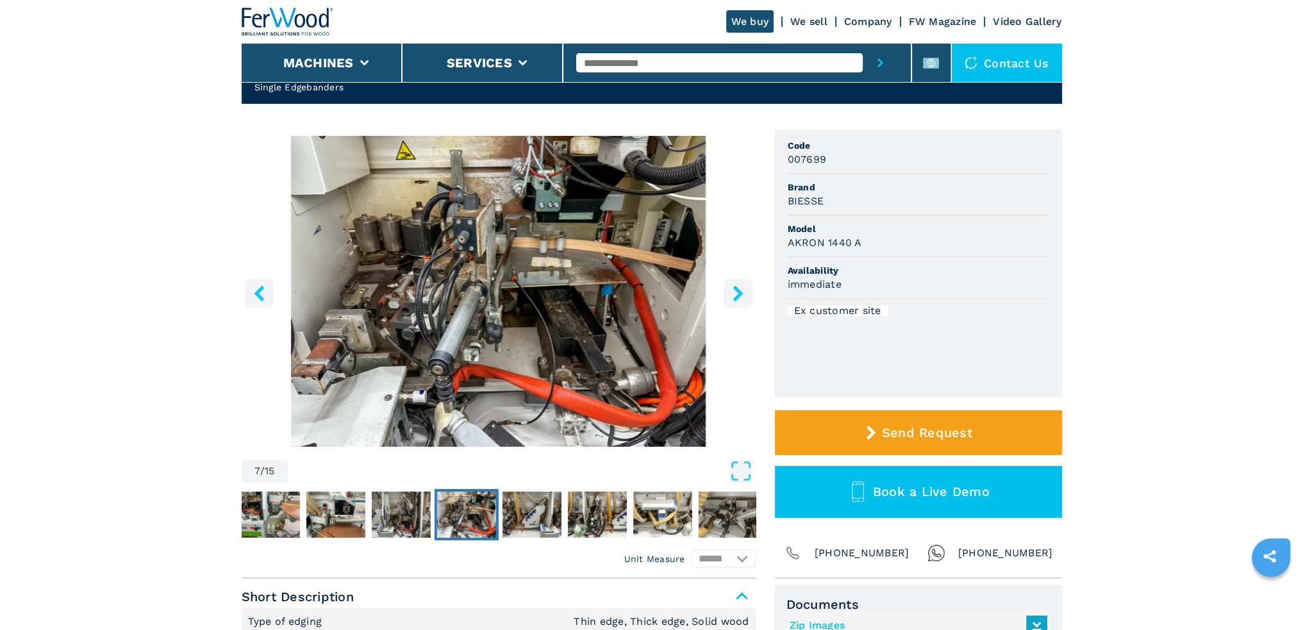
click at [264, 291] on icon "left-button" at bounding box center [259, 293] width 16 height 16
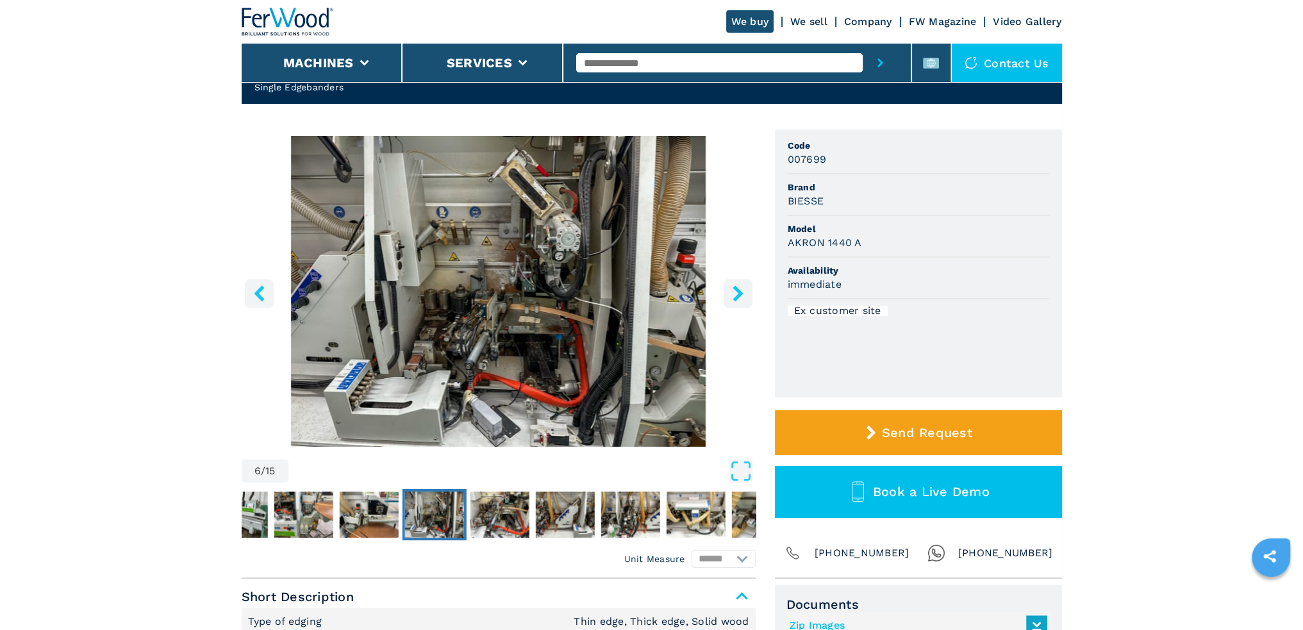
click at [557, 295] on img "Go to Slide 6" at bounding box center [499, 291] width 514 height 311
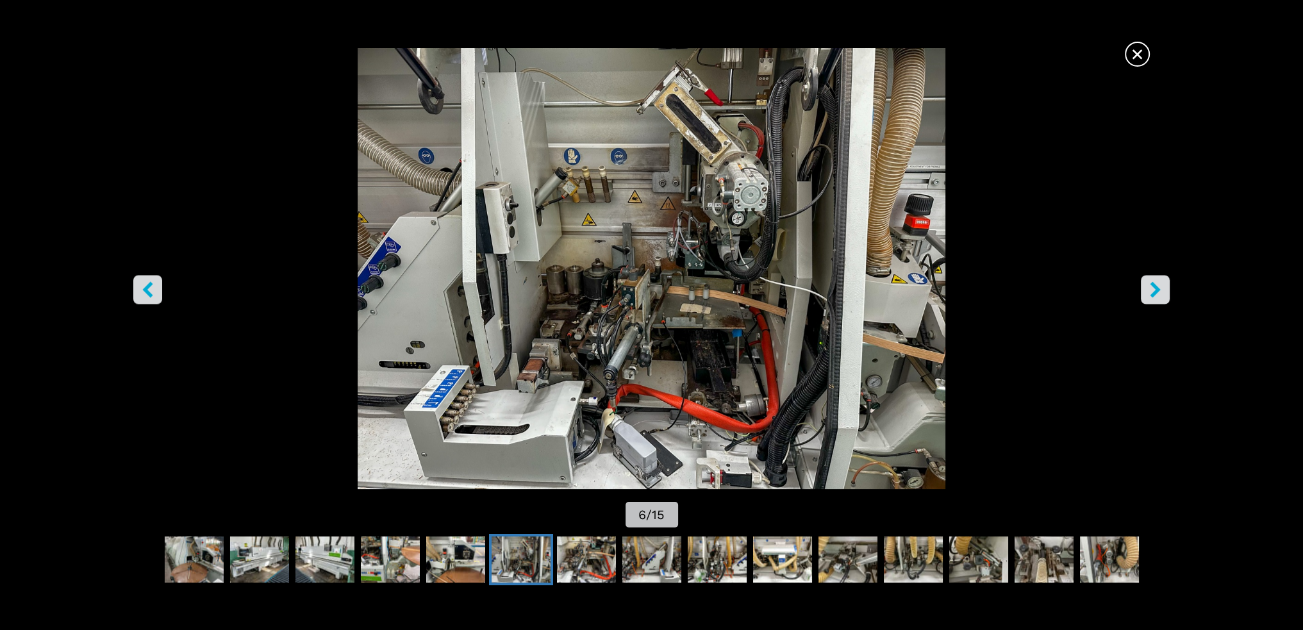
click at [1163, 292] on button "right-button" at bounding box center [1155, 289] width 29 height 29
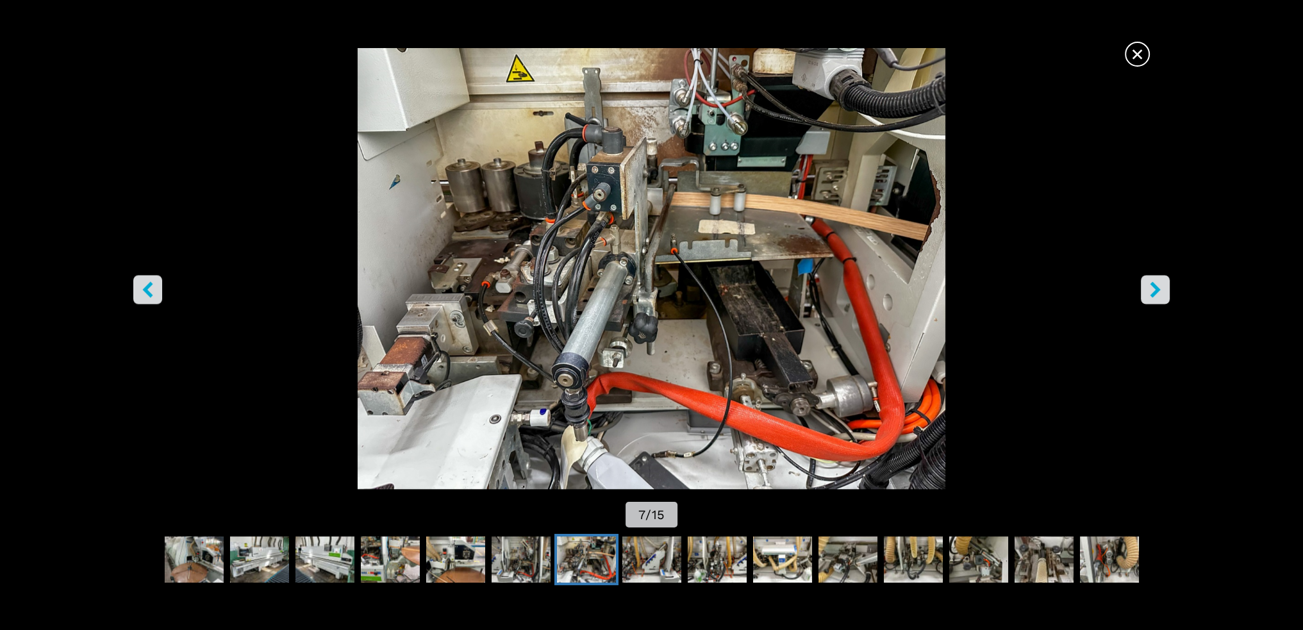
click at [1162, 291] on icon "right-button" at bounding box center [1155, 289] width 16 height 16
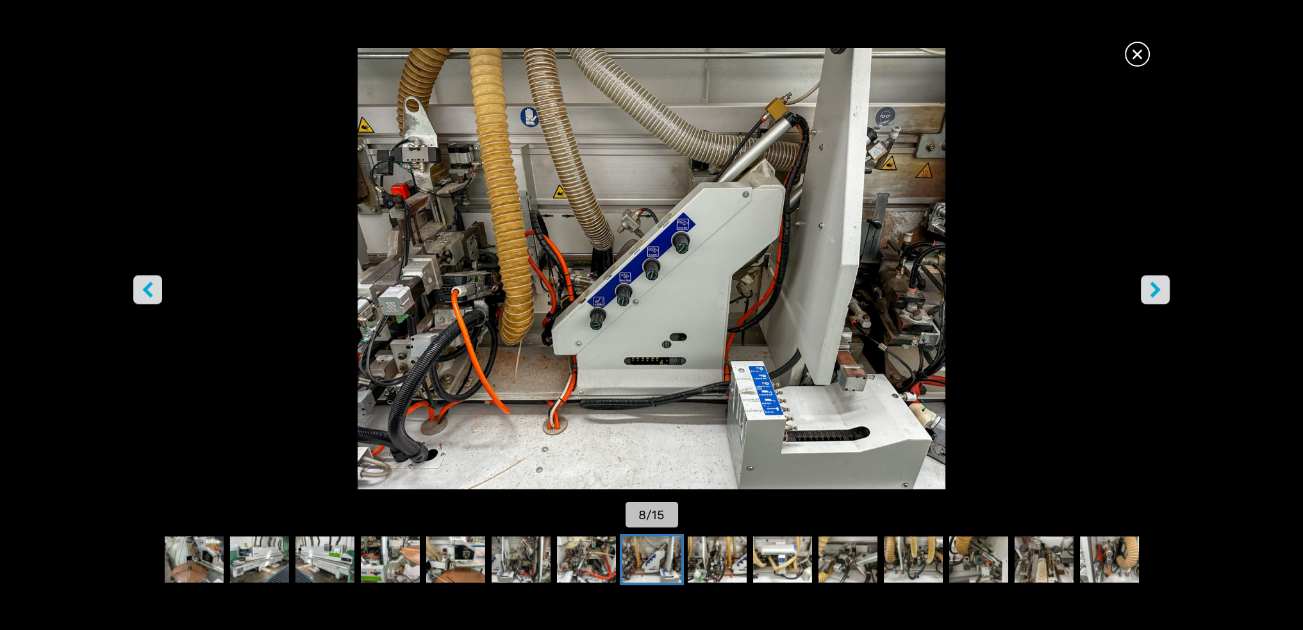
click at [1162, 291] on icon "right-button" at bounding box center [1155, 289] width 16 height 16
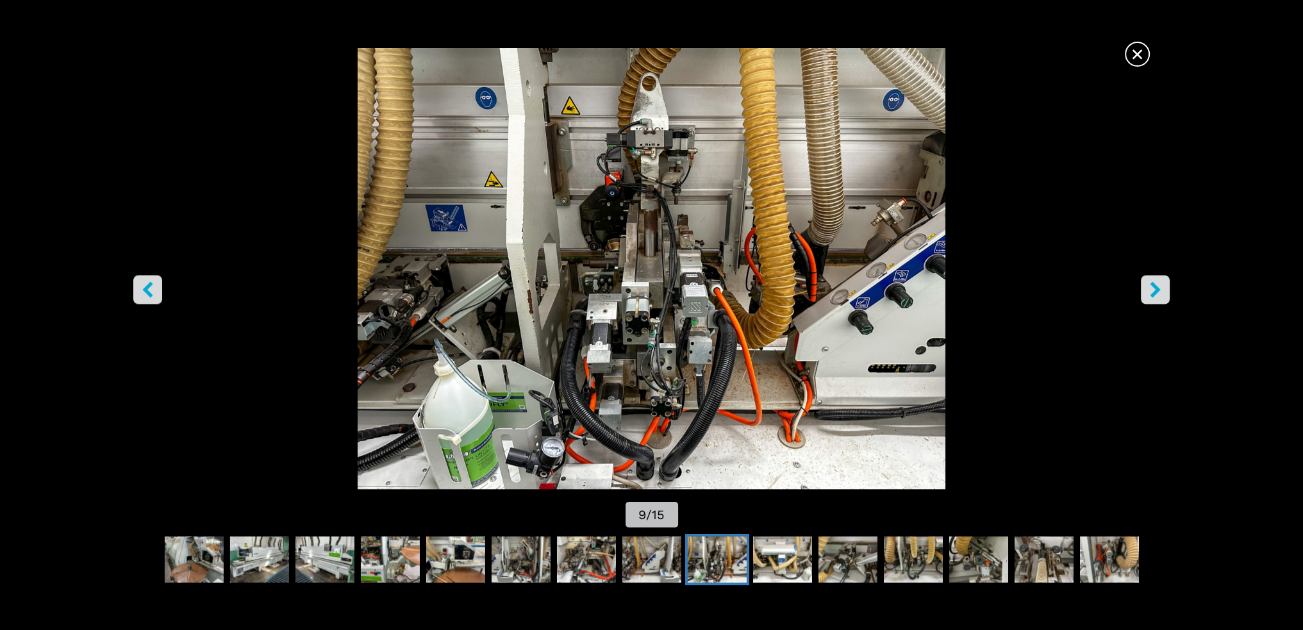
click at [1162, 291] on icon "right-button" at bounding box center [1155, 289] width 16 height 16
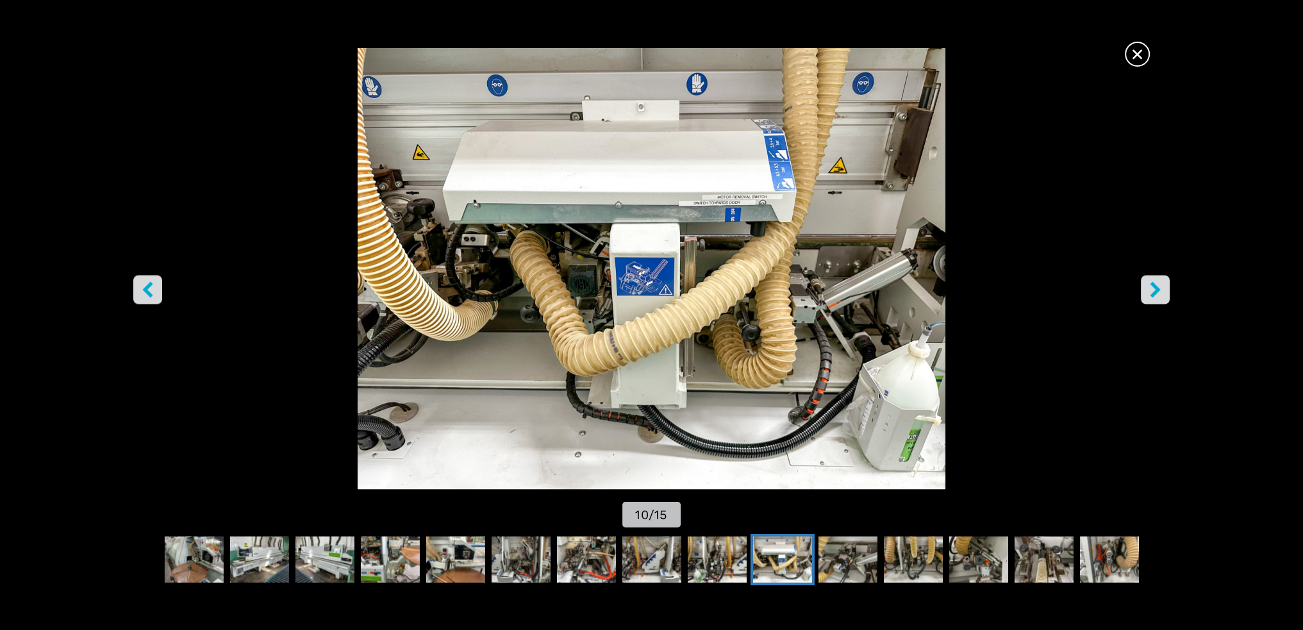
click at [1160, 293] on icon "right-button" at bounding box center [1155, 289] width 16 height 16
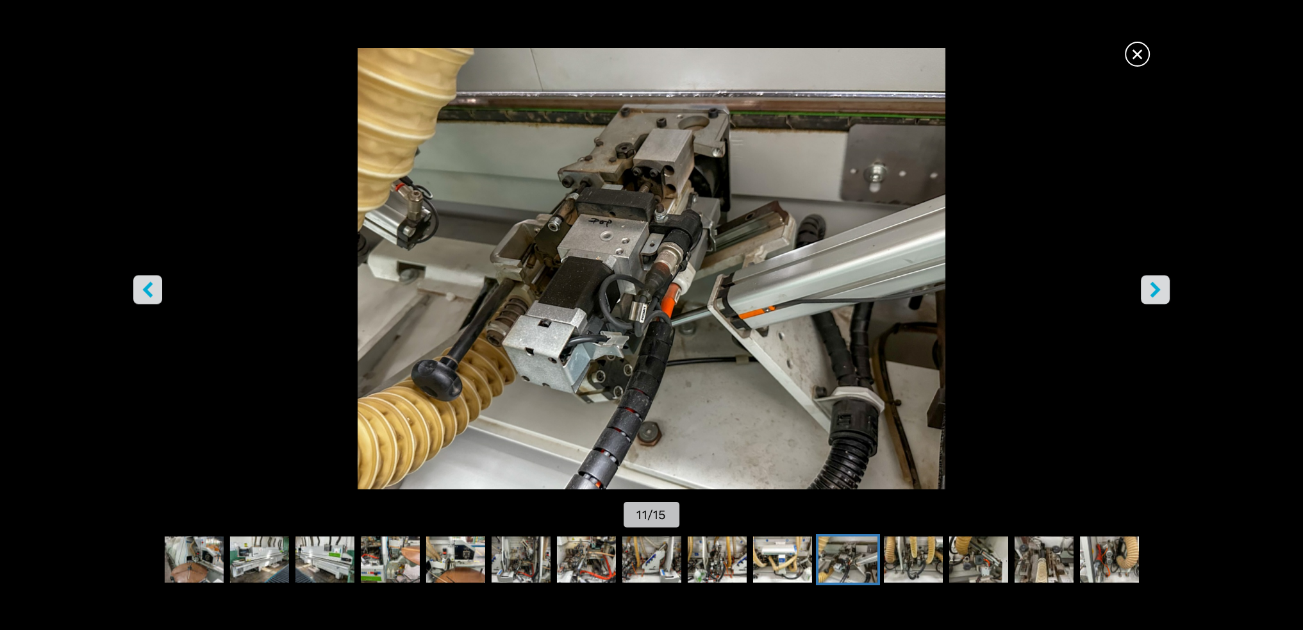
click at [1160, 293] on icon "right-button" at bounding box center [1155, 289] width 16 height 16
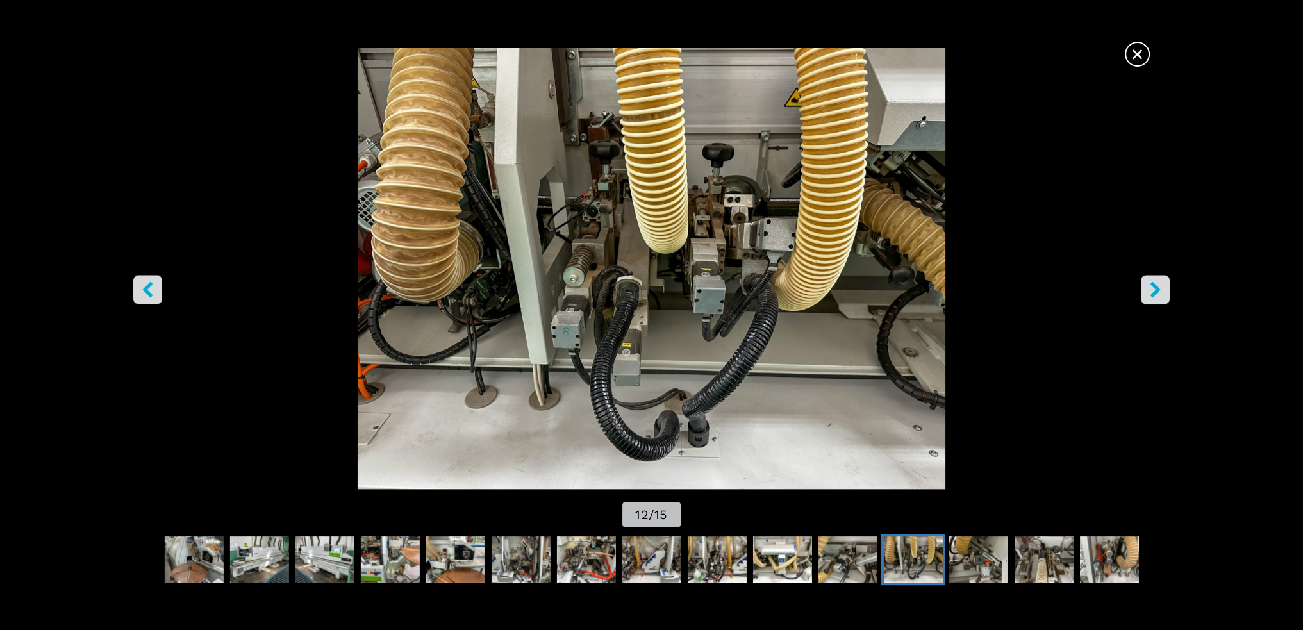
click at [1160, 293] on icon "right-button" at bounding box center [1155, 289] width 16 height 16
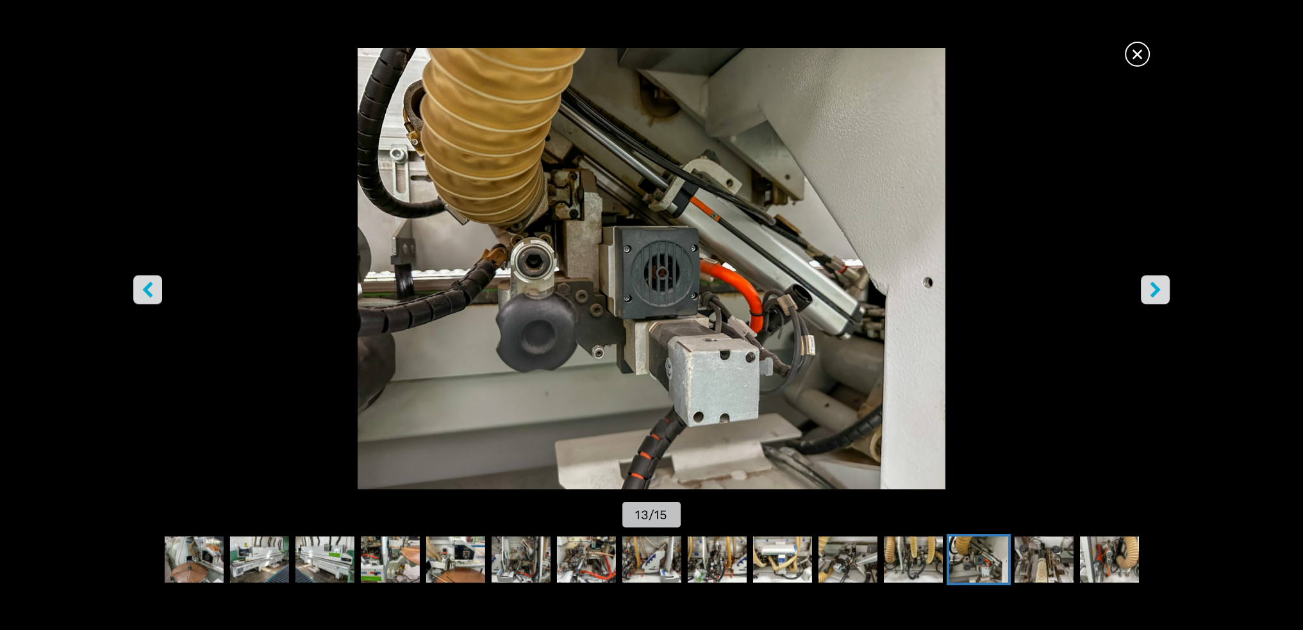
click at [1160, 293] on icon "right-button" at bounding box center [1155, 289] width 16 height 16
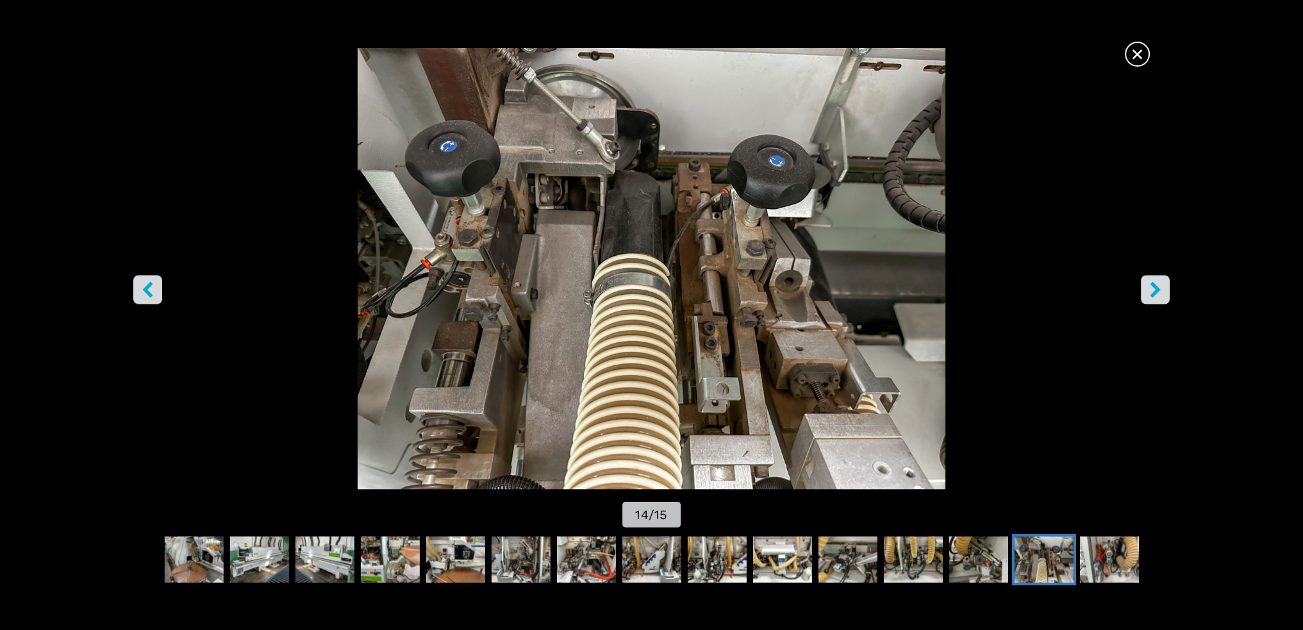
click at [1160, 293] on icon "right-button" at bounding box center [1155, 289] width 16 height 16
